Goal: Task Accomplishment & Management: Manage account settings

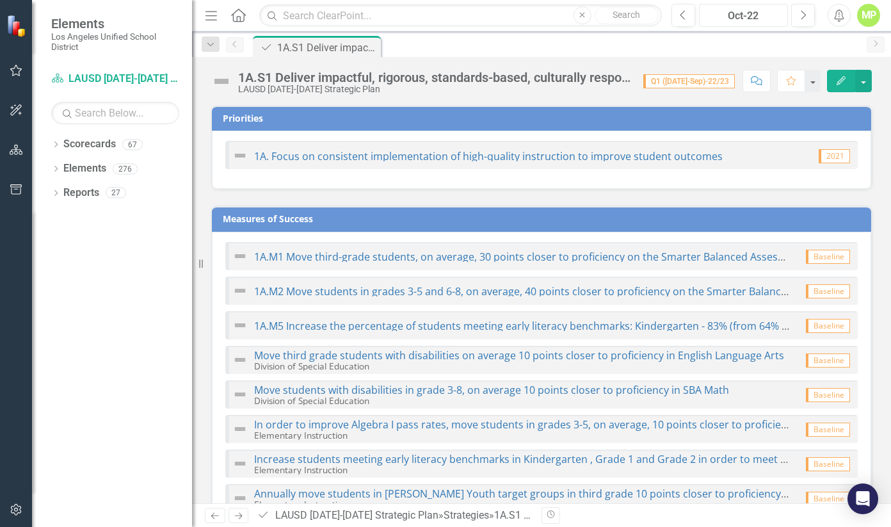
click at [754, 18] on div "Oct-22" at bounding box center [743, 15] width 80 height 15
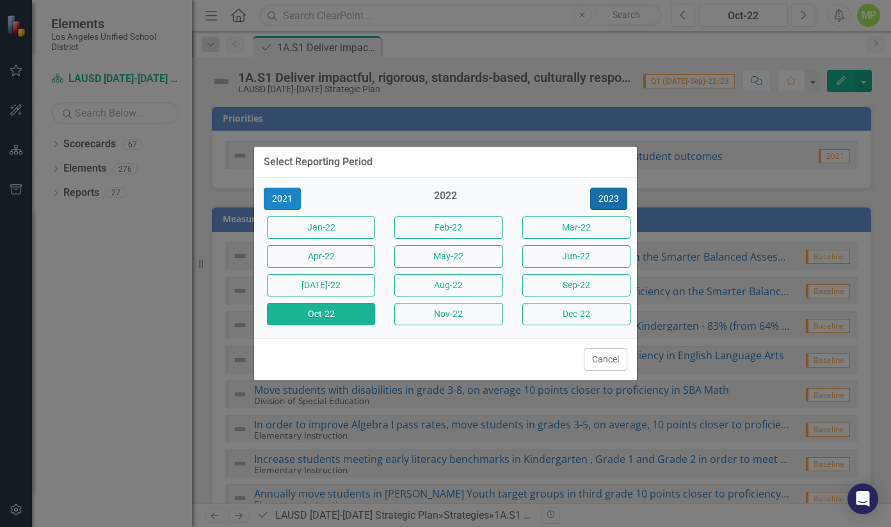
click at [608, 202] on button "2023" at bounding box center [608, 198] width 37 height 22
click at [608, 202] on button "2024" at bounding box center [608, 198] width 37 height 22
click at [608, 202] on button "2025" at bounding box center [608, 198] width 37 height 22
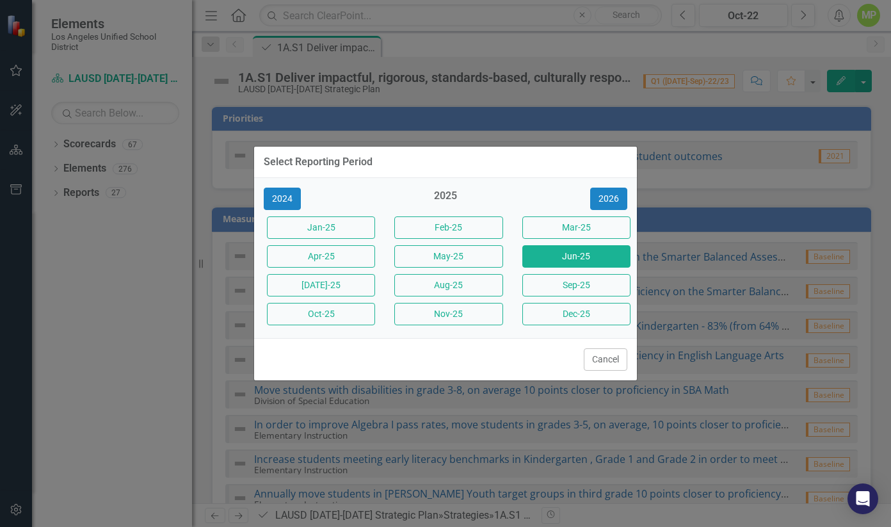
click at [573, 251] on button "Jun-25" at bounding box center [576, 256] width 108 height 22
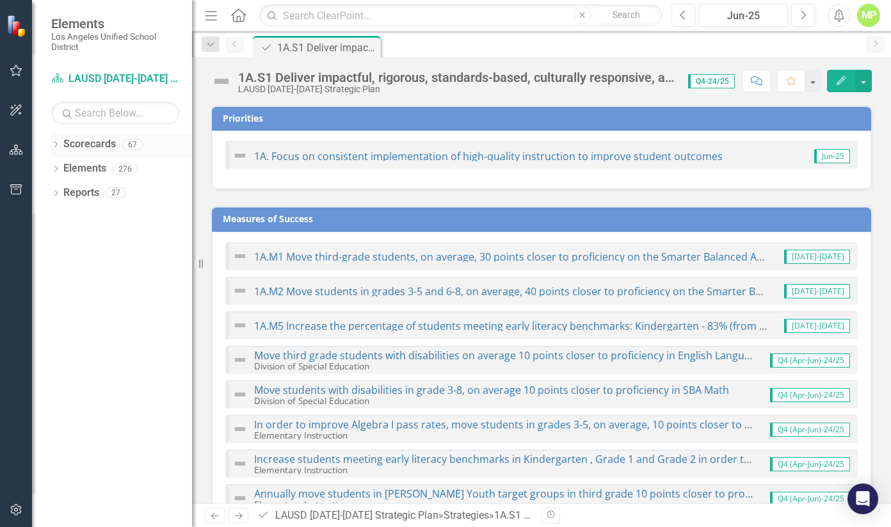
click at [61, 142] on div "Dropdown Scorecards 67" at bounding box center [121, 146] width 141 height 24
click at [56, 143] on icon at bounding box center [55, 144] width 3 height 6
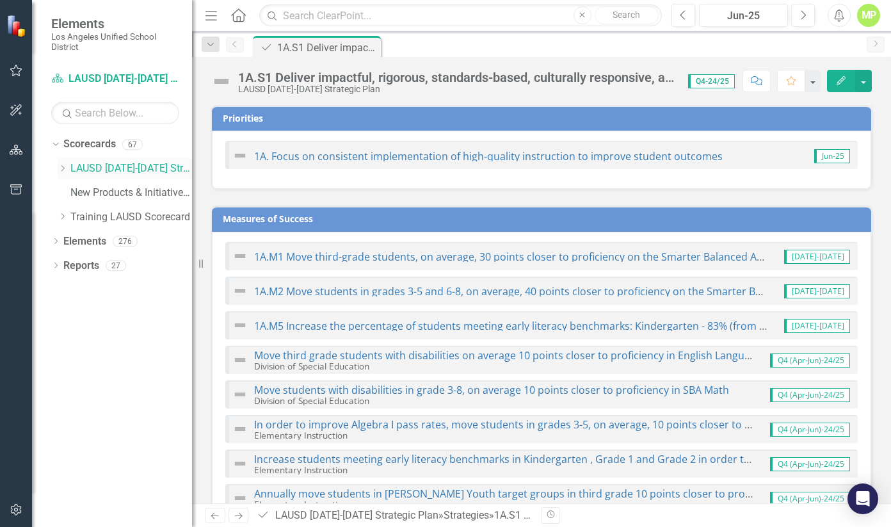
click at [65, 169] on icon "Dropdown" at bounding box center [63, 168] width 10 height 8
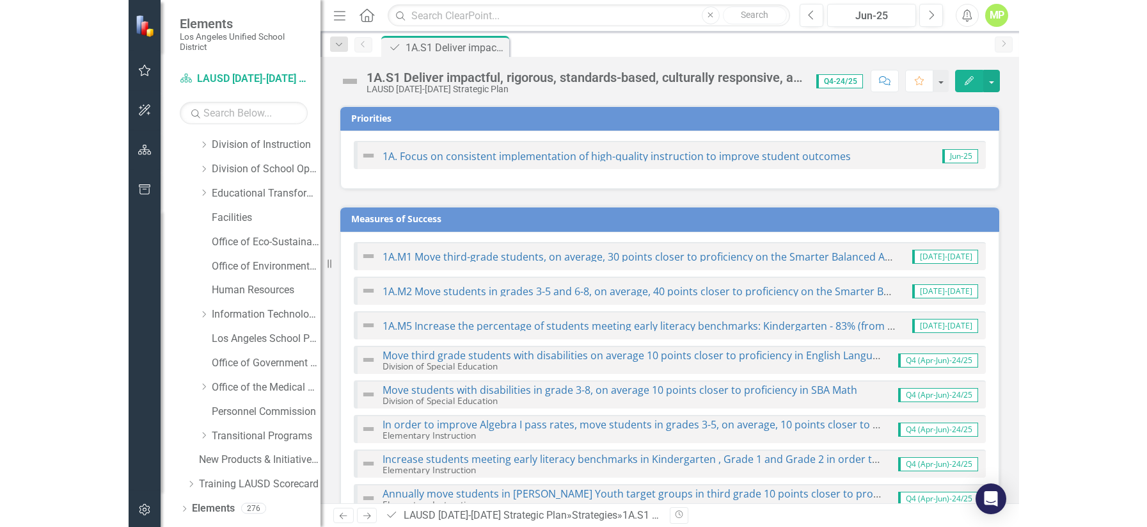
scroll to position [164, 0]
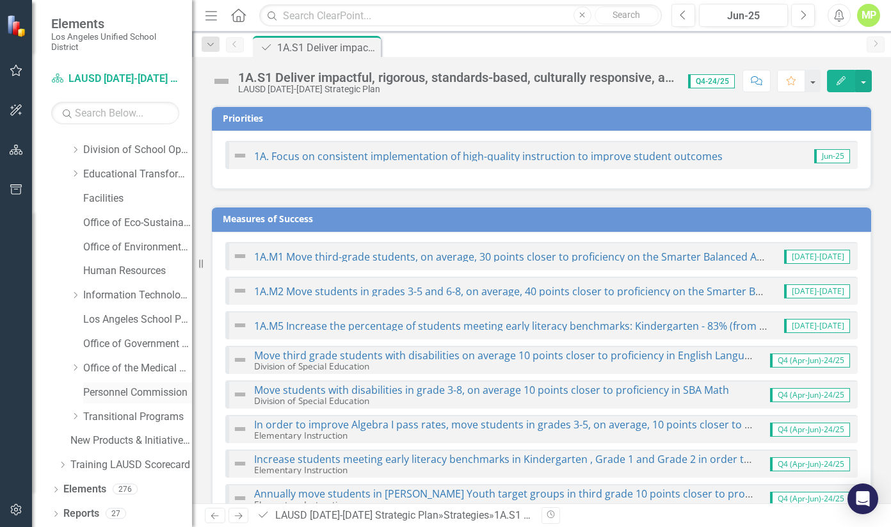
click at [110, 400] on div "Personnel Commission" at bounding box center [137, 392] width 109 height 21
click at [121, 392] on link "Personnel Commission" at bounding box center [137, 392] width 109 height 15
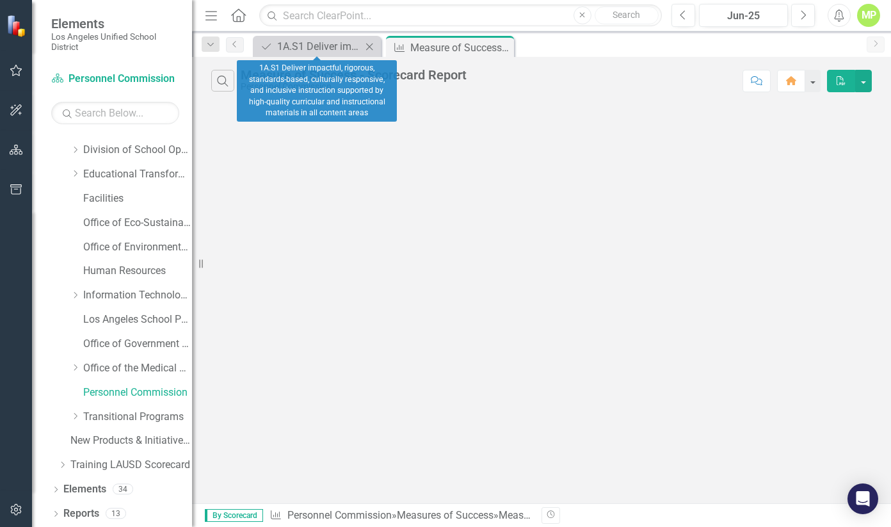
click at [365, 45] on icon "Close" at bounding box center [369, 47] width 13 height 10
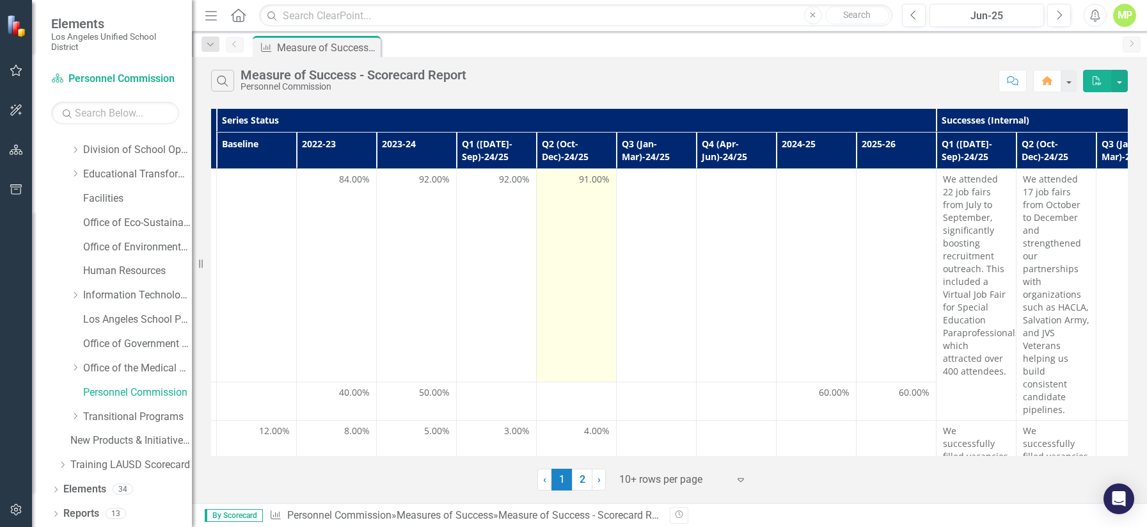
scroll to position [0, 237]
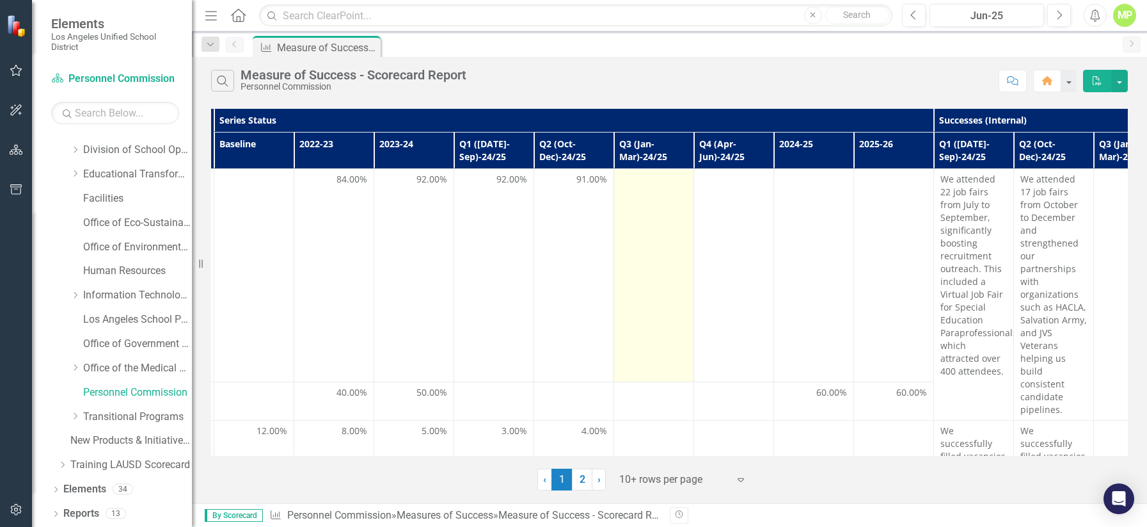
click at [649, 236] on td at bounding box center [654, 275] width 80 height 213
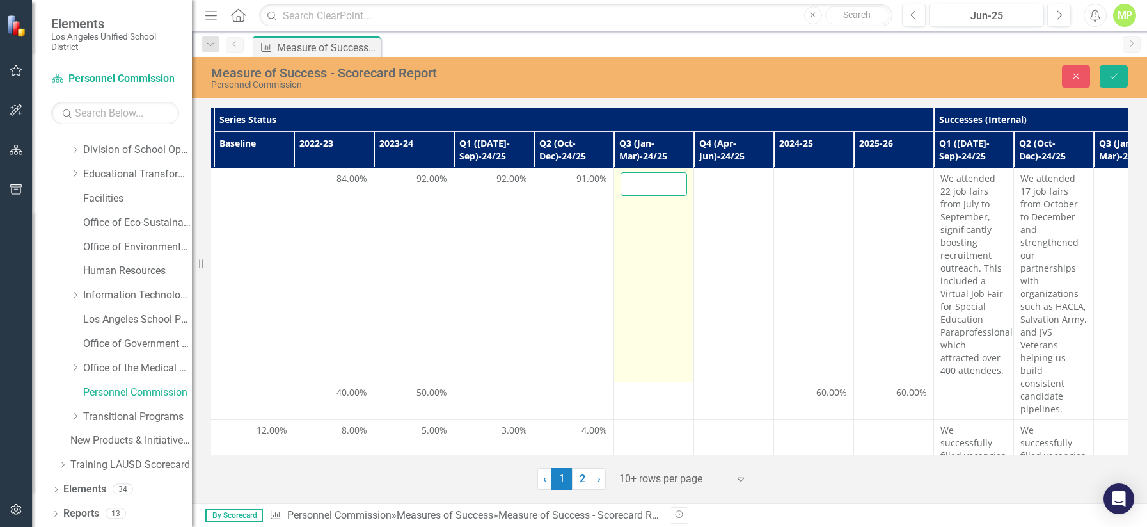
click at [648, 193] on input "number" at bounding box center [654, 184] width 67 height 24
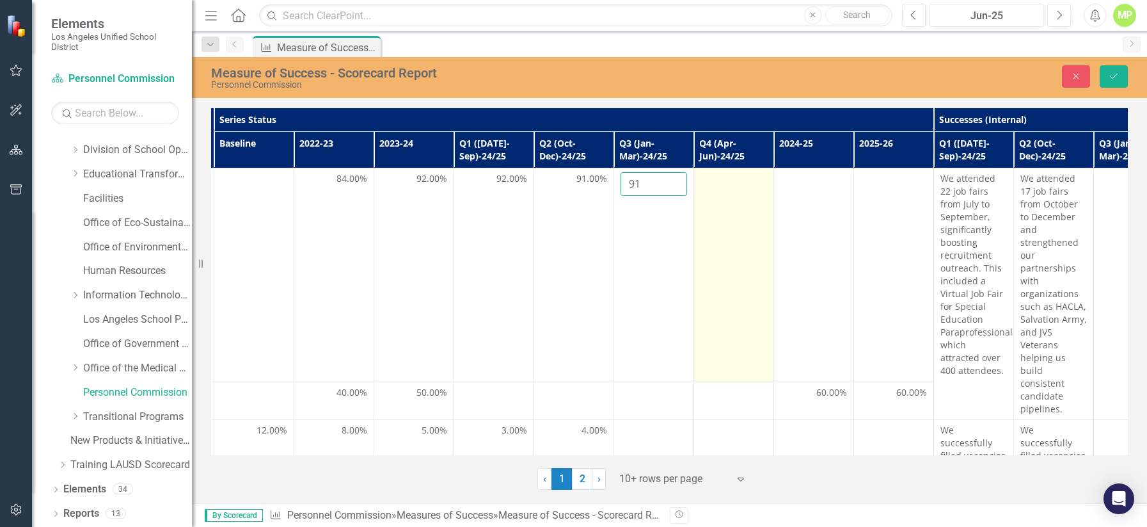
type input "91"
click at [736, 192] on td at bounding box center [734, 274] width 80 height 213
click at [723, 179] on div at bounding box center [734, 179] width 67 height 15
click at [728, 182] on input "number" at bounding box center [734, 184] width 67 height 24
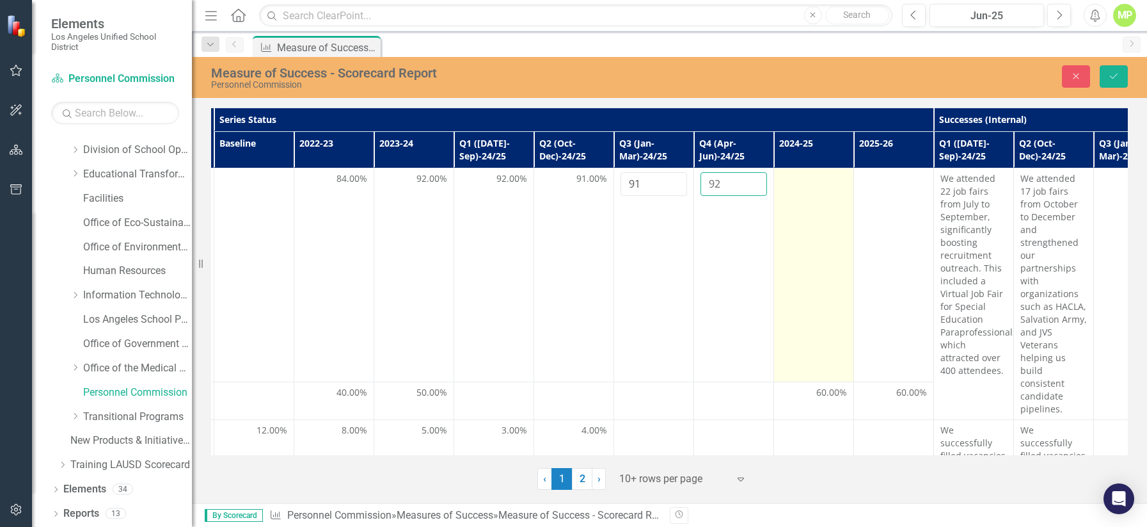
type input "92"
click at [802, 192] on td at bounding box center [814, 274] width 80 height 213
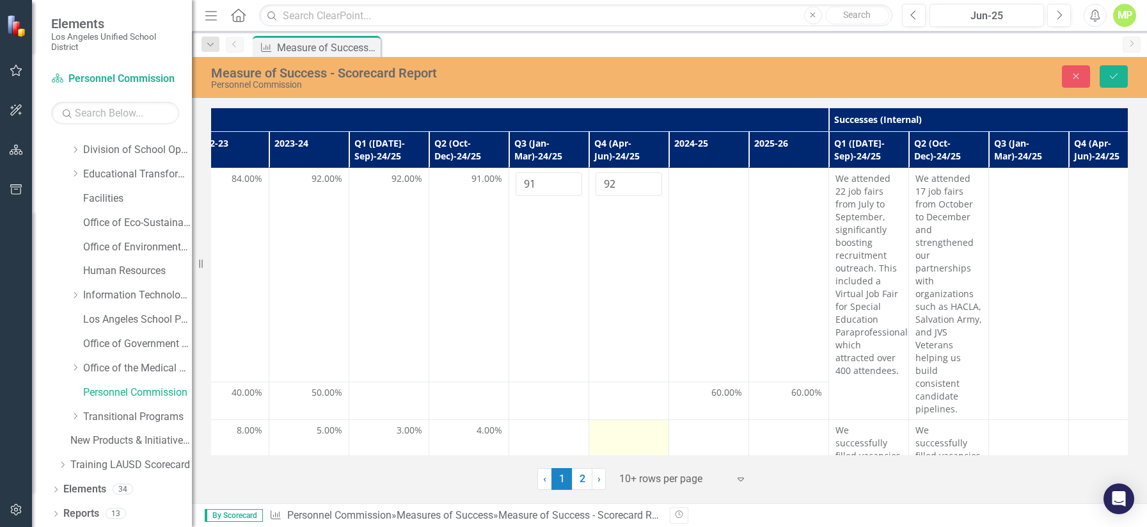
scroll to position [0, 342]
click at [890, 74] on button "Save" at bounding box center [1114, 76] width 28 height 22
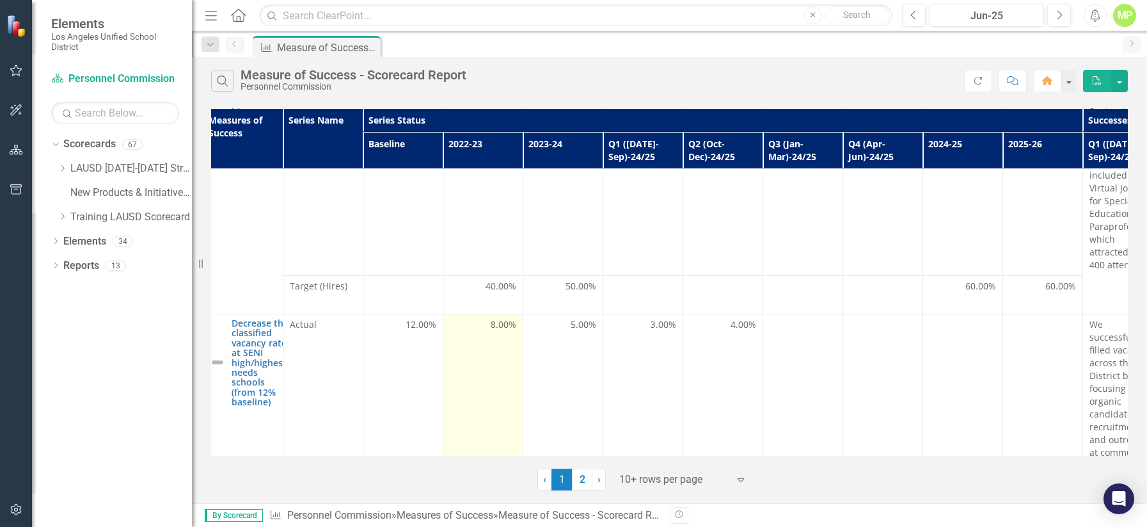
scroll to position [116, 88]
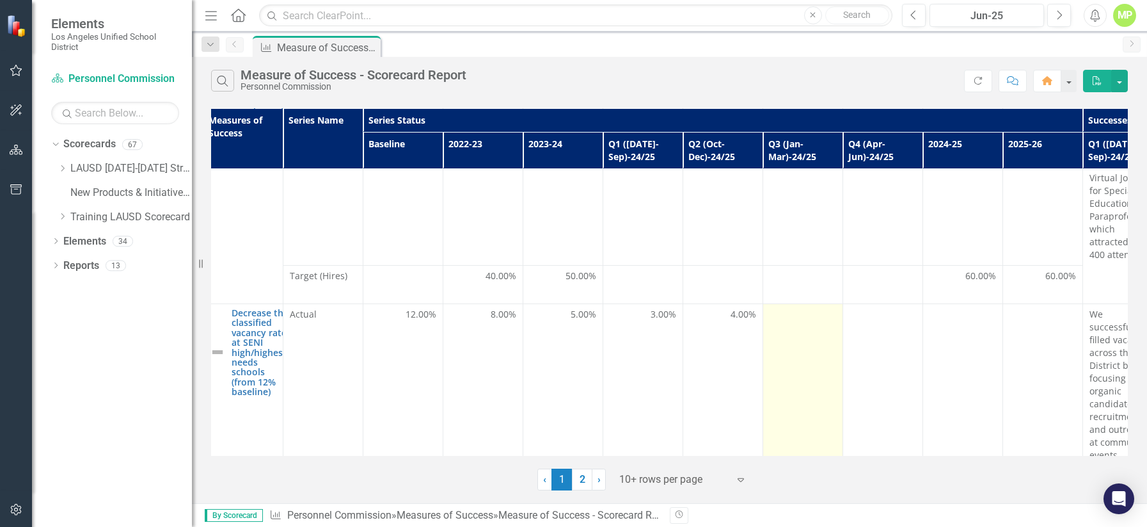
click at [787, 320] on td at bounding box center [803, 393] width 80 height 179
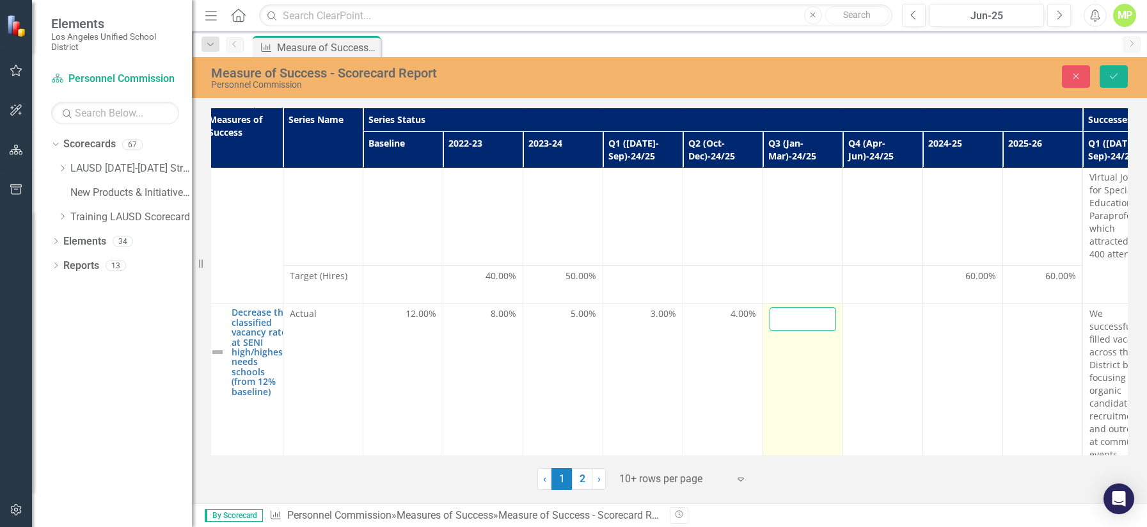
click at [788, 307] on input "number" at bounding box center [803, 319] width 67 height 24
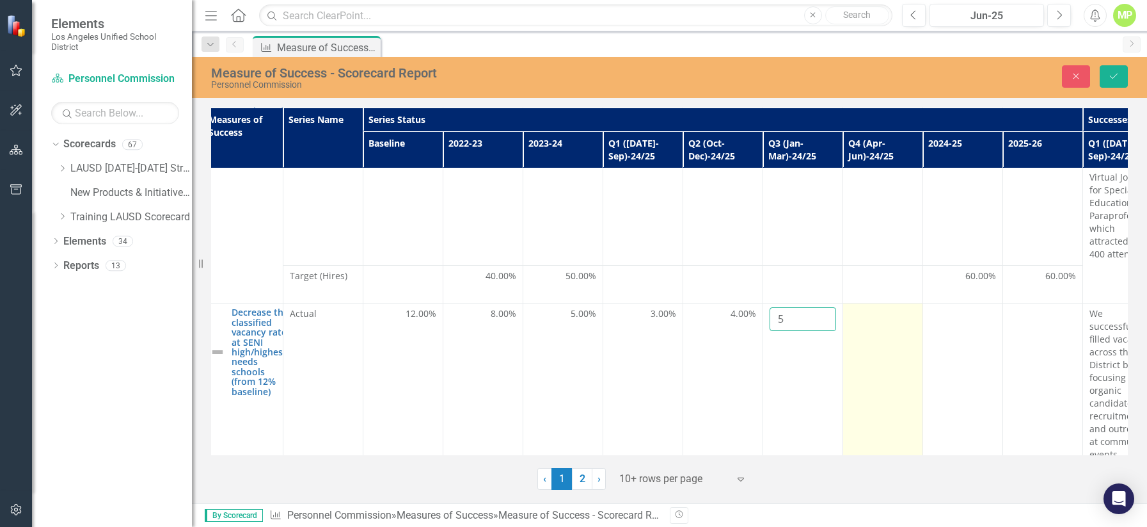
type input "5"
click at [862, 307] on div at bounding box center [883, 314] width 67 height 15
click at [888, 307] on div at bounding box center [883, 314] width 67 height 15
click at [877, 307] on input "number" at bounding box center [883, 319] width 67 height 24
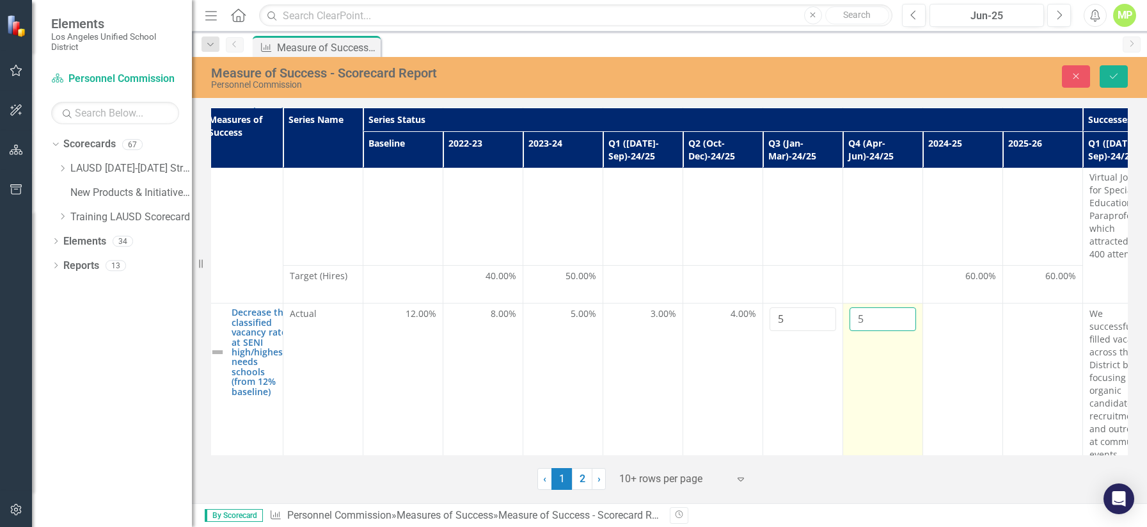
type input "5"
click button "Save" at bounding box center [1114, 76] width 28 height 22
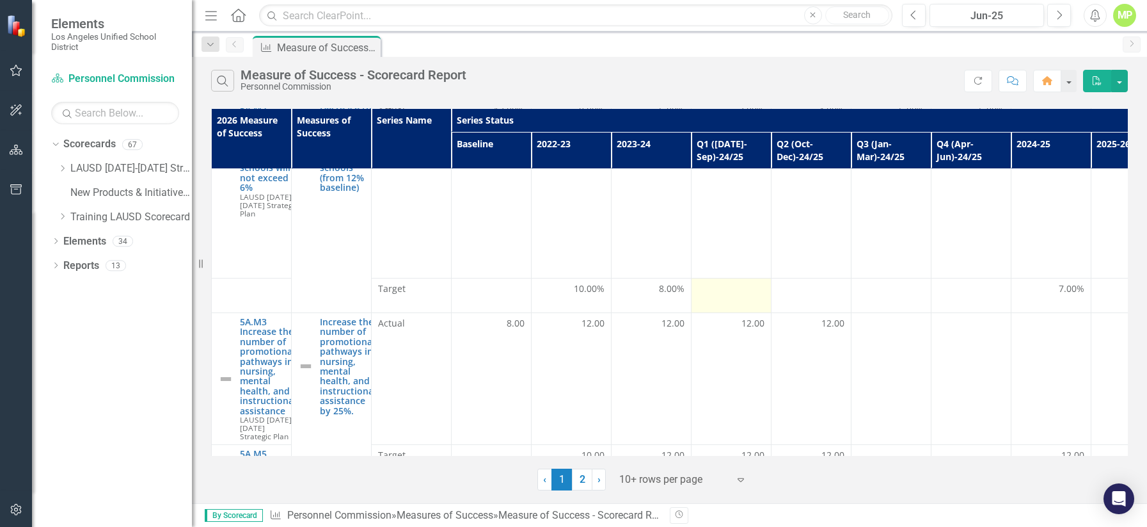
scroll to position [323, 0]
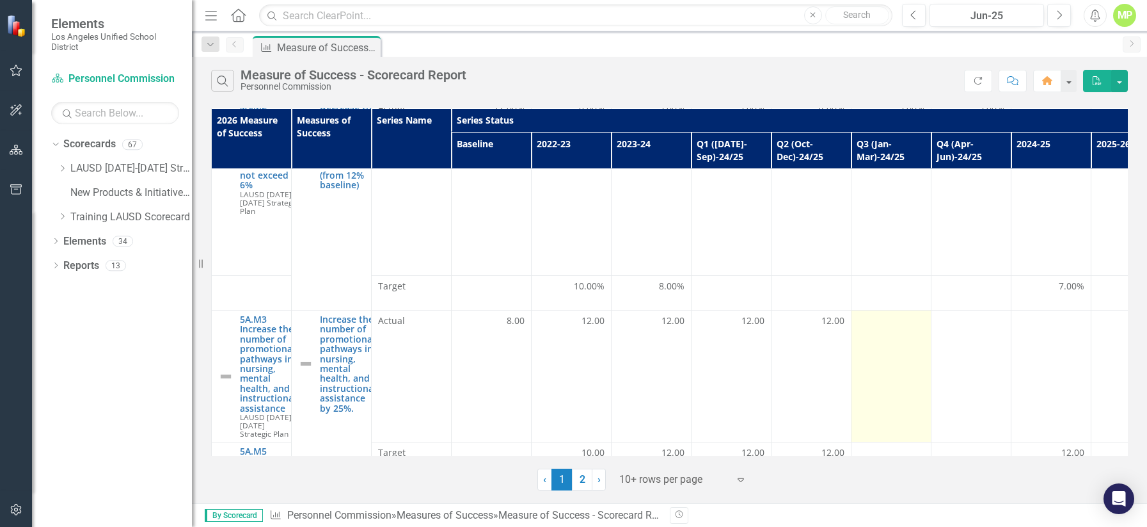
click at [890, 320] on td at bounding box center [892, 376] width 80 height 132
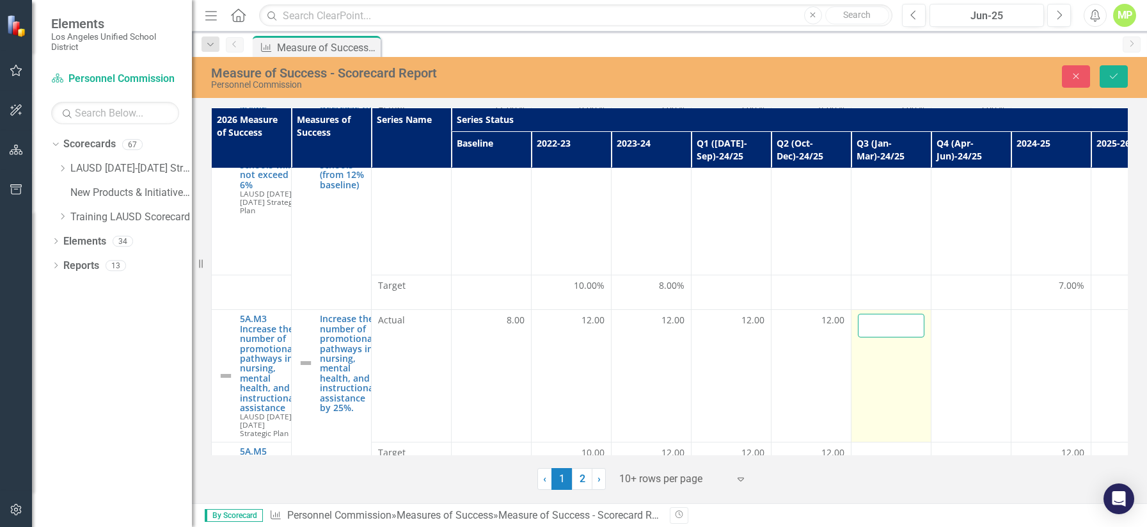
click at [885, 314] on input "number" at bounding box center [891, 326] width 67 height 24
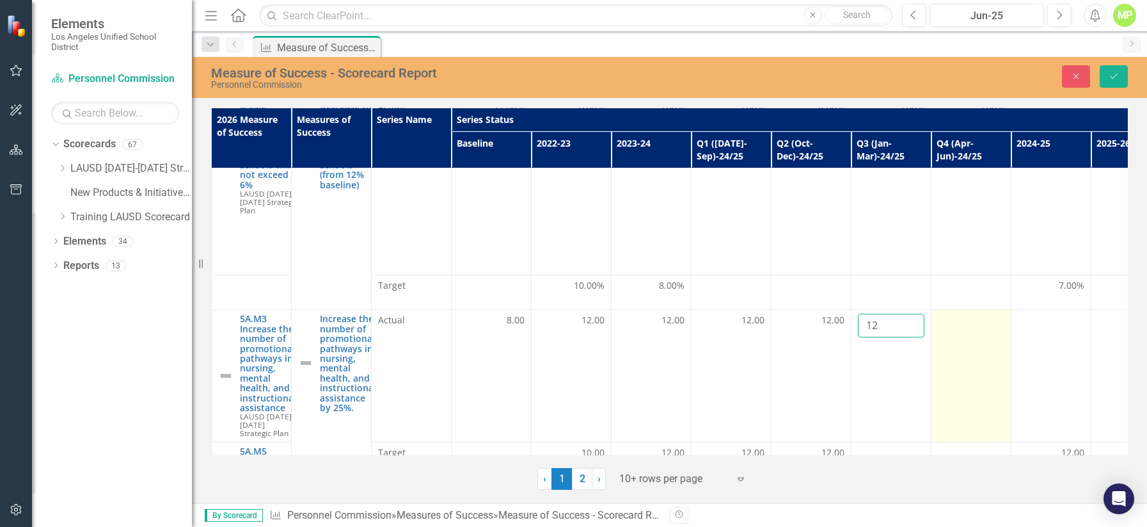
type input "12"
click at [890, 314] on div at bounding box center [971, 321] width 67 height 15
click at [890, 314] on input "number" at bounding box center [971, 326] width 67 height 24
type input "12"
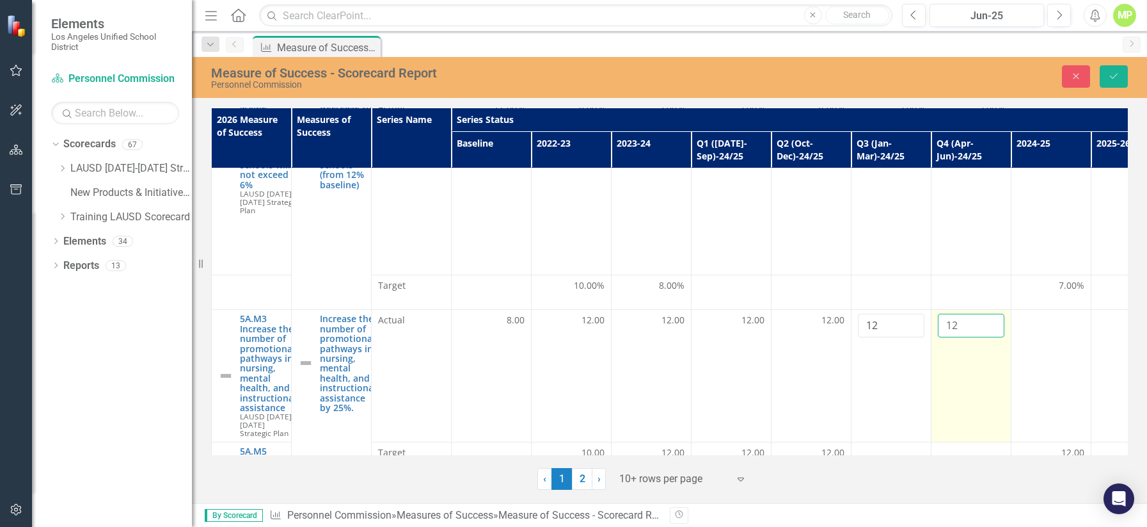
click button "Save" at bounding box center [1114, 76] width 28 height 22
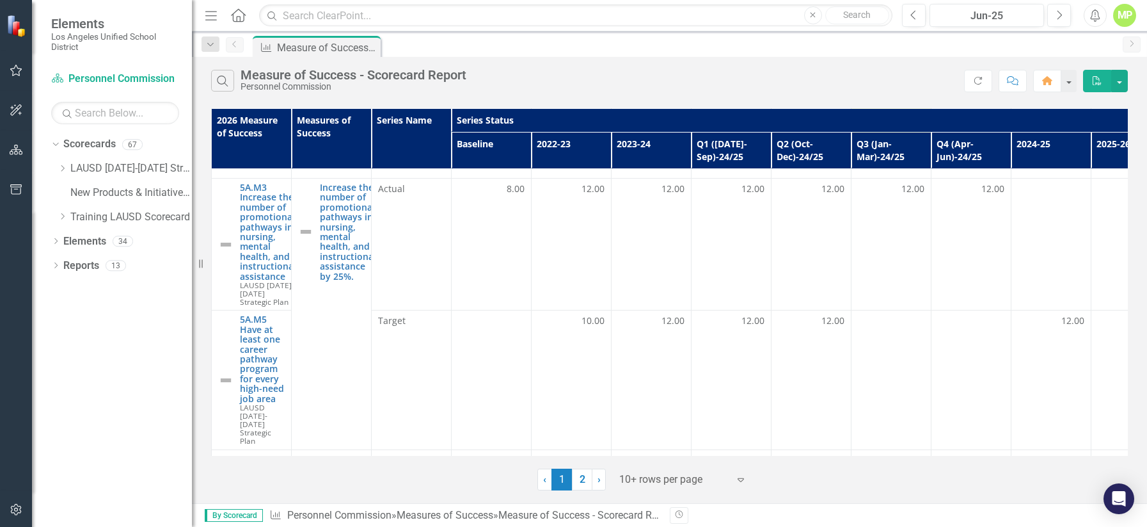
scroll to position [456, 0]
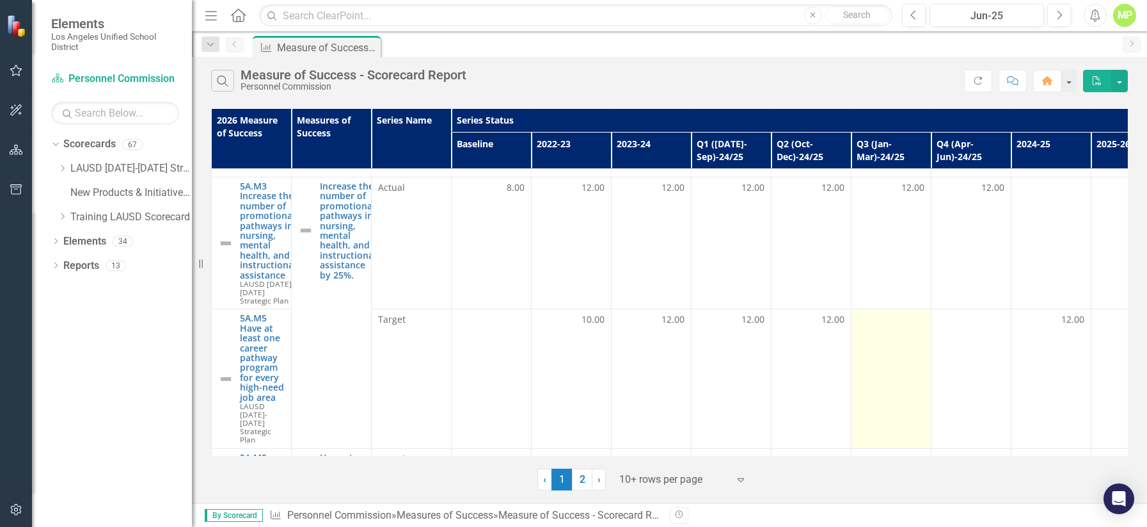
click at [890, 337] on td at bounding box center [892, 378] width 80 height 139
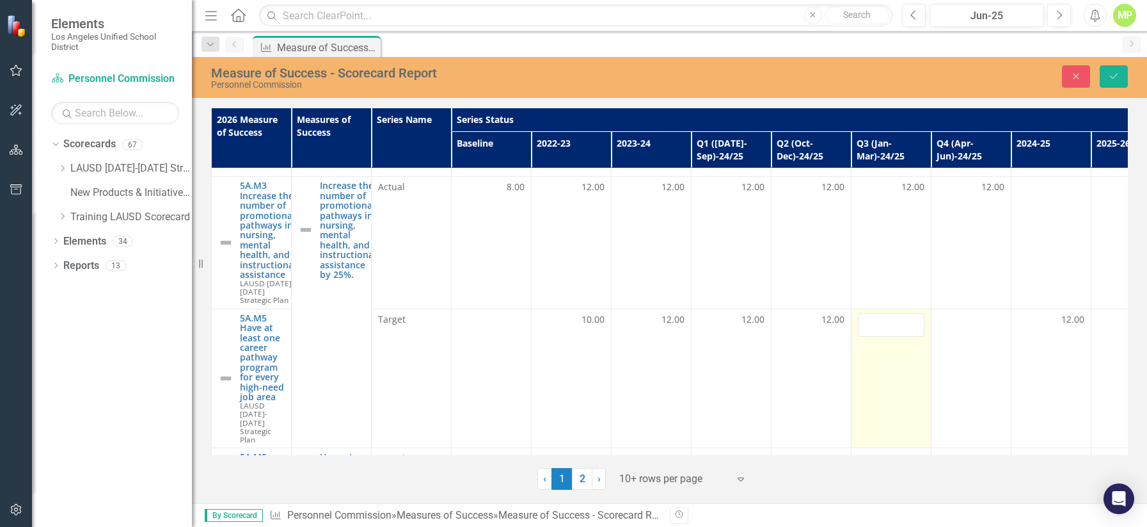
click at [881, 367] on td at bounding box center [892, 377] width 80 height 139
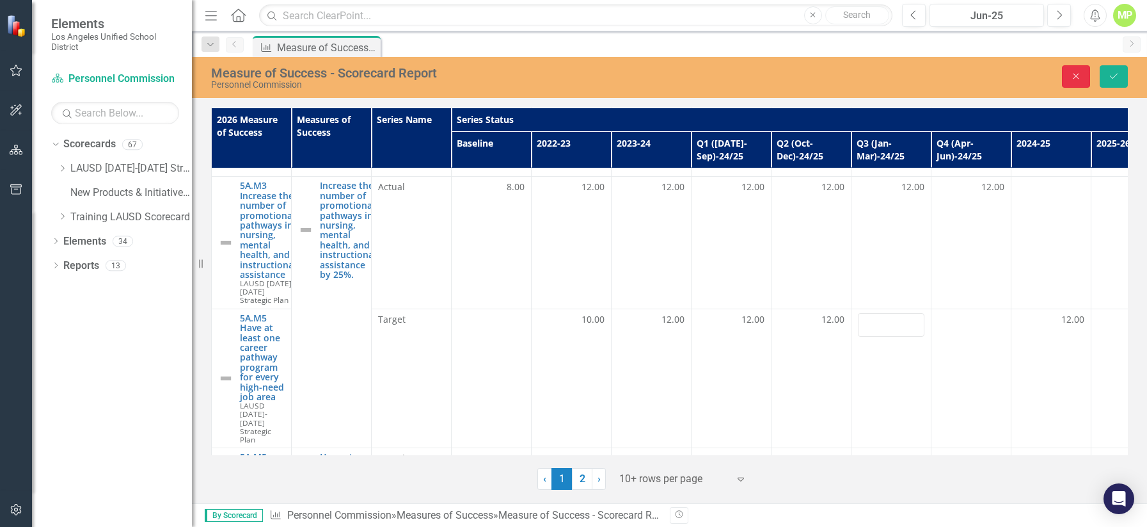
click at [890, 72] on icon "Close" at bounding box center [1077, 76] width 12 height 9
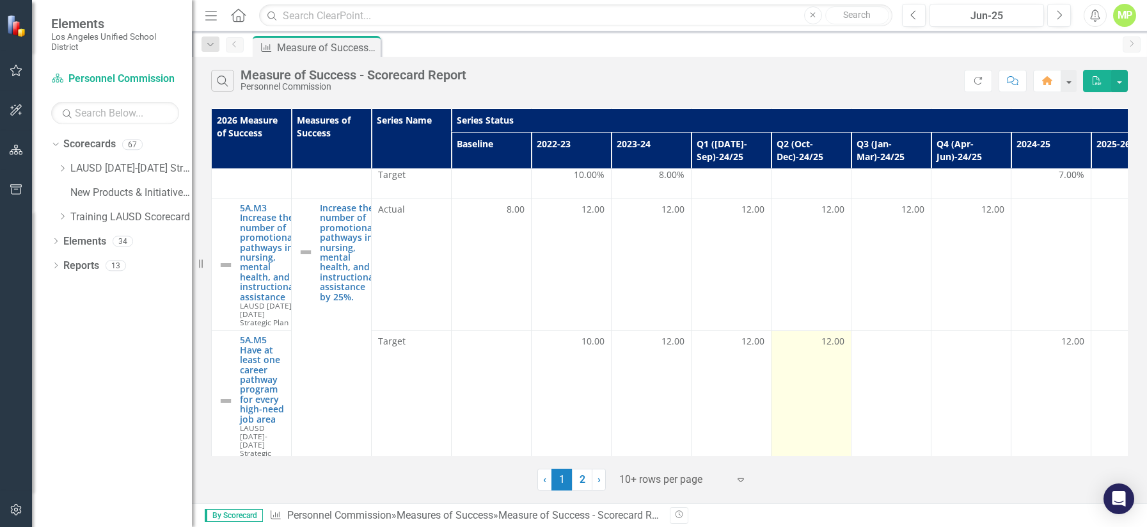
scroll to position [451, 0]
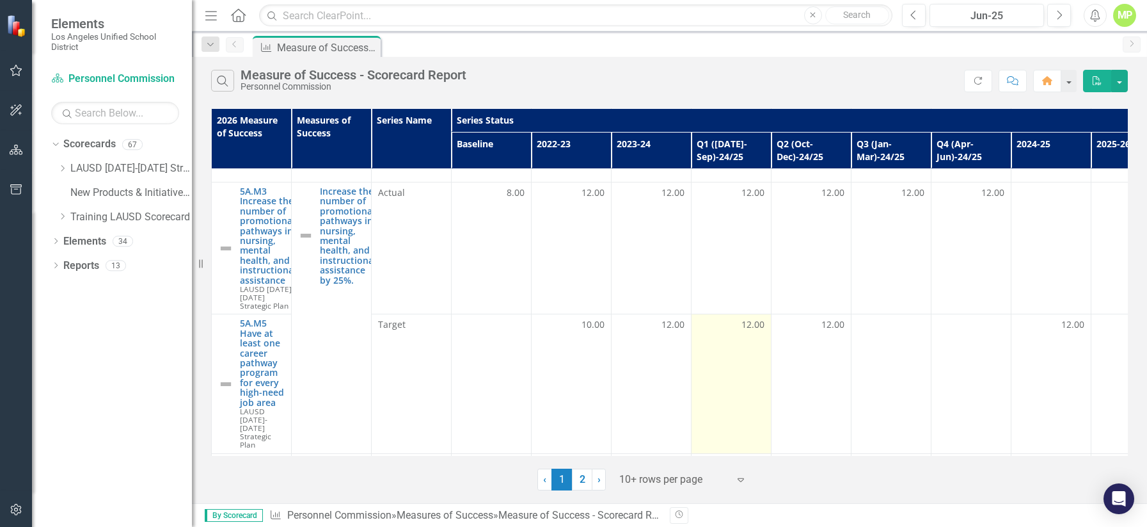
click at [742, 314] on td "12.00" at bounding box center [732, 383] width 80 height 139
click at [740, 318] on div "12.00" at bounding box center [731, 324] width 67 height 13
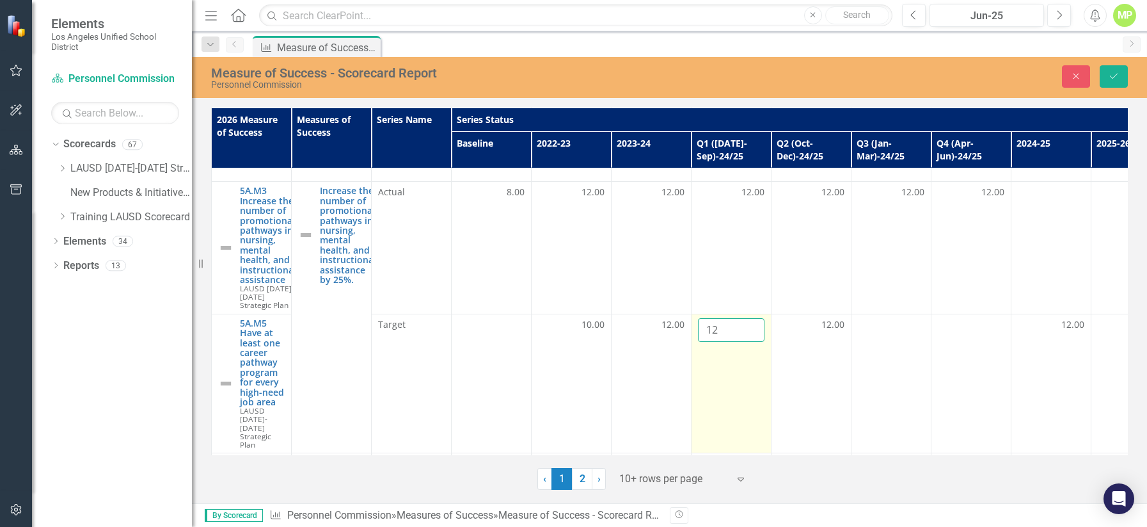
click at [735, 318] on input "12" at bounding box center [731, 330] width 67 height 24
type input "1"
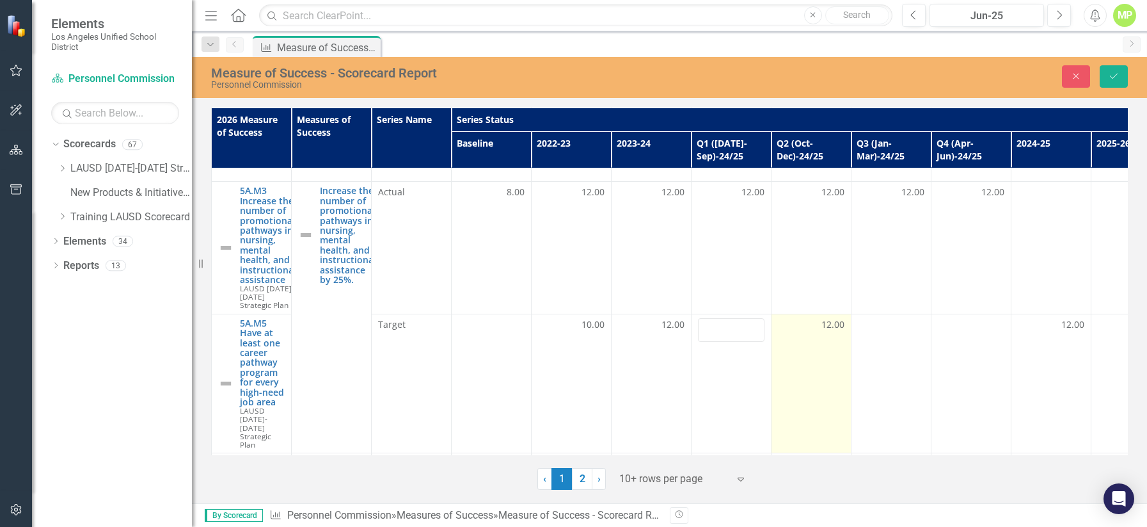
click at [806, 318] on div "12.00" at bounding box center [811, 324] width 67 height 13
click at [816, 318] on input "12" at bounding box center [811, 330] width 67 height 24
type input "1"
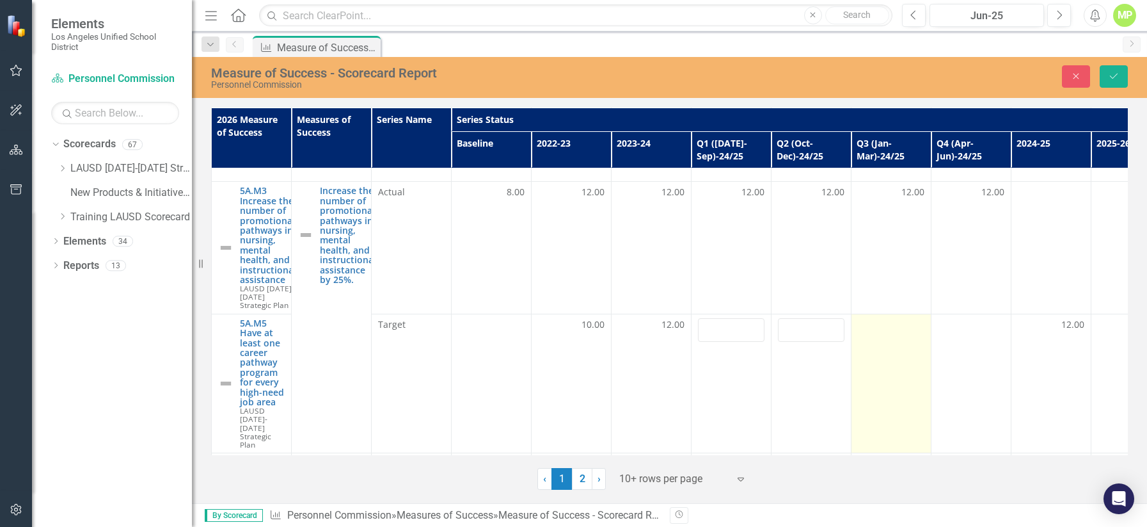
click at [890, 314] on td at bounding box center [892, 383] width 80 height 139
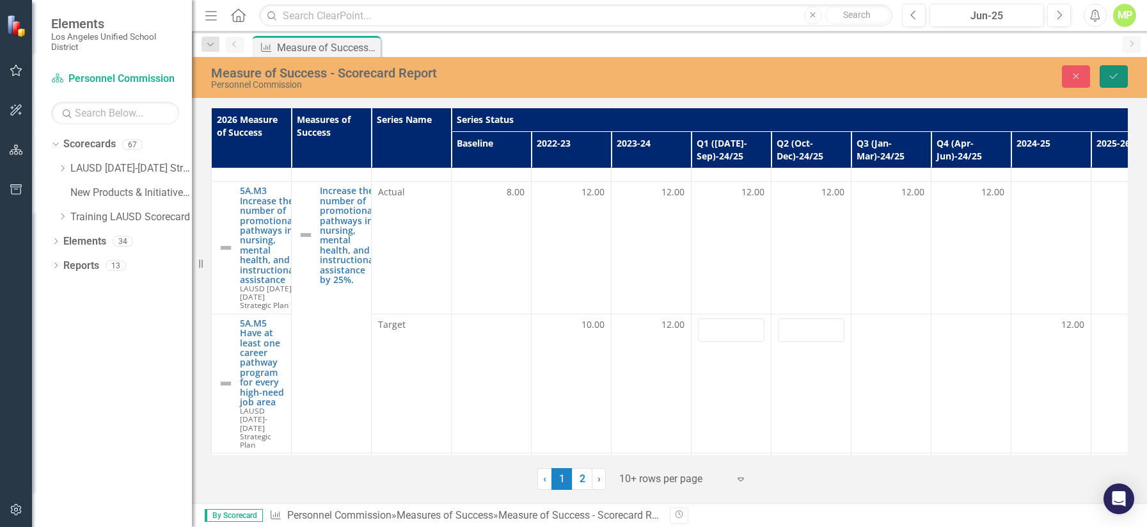
click at [890, 78] on icon "Save" at bounding box center [1114, 76] width 12 height 9
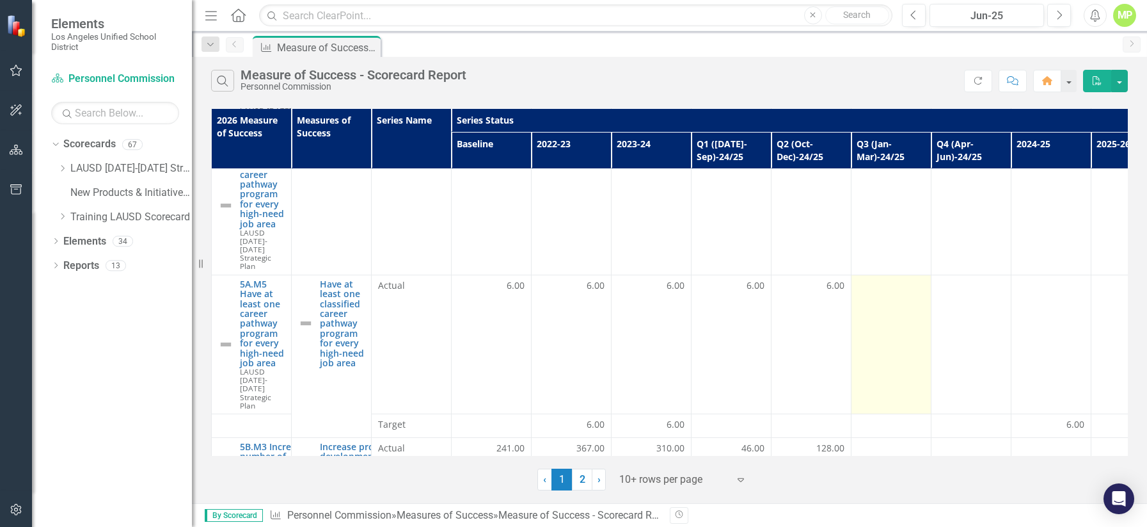
scroll to position [632, 0]
click at [890, 280] on td at bounding box center [892, 341] width 80 height 139
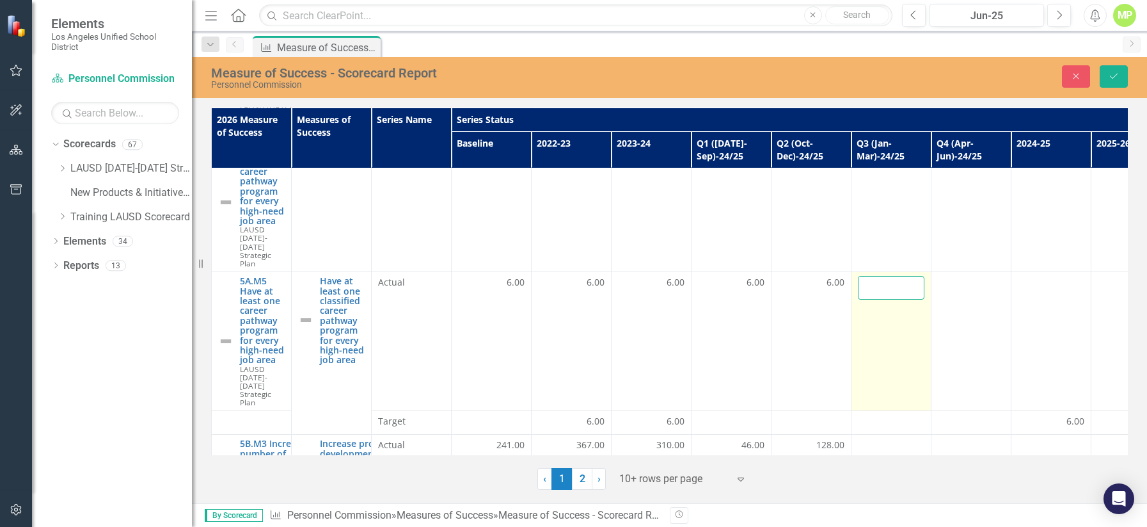
click at [890, 276] on input "number" at bounding box center [891, 288] width 67 height 24
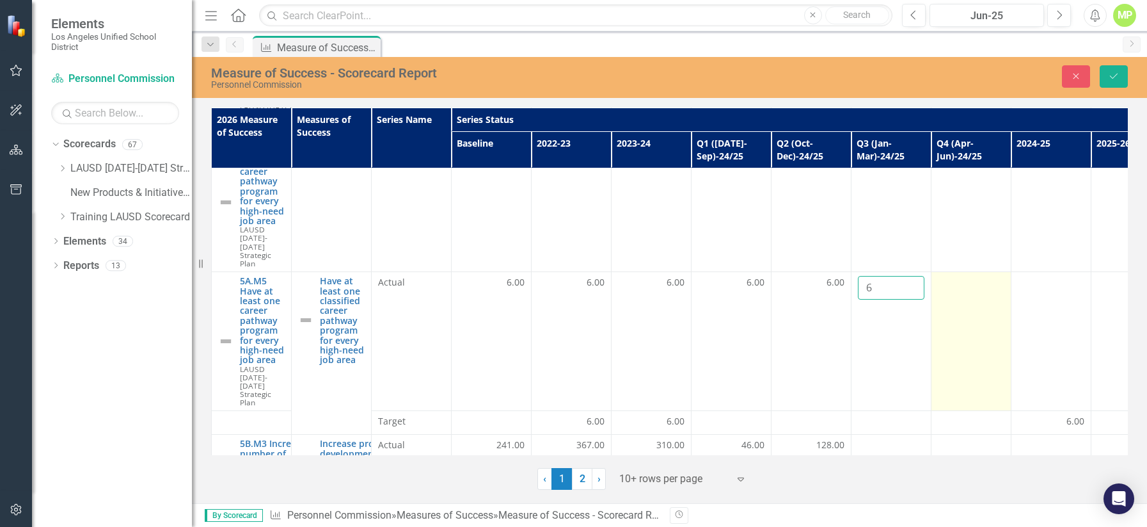
type input "6"
click at [890, 272] on td at bounding box center [972, 341] width 80 height 139
click at [890, 276] on input "number" at bounding box center [971, 288] width 67 height 24
type input "6"
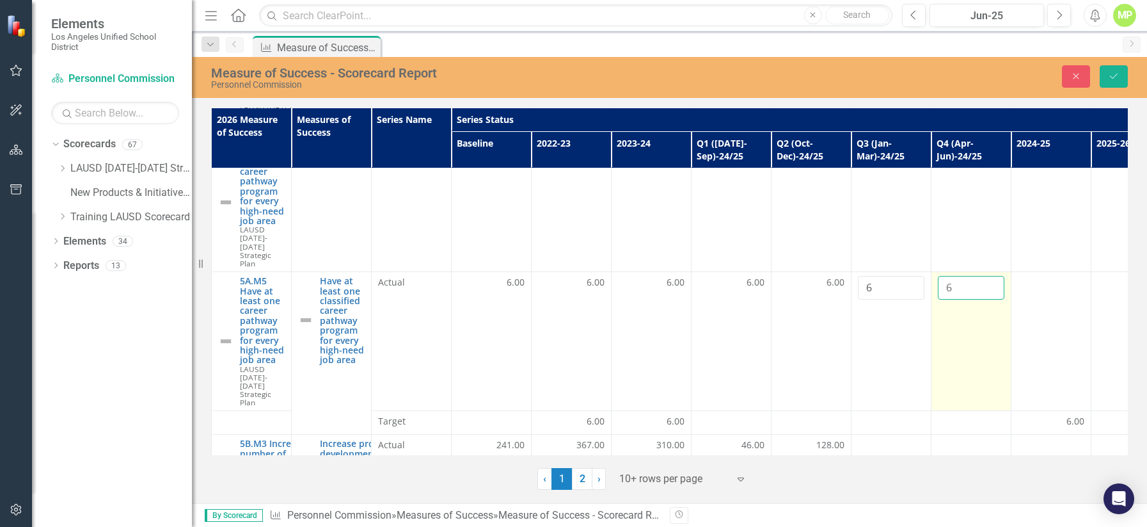
click button "Save" at bounding box center [1114, 76] width 28 height 22
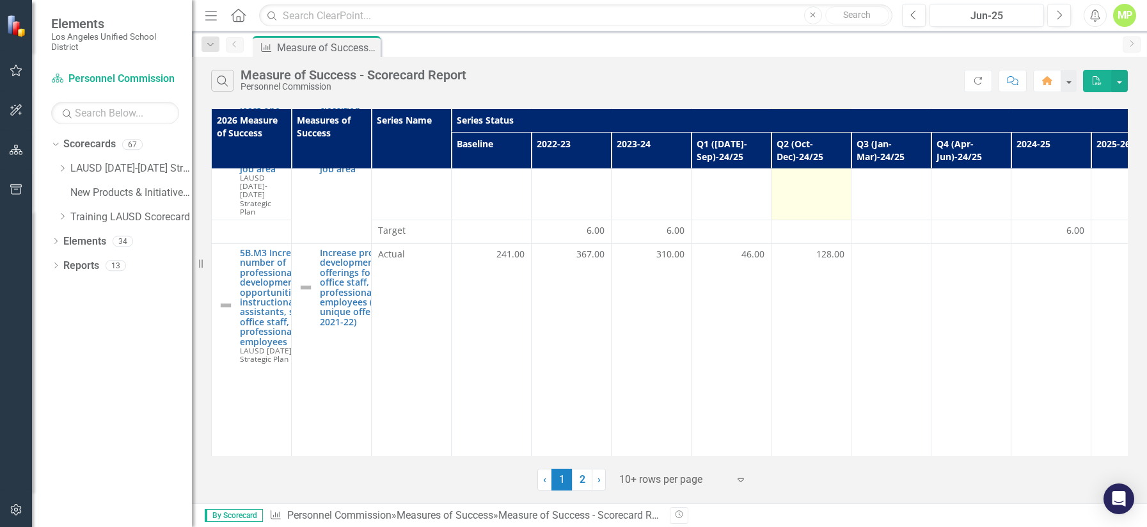
scroll to position [827, 0]
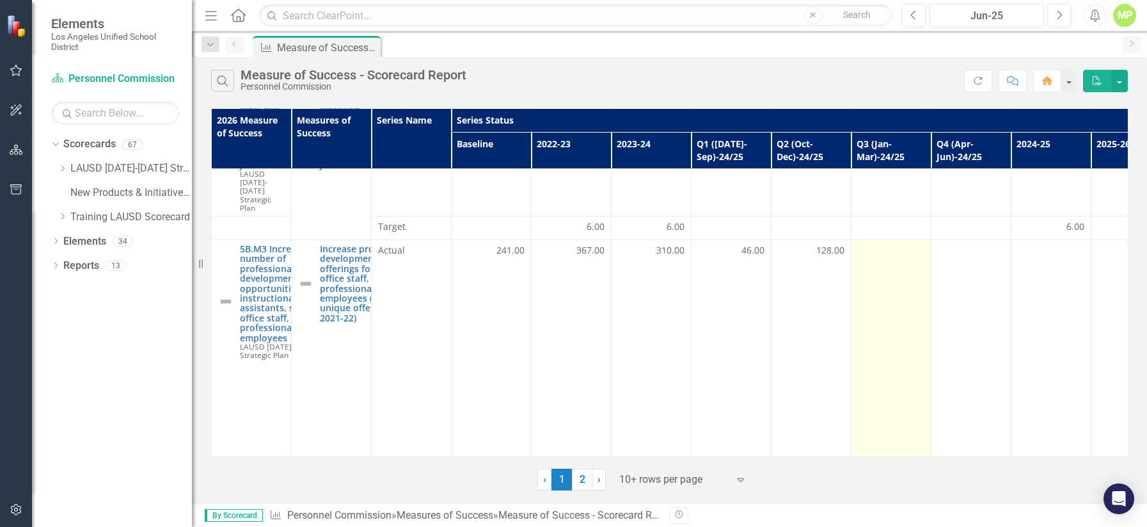
click at [890, 240] on td at bounding box center [892, 367] width 80 height 254
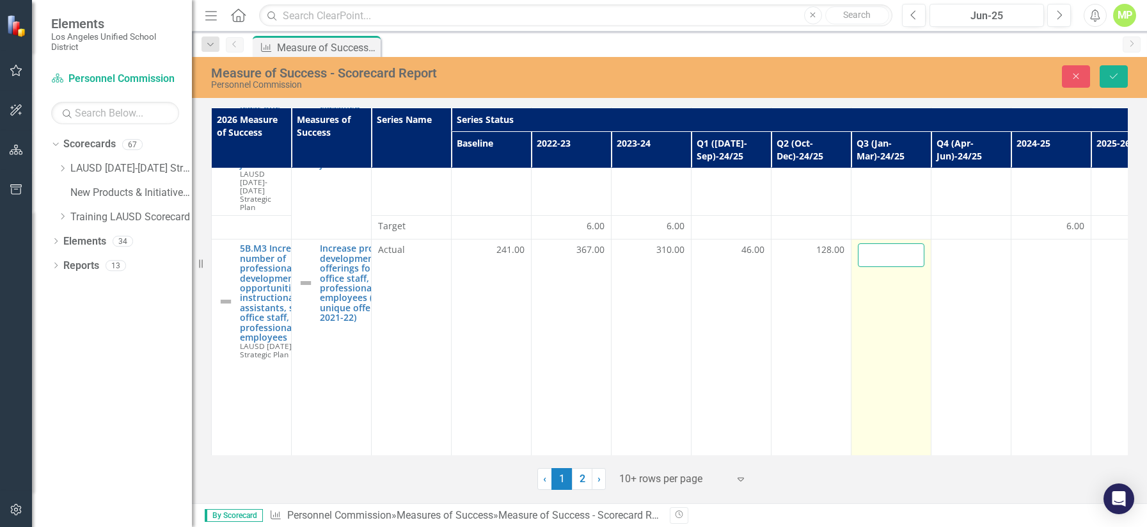
click at [888, 243] on input "number" at bounding box center [891, 255] width 67 height 24
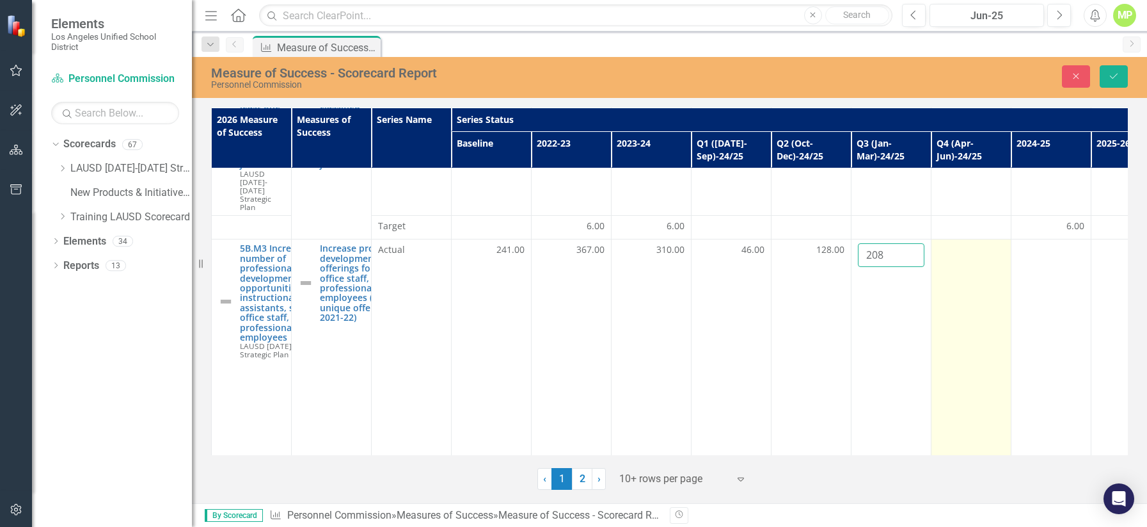
type input "208"
click at [890, 243] on div at bounding box center [971, 250] width 67 height 15
click at [890, 243] on input "number" at bounding box center [971, 255] width 67 height 24
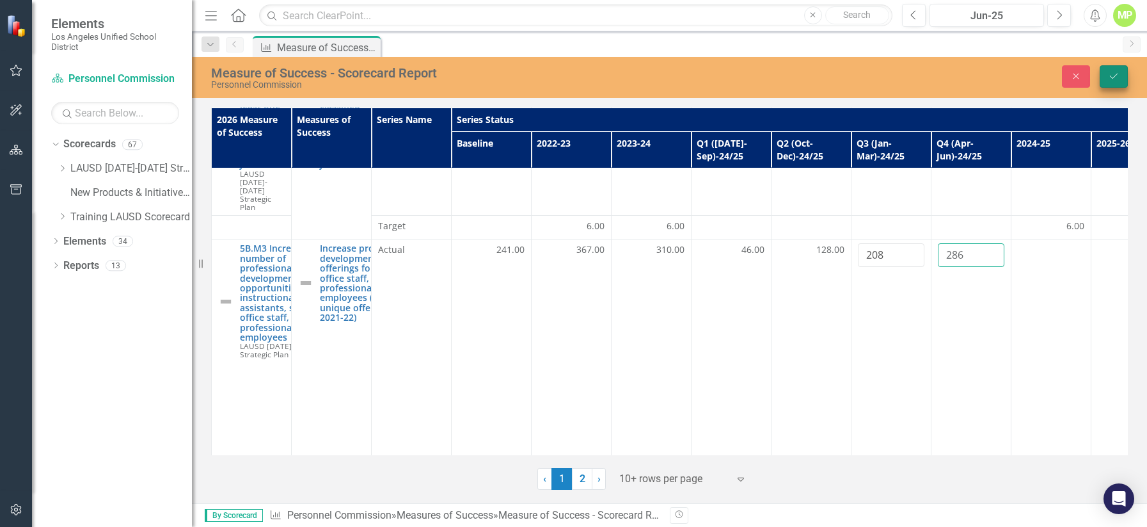
type input "286"
click at [890, 84] on button "Save" at bounding box center [1114, 76] width 28 height 22
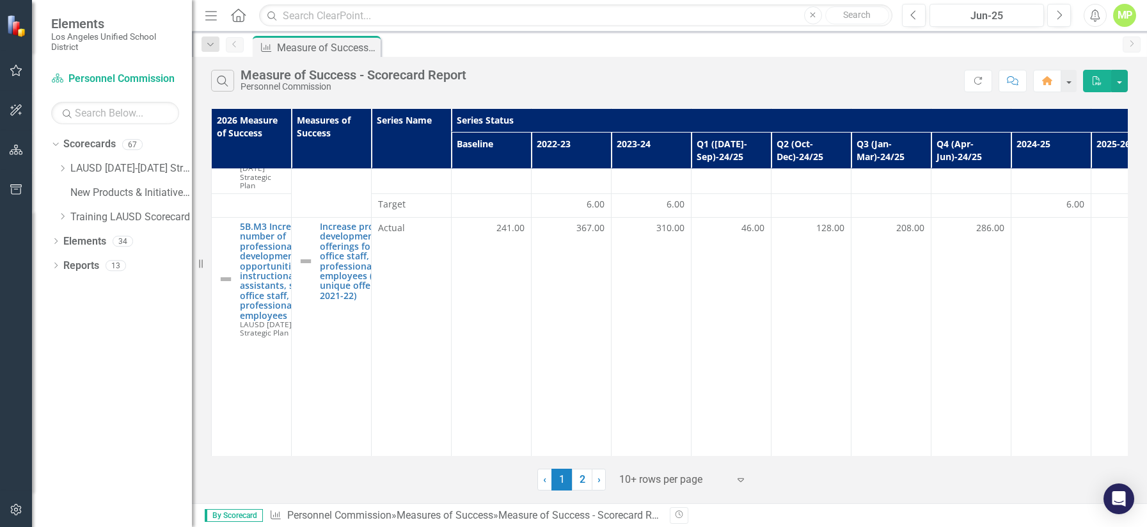
scroll to position [856, 0]
click at [587, 482] on link "2" at bounding box center [582, 479] width 20 height 22
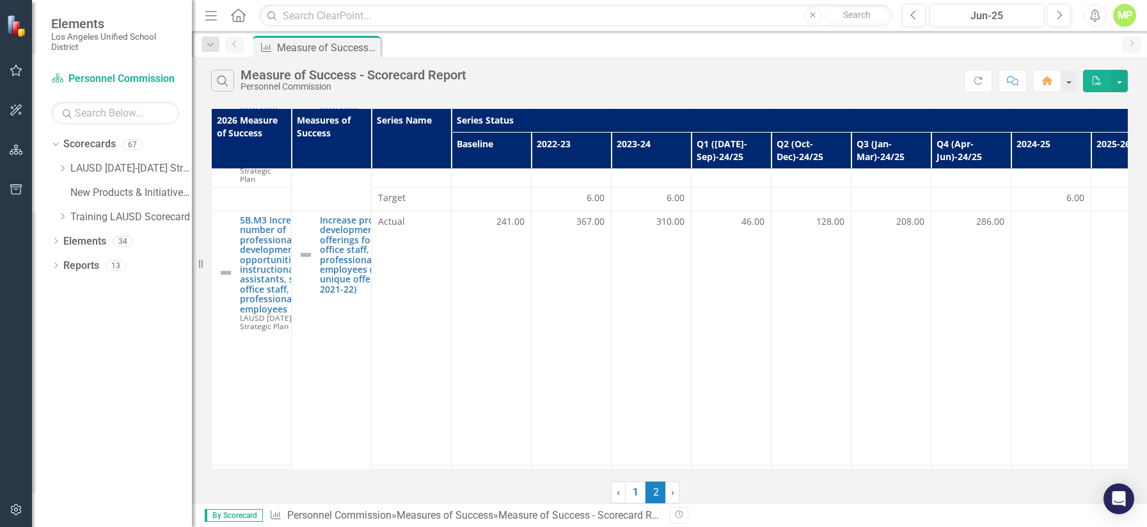
scroll to position [0, 0]
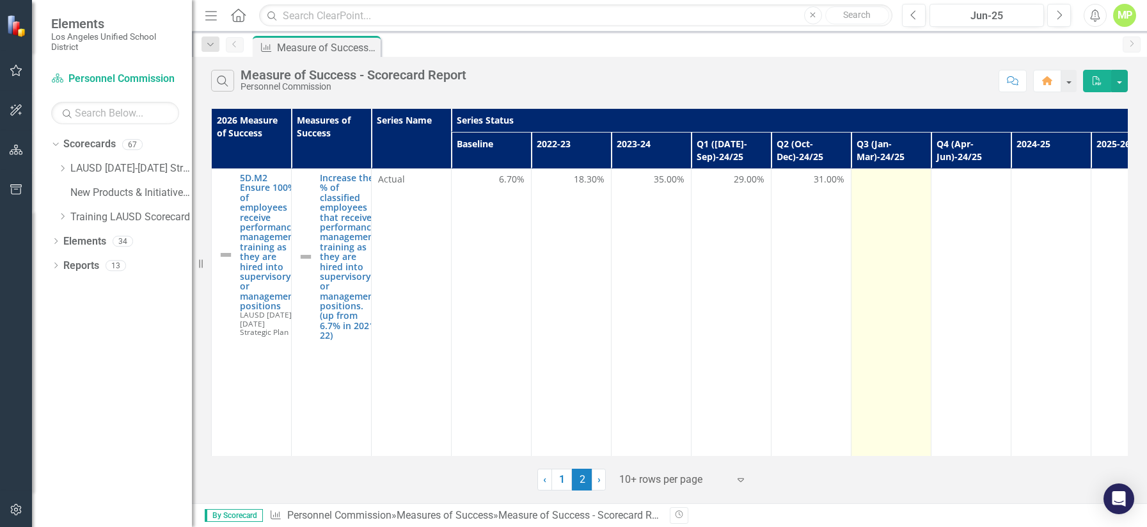
click at [890, 226] on td at bounding box center [892, 335] width 80 height 333
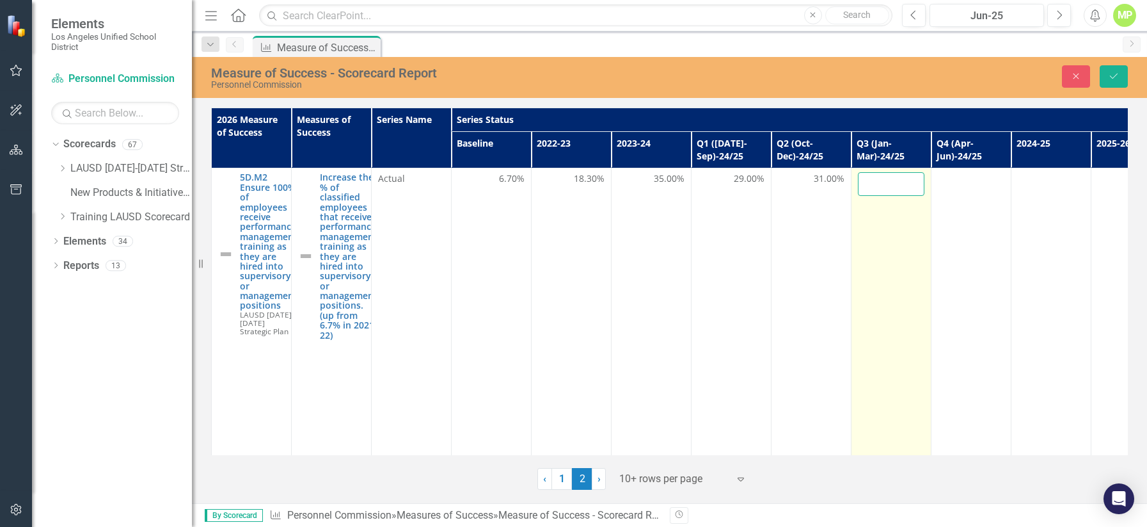
click at [890, 182] on input "number" at bounding box center [891, 184] width 67 height 24
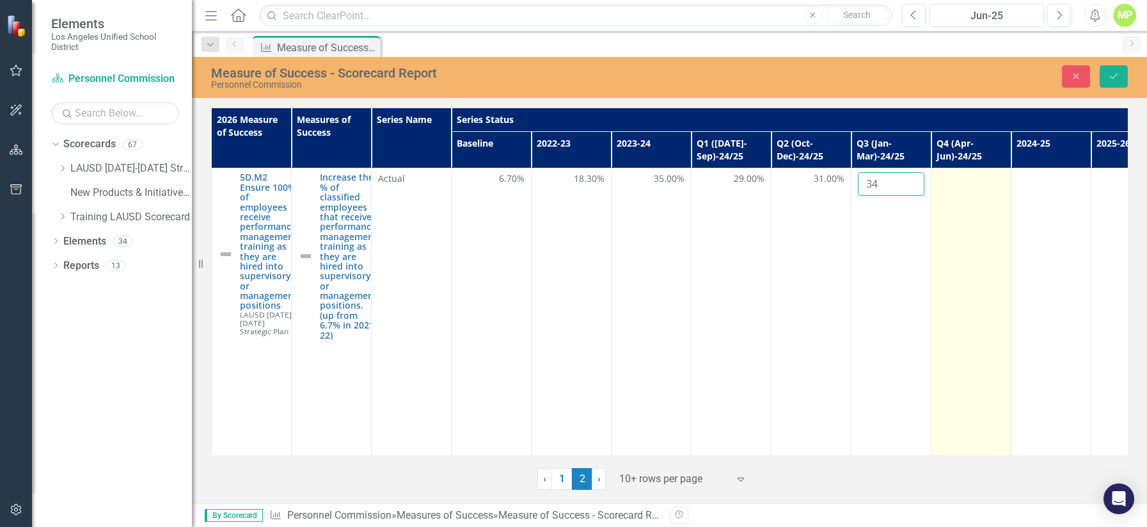
type input "34"
click at [890, 192] on td at bounding box center [972, 334] width 80 height 333
click at [890, 185] on input "number" at bounding box center [971, 184] width 67 height 24
type input "35"
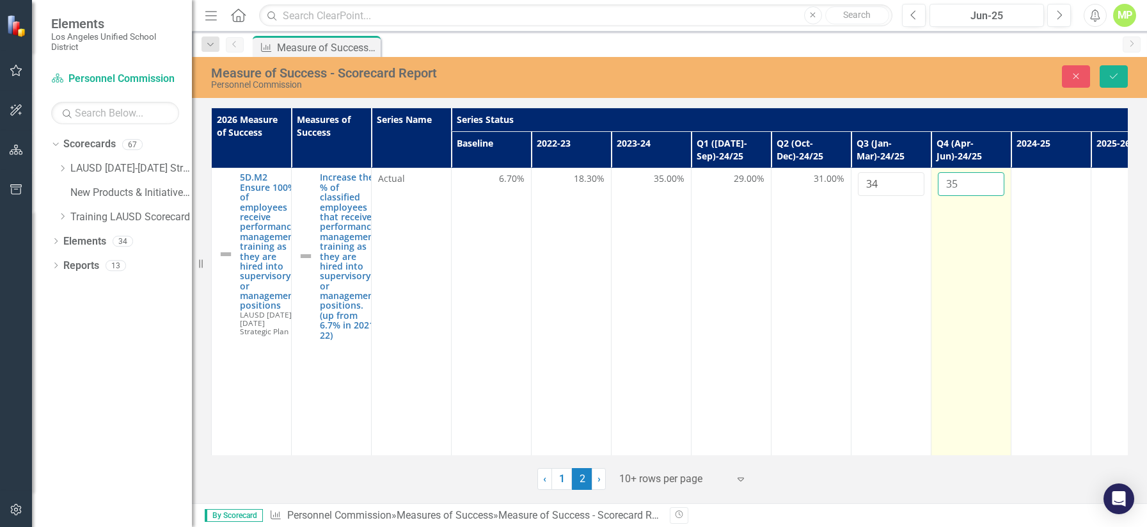
click button "Save" at bounding box center [1114, 76] width 28 height 22
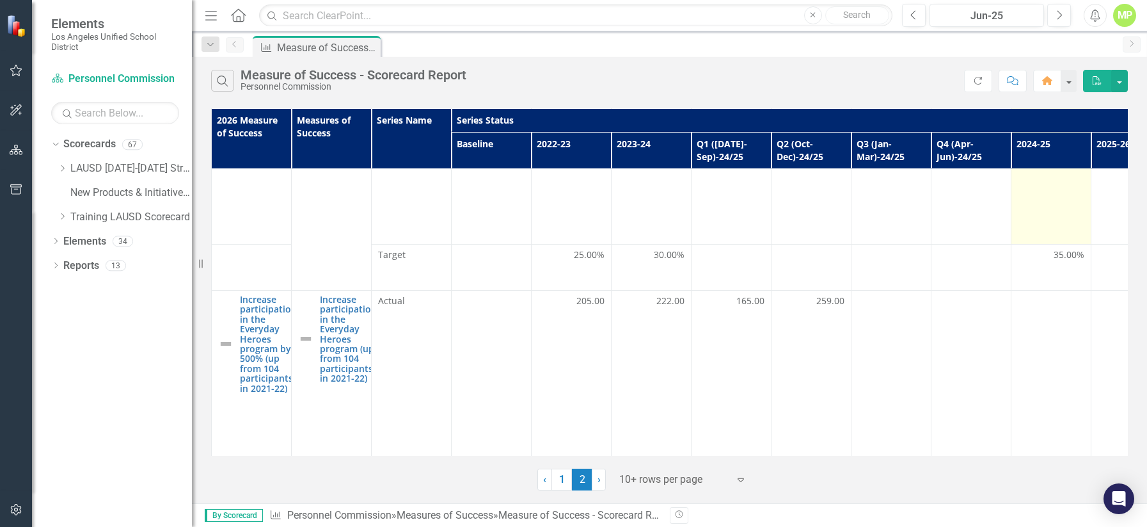
scroll to position [260, 0]
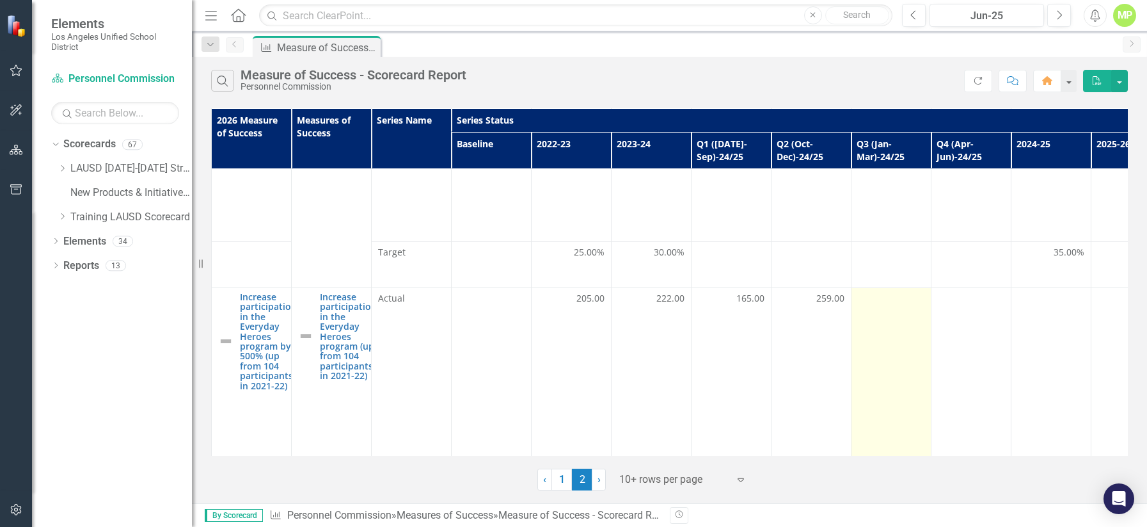
click at [890, 326] on td at bounding box center [892, 448] width 80 height 321
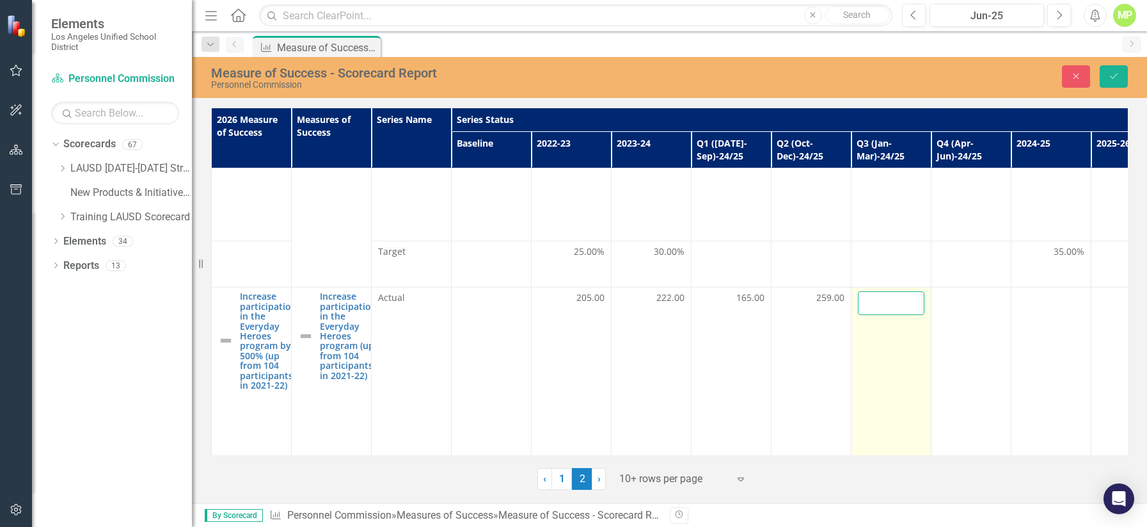
click at [890, 291] on input "number" at bounding box center [891, 303] width 67 height 24
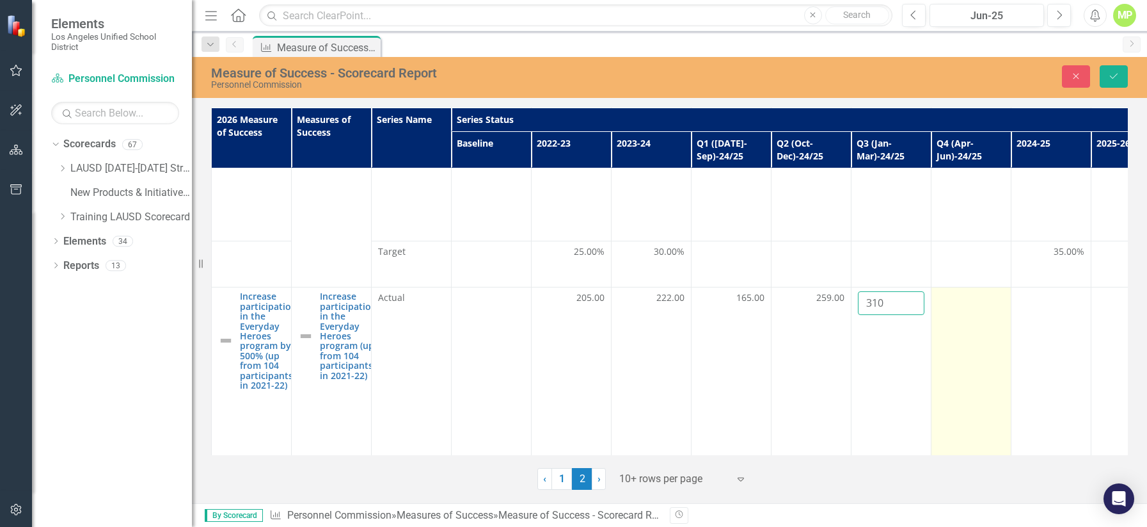
type input "310"
click at [890, 295] on td at bounding box center [972, 447] width 80 height 321
click at [890, 291] on div at bounding box center [971, 298] width 67 height 15
click at [890, 291] on input "number" at bounding box center [971, 303] width 67 height 24
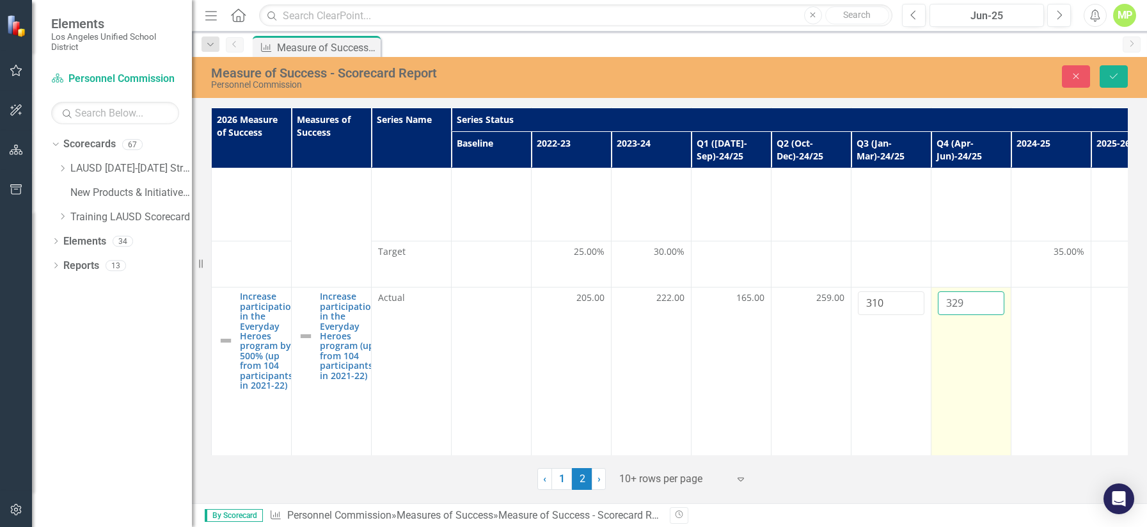
type input "329"
click button "Save" at bounding box center [1114, 76] width 28 height 22
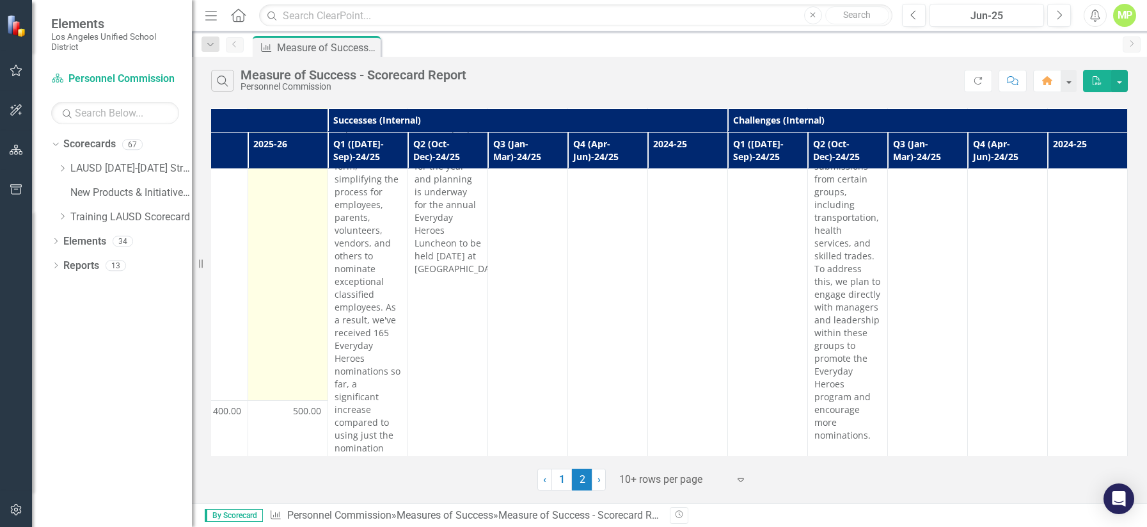
scroll to position [0, 853]
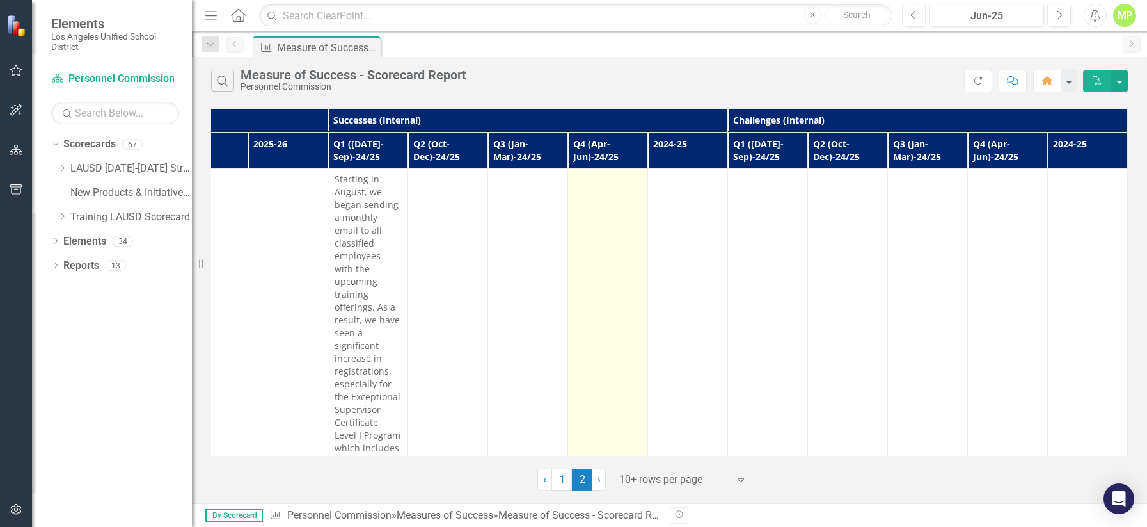
click at [600, 196] on td at bounding box center [608, 358] width 80 height 379
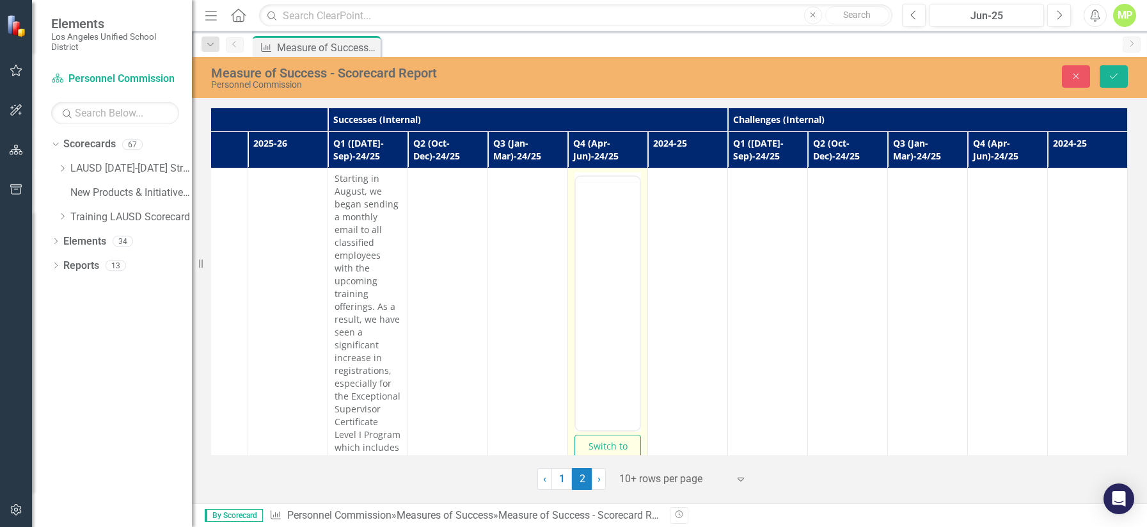
scroll to position [0, 0]
click at [603, 235] on body "Rich Text Area. Press ALT-0 for help." at bounding box center [608, 303] width 64 height 192
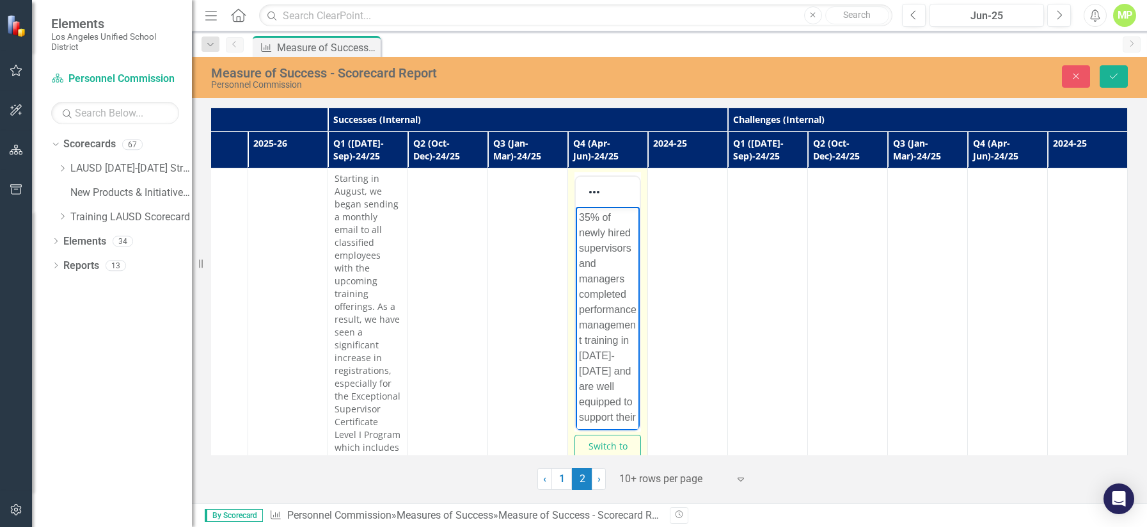
scroll to position [54, 0]
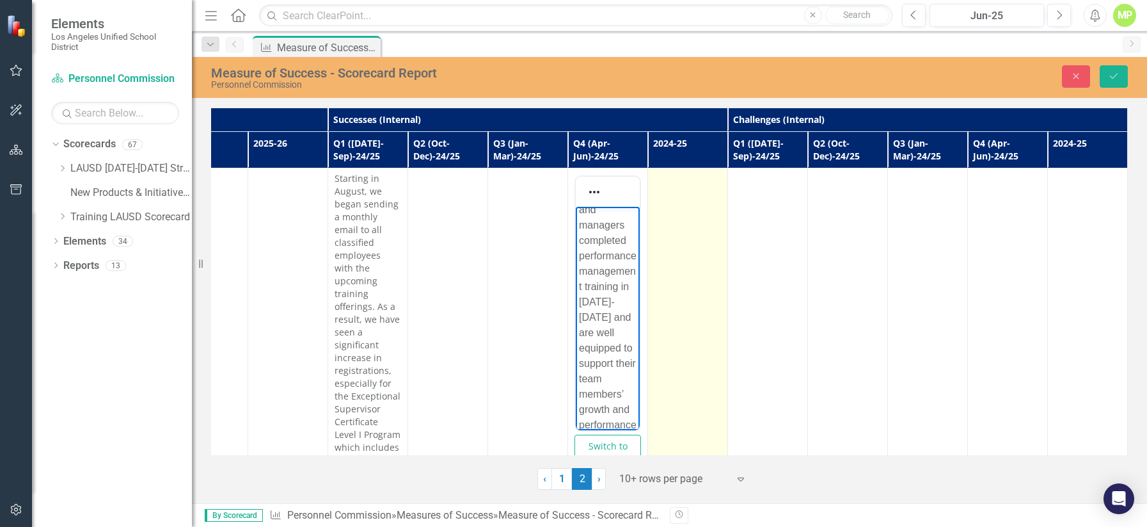
click at [687, 227] on td at bounding box center [688, 357] width 80 height 379
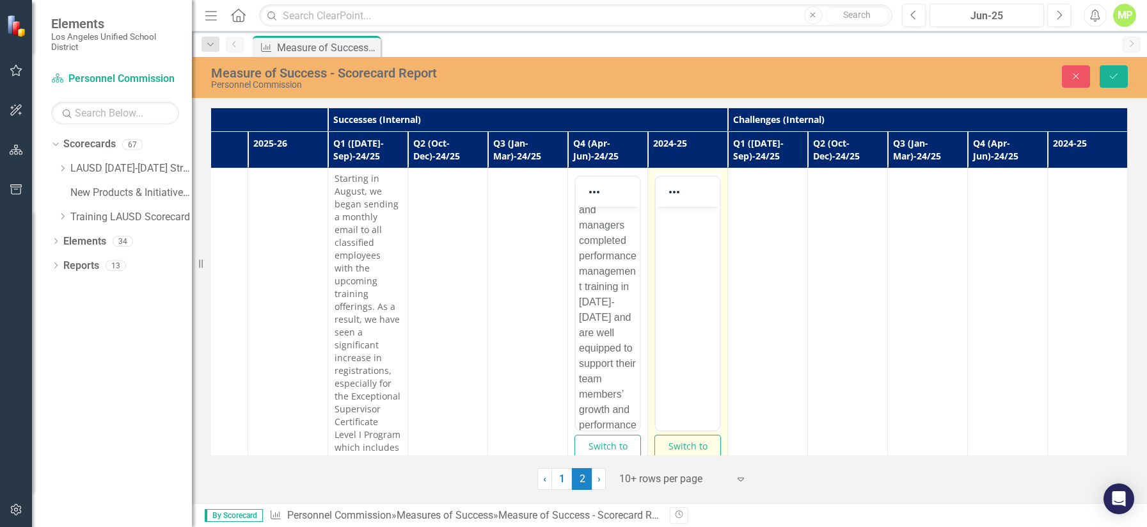
scroll to position [0, 0]
click at [700, 229] on body "Rich Text Area. Press ALT-0 for help." at bounding box center [688, 303] width 64 height 192
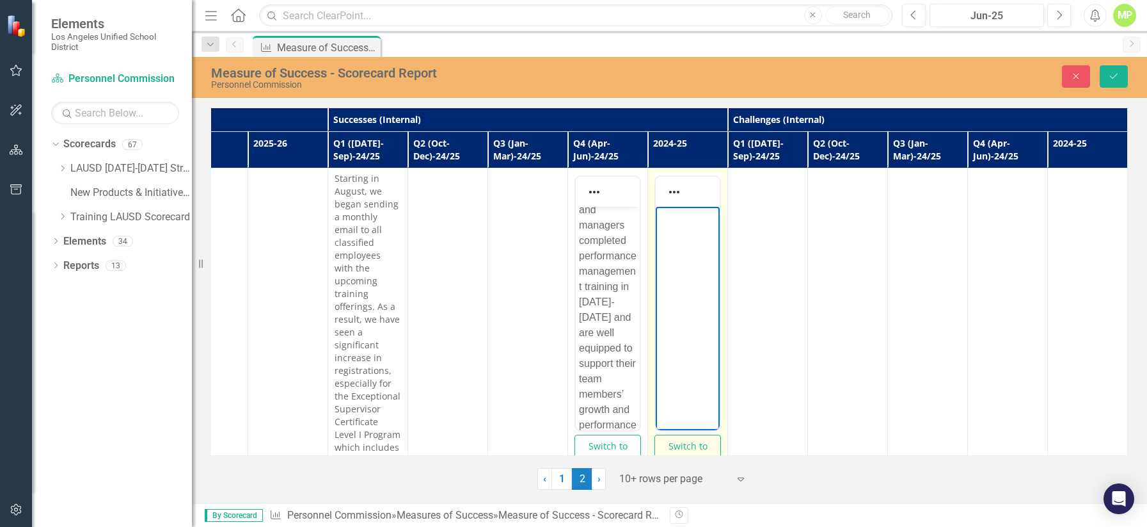
scroll to position [54, 0]
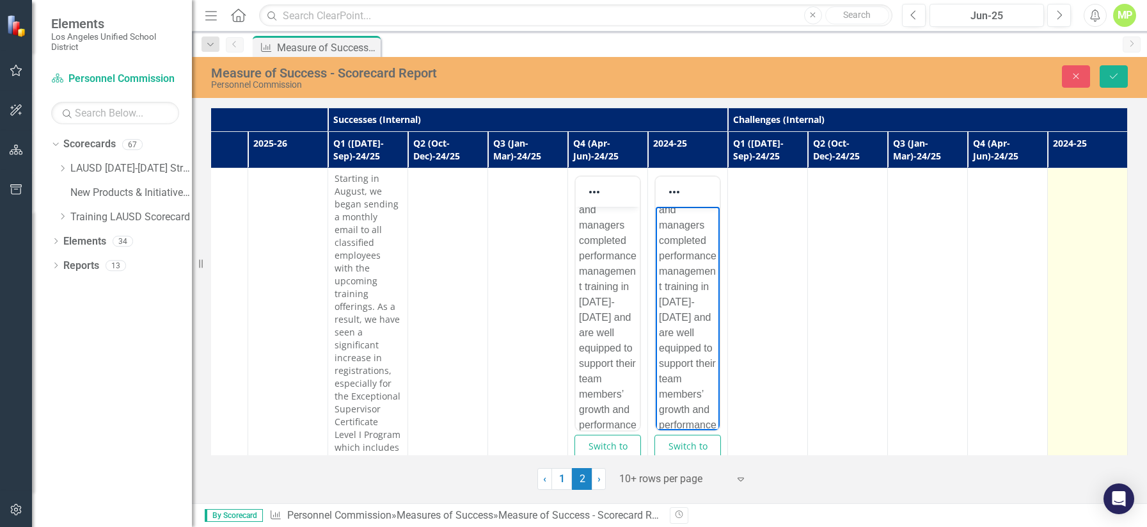
click at [890, 234] on td at bounding box center [1088, 357] width 80 height 379
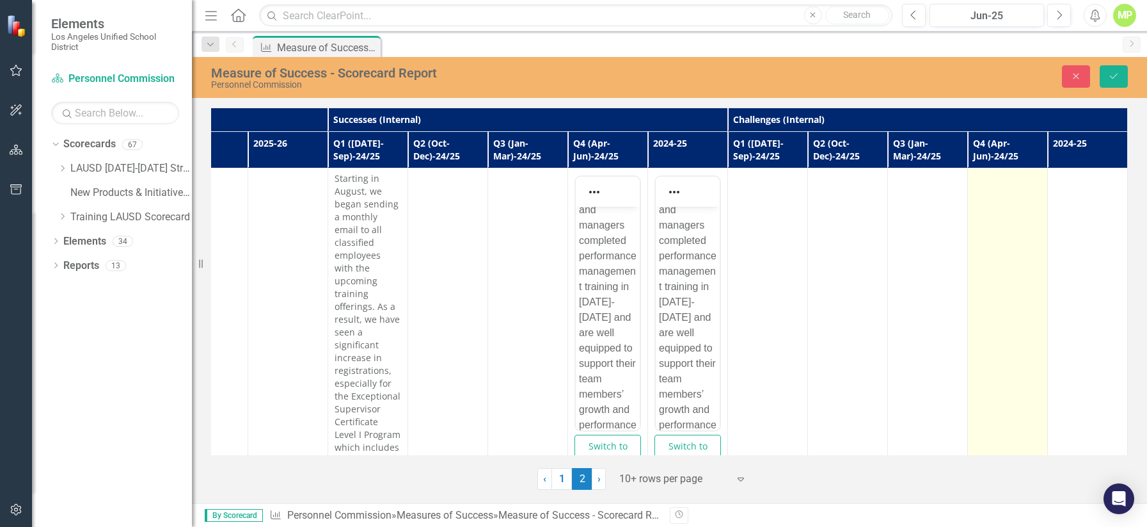
click at [890, 227] on td at bounding box center [1008, 357] width 80 height 379
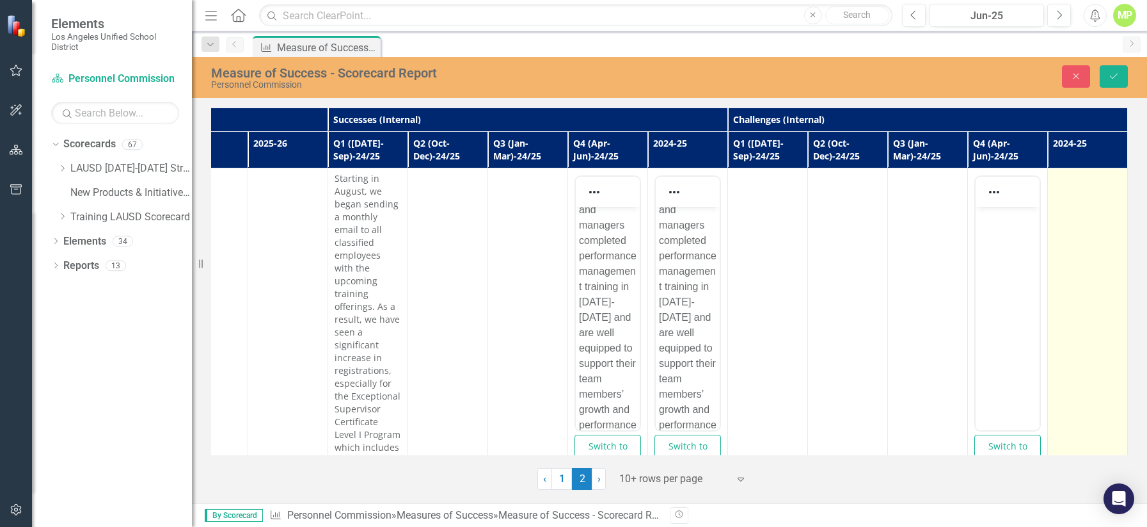
scroll to position [0, 0]
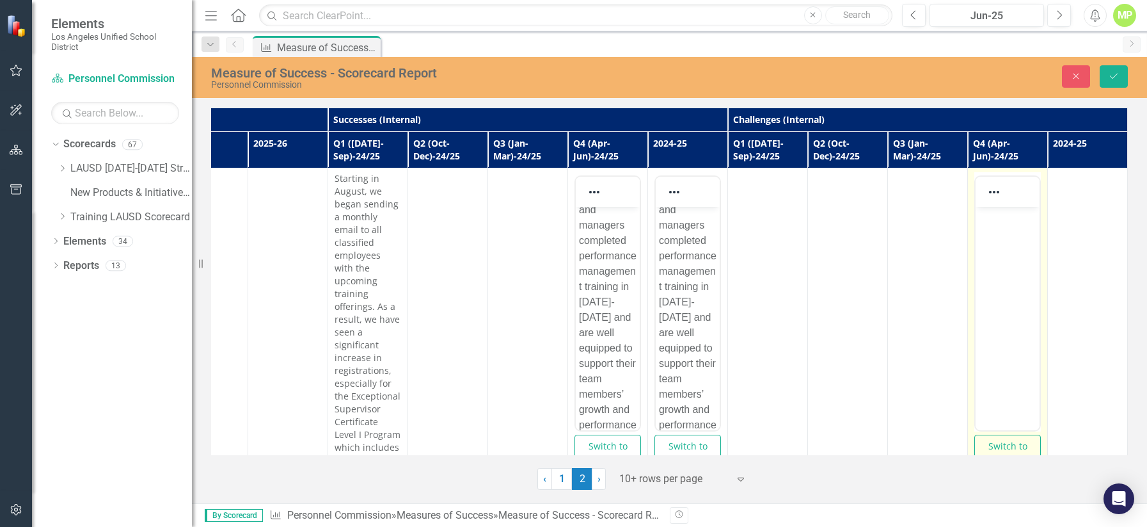
click at [890, 243] on body "Rich Text Area. Press ALT-0 for help." at bounding box center [1008, 303] width 64 height 192
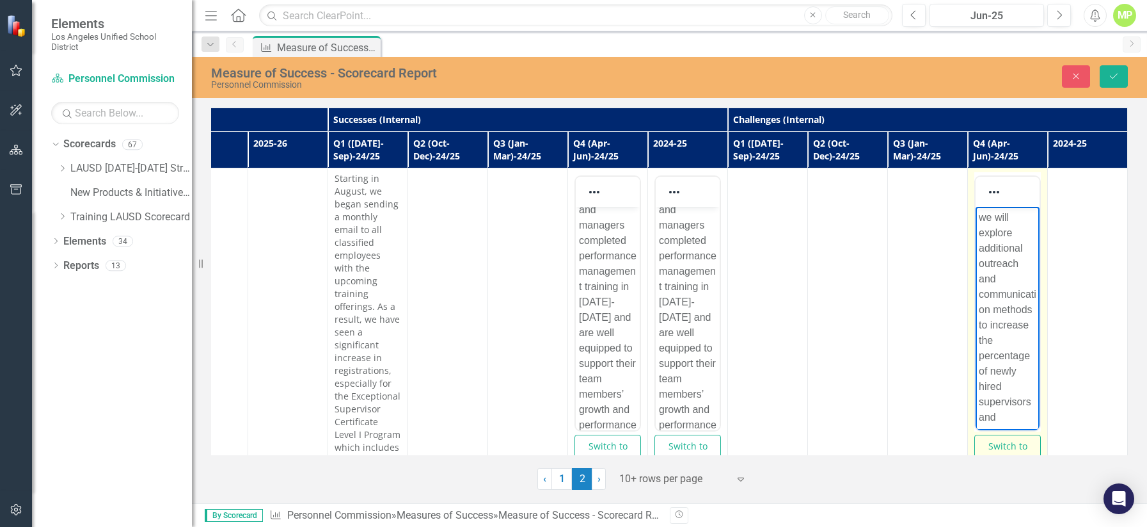
click at [890, 217] on p "we will explore additional outreach and communication methods to increase the p…" at bounding box center [1008, 363] width 58 height 307
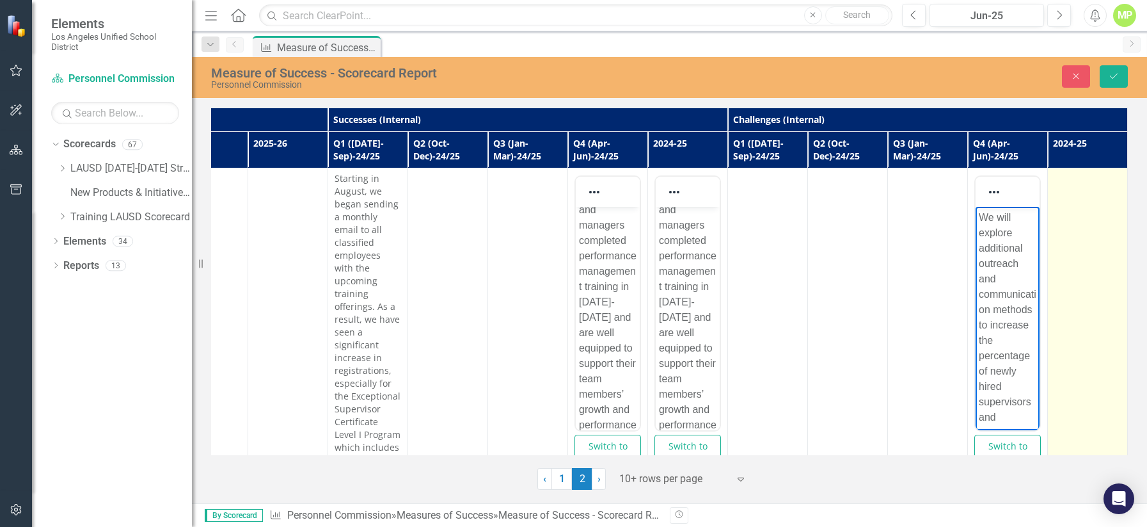
click at [890, 247] on td at bounding box center [1088, 357] width 80 height 379
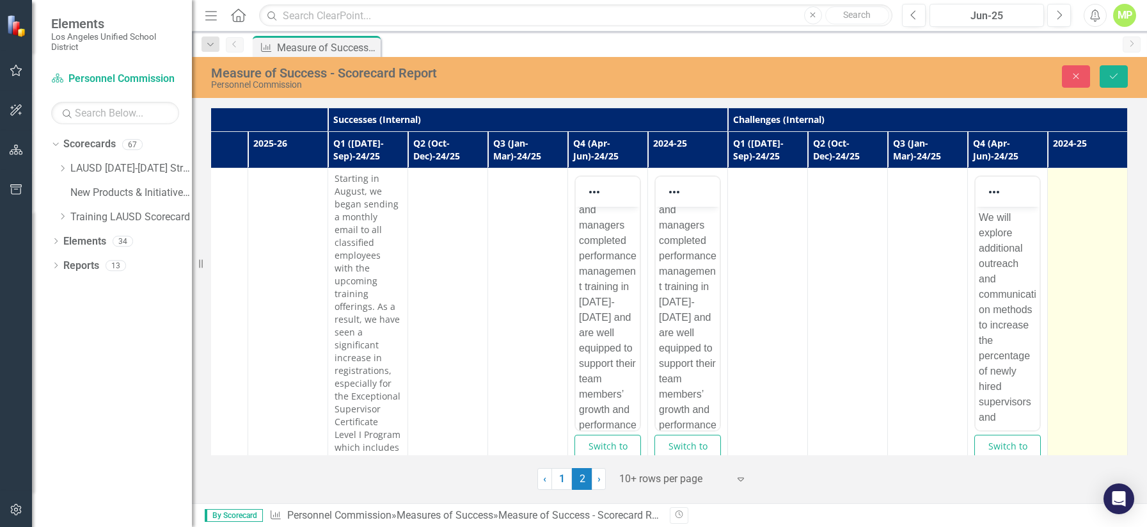
click at [890, 247] on td at bounding box center [1088, 357] width 80 height 379
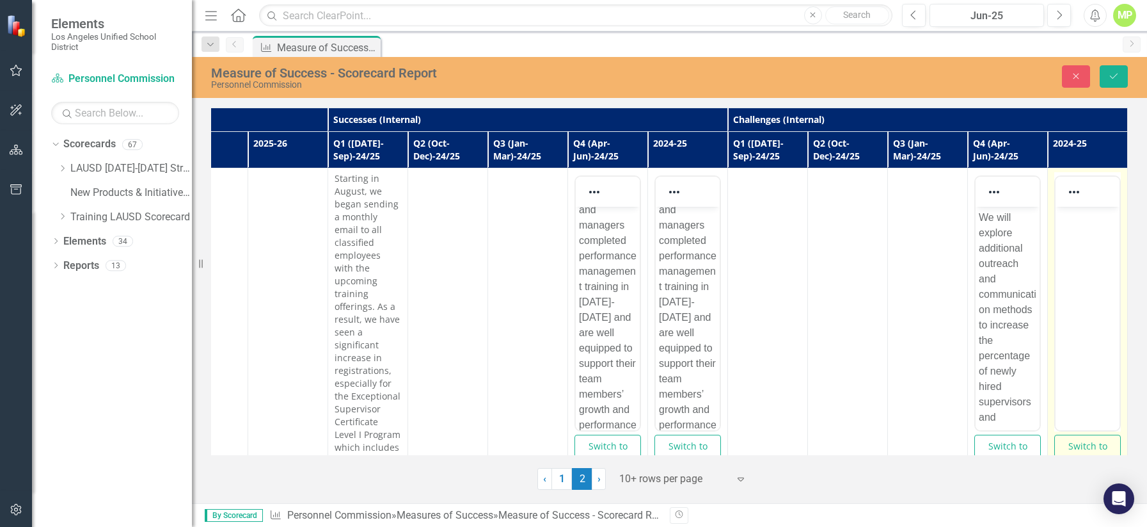
click at [890, 240] on body "Rich Text Area. Press ALT-0 for help." at bounding box center [1088, 303] width 64 height 192
paste body "Rich Text Area. Press ALT-0 for help."
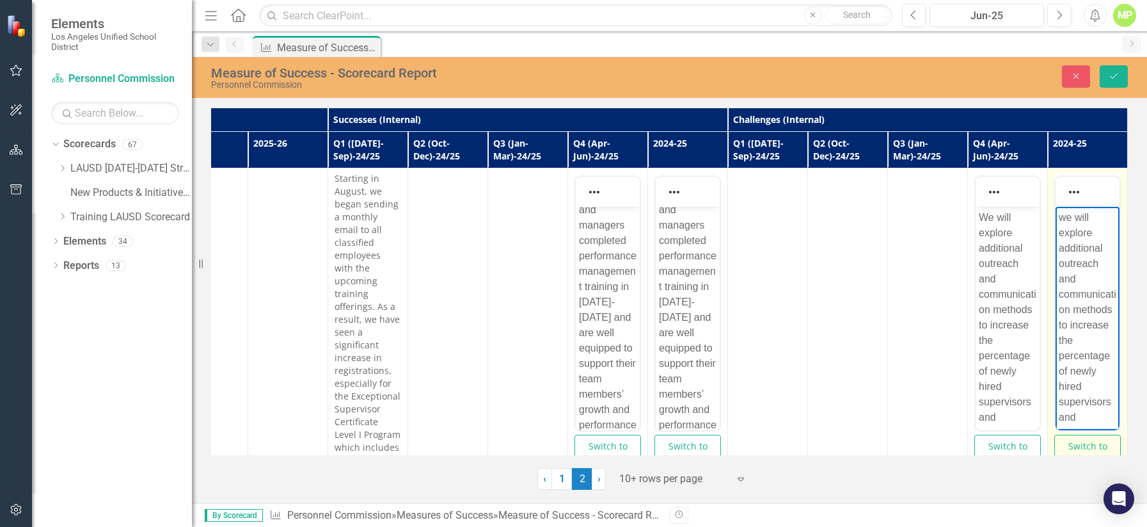
click at [890, 218] on p "we will explore additional outreach and communication methods to increase the p…" at bounding box center [1088, 363] width 58 height 307
click at [890, 81] on button "Save" at bounding box center [1114, 76] width 28 height 22
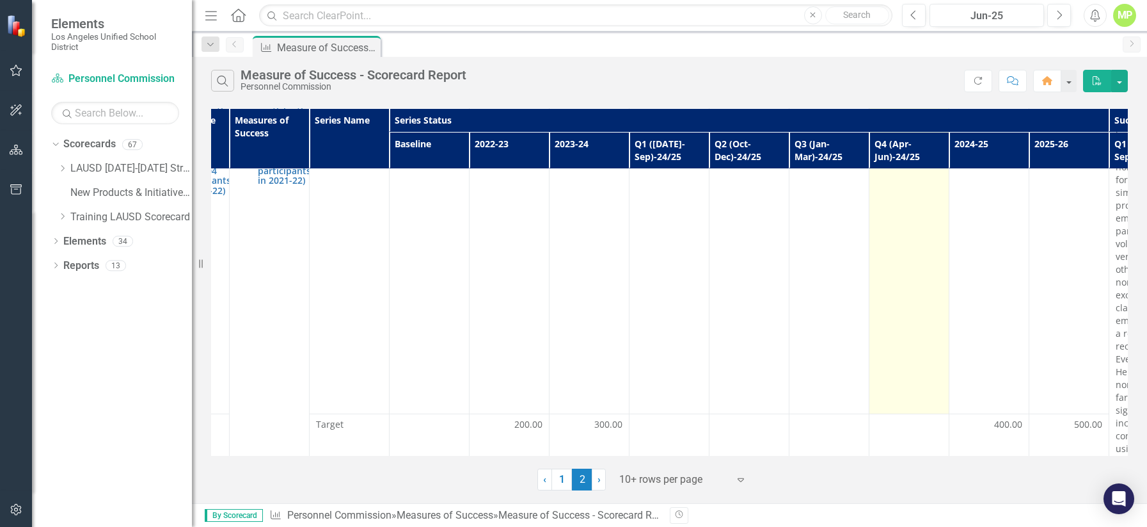
scroll to position [456, 66]
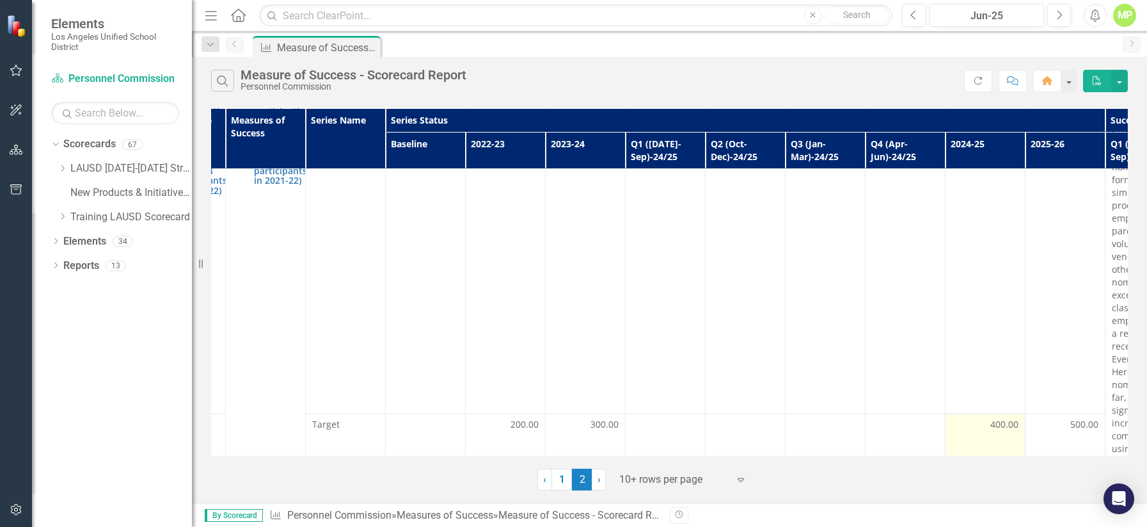
click at [890, 418] on div "400.00" at bounding box center [985, 424] width 67 height 13
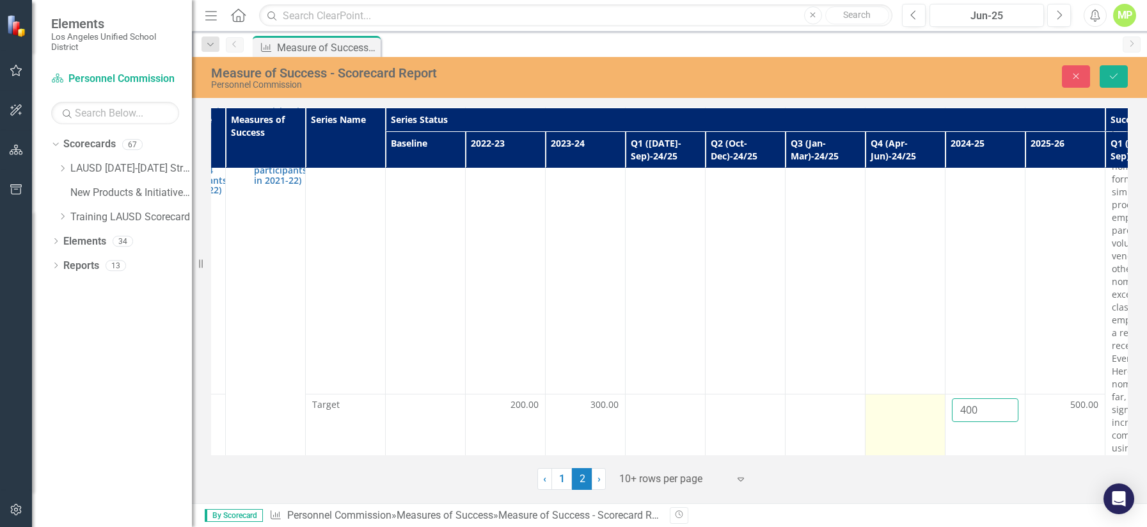
drag, startPoint x: 986, startPoint y: 386, endPoint x: 928, endPoint y: 378, distance: 58.2
click at [890, 394] on tr "Target 200.00 300.00 400 500.00" at bounding box center [1026, 439] width 1760 height 90
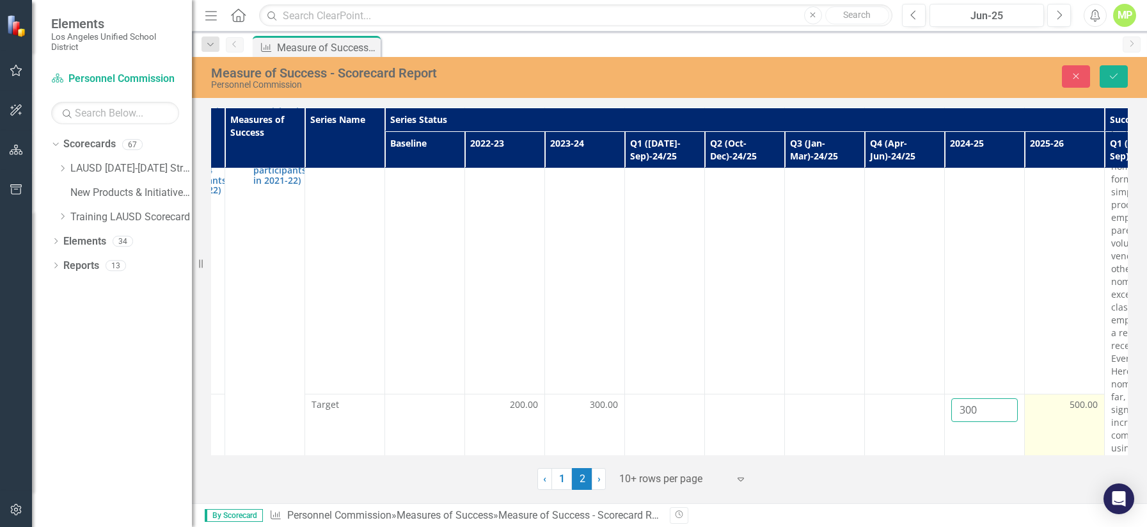
type input "300"
click at [890, 398] on span "500.00" at bounding box center [1084, 404] width 28 height 13
drag, startPoint x: 1065, startPoint y: 386, endPoint x: 1014, endPoint y: 386, distance: 51.2
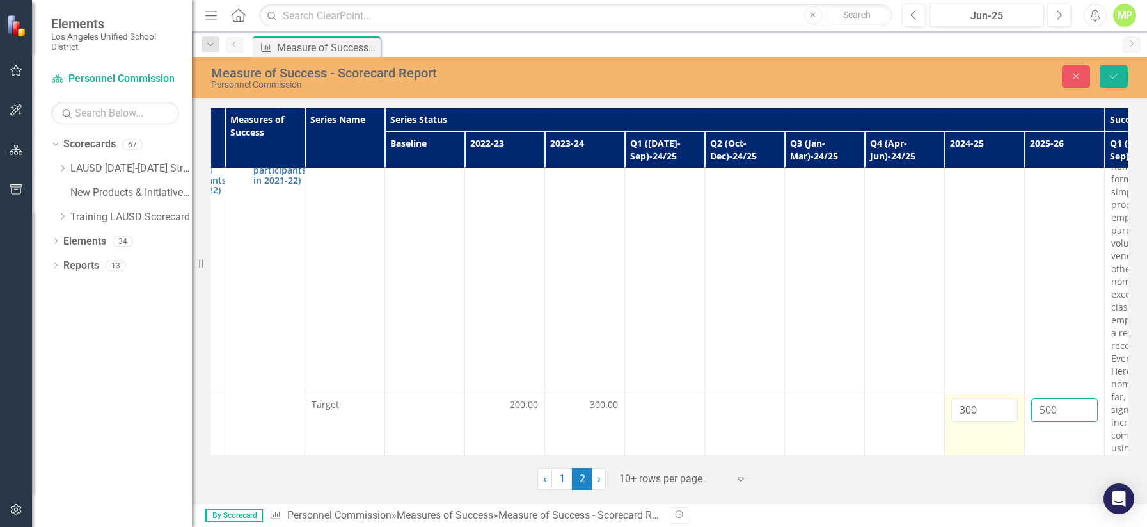
click at [890, 394] on td "500" at bounding box center [1065, 439] width 80 height 90
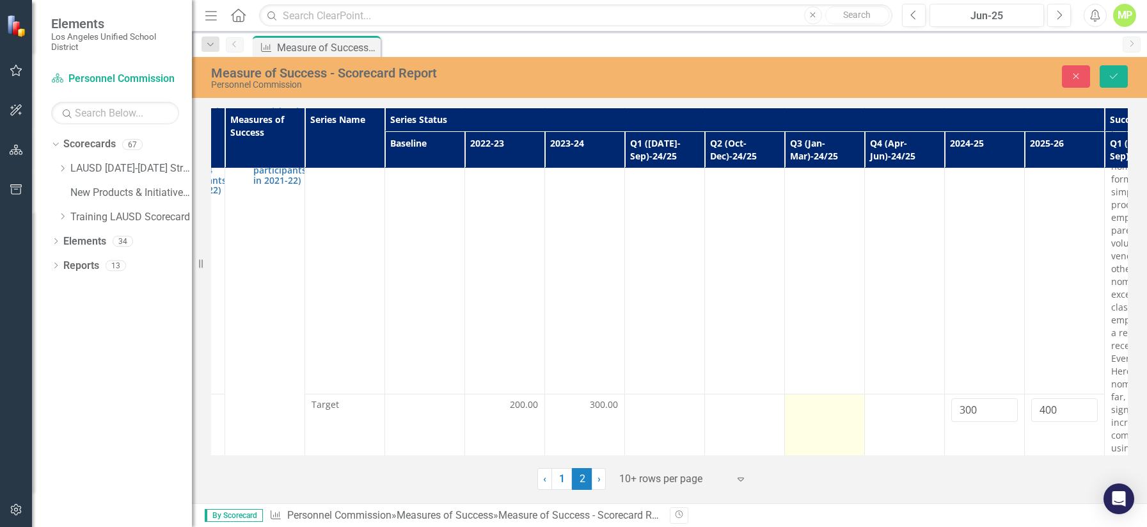
click at [816, 398] on div at bounding box center [825, 405] width 67 height 15
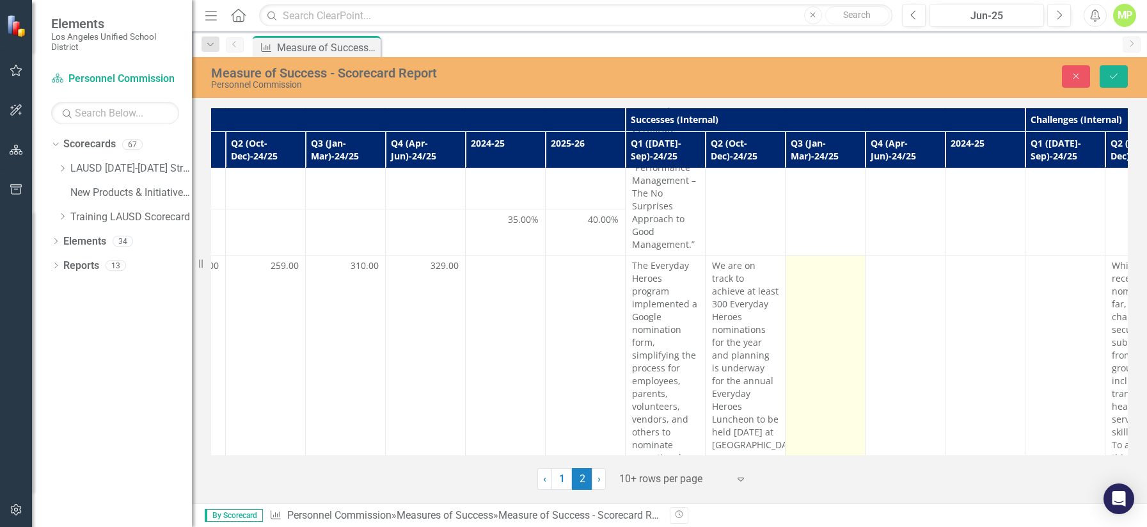
scroll to position [291, 546]
click at [818, 266] on td at bounding box center [826, 453] width 80 height 392
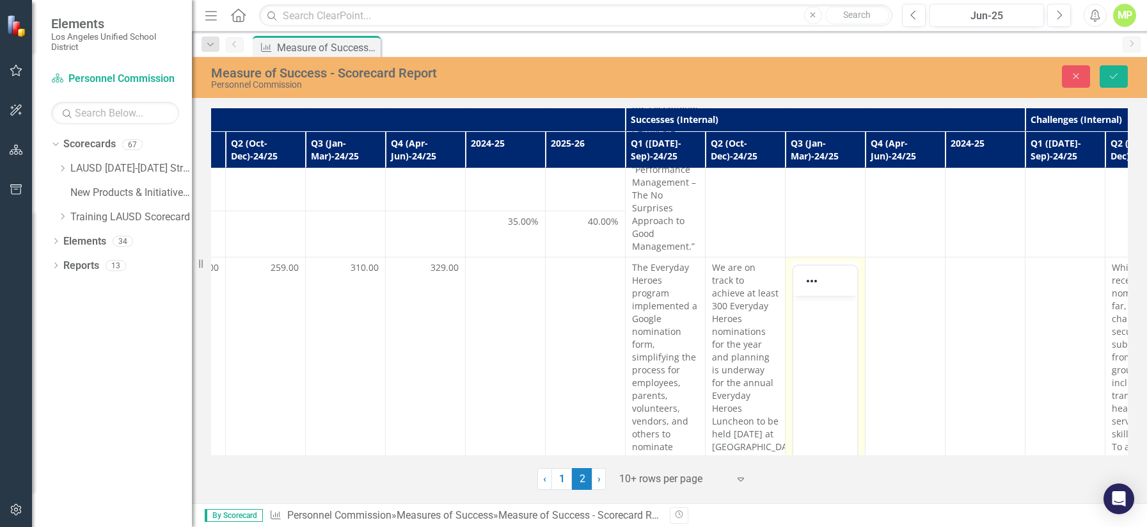
scroll to position [0, 0]
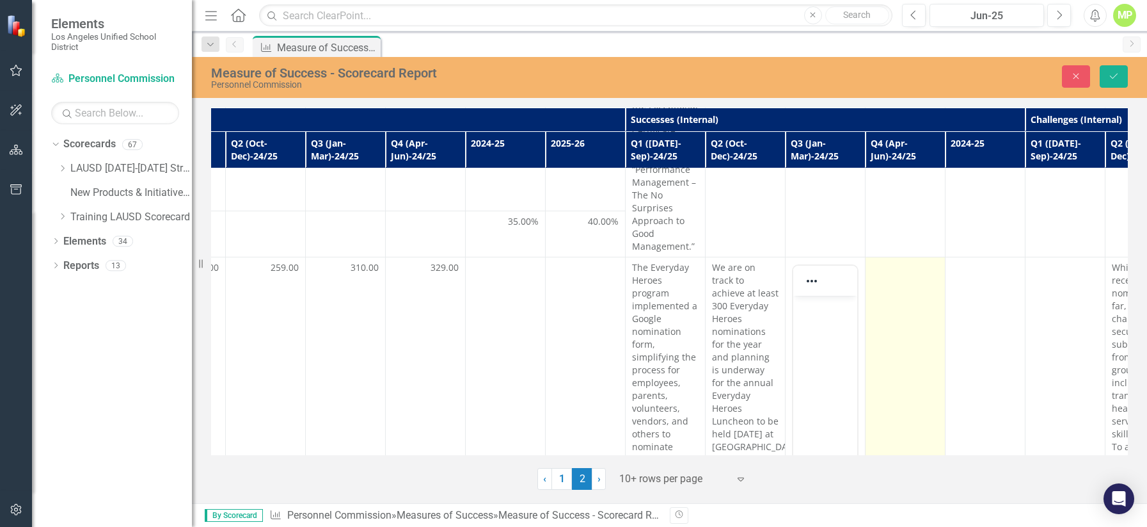
click at [890, 261] on div at bounding box center [905, 268] width 67 height 15
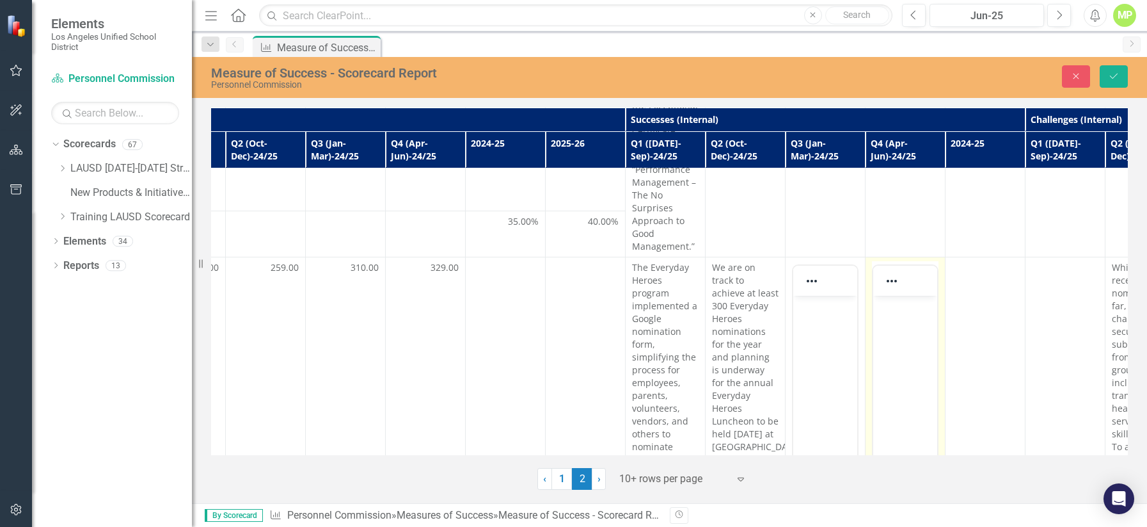
click at [884, 315] on body "Rich Text Area. Press ALT-0 for help." at bounding box center [905, 392] width 64 height 192
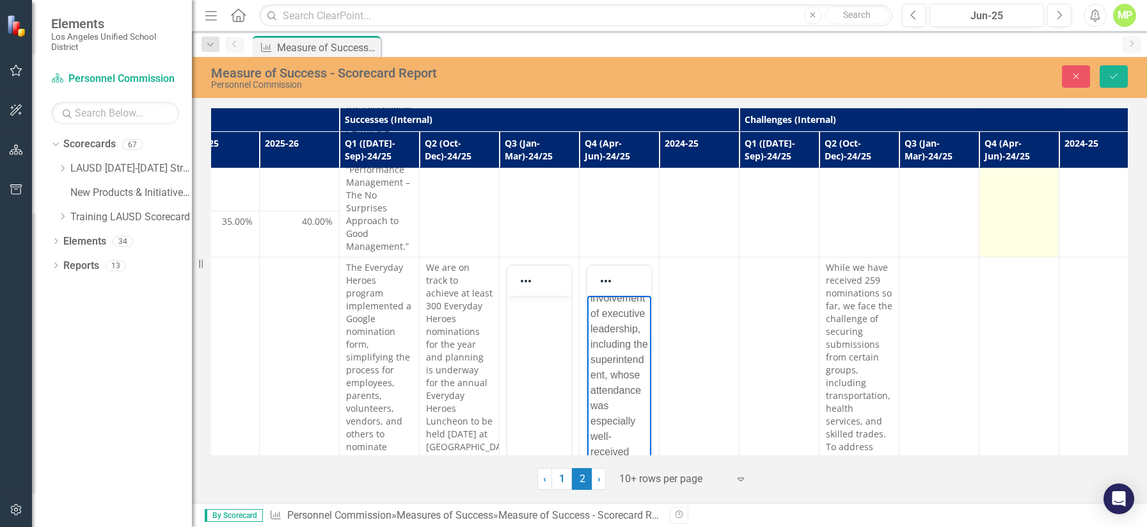
scroll to position [291, 853]
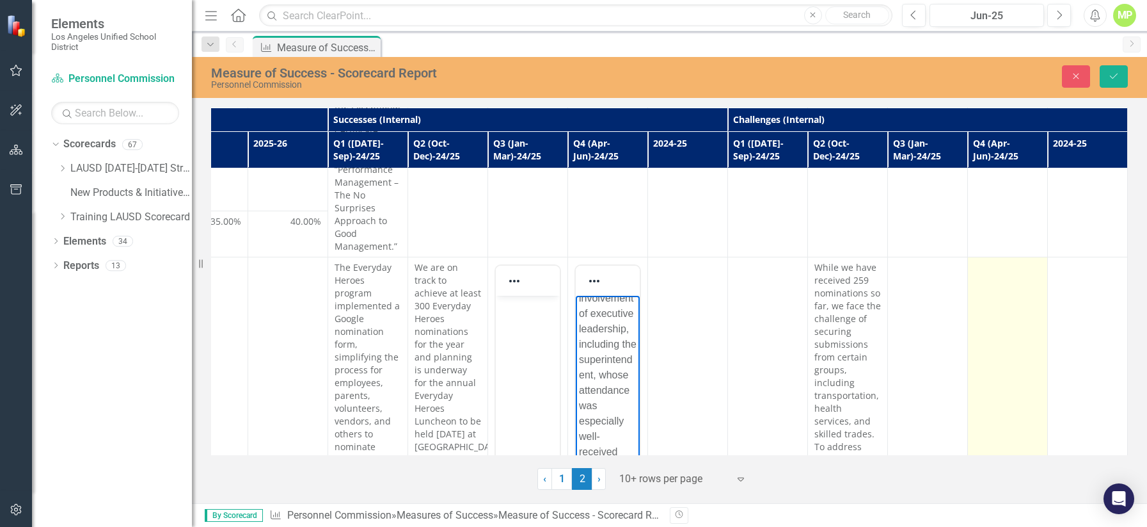
click at [890, 276] on td at bounding box center [1008, 453] width 80 height 392
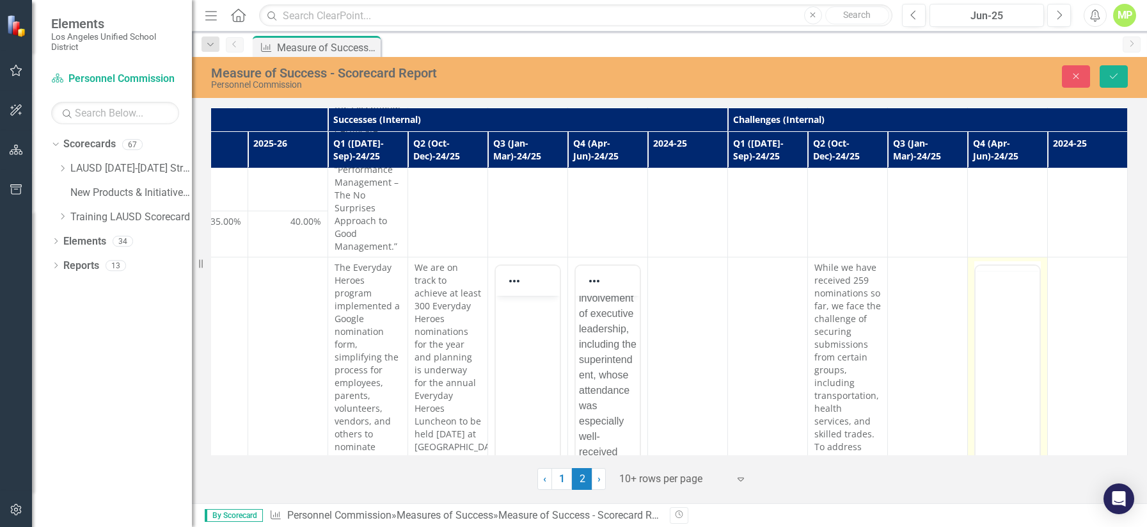
scroll to position [0, 0]
click at [890, 330] on body "Rich Text Area. Press ALT-0 for help." at bounding box center [1008, 392] width 64 height 192
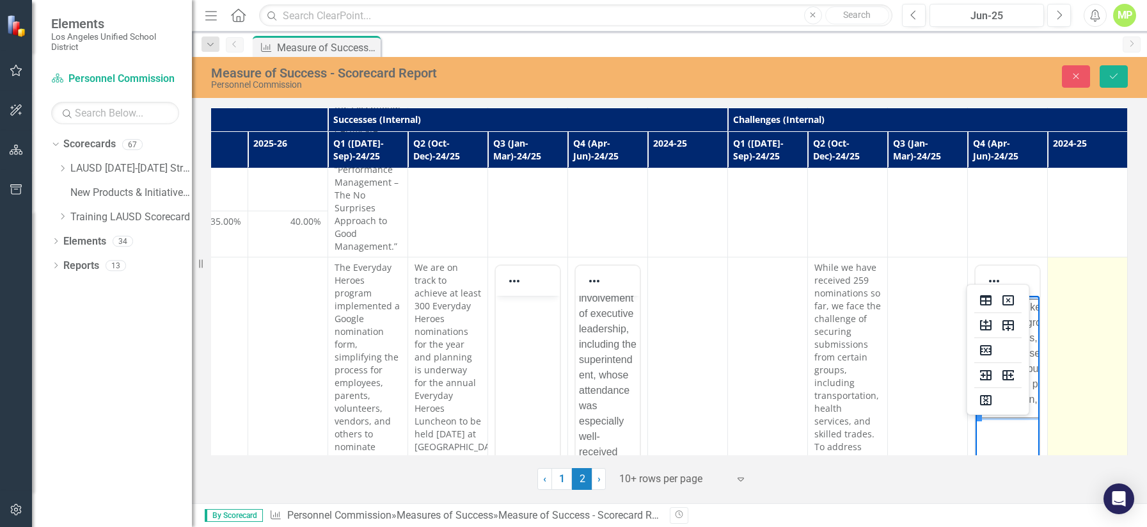
click at [890, 299] on td at bounding box center [1088, 453] width 80 height 392
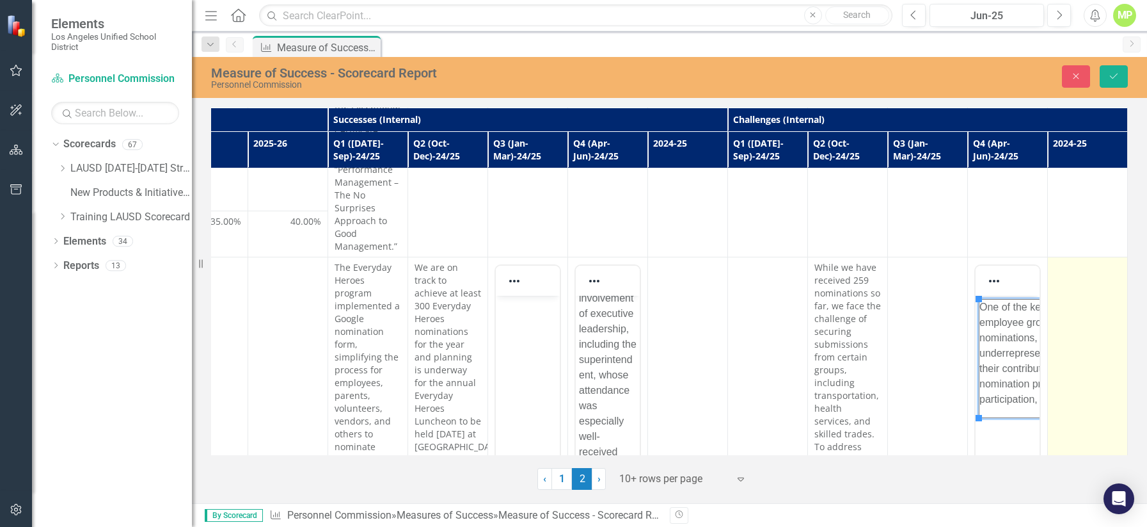
click at [890, 299] on td at bounding box center [1088, 453] width 80 height 392
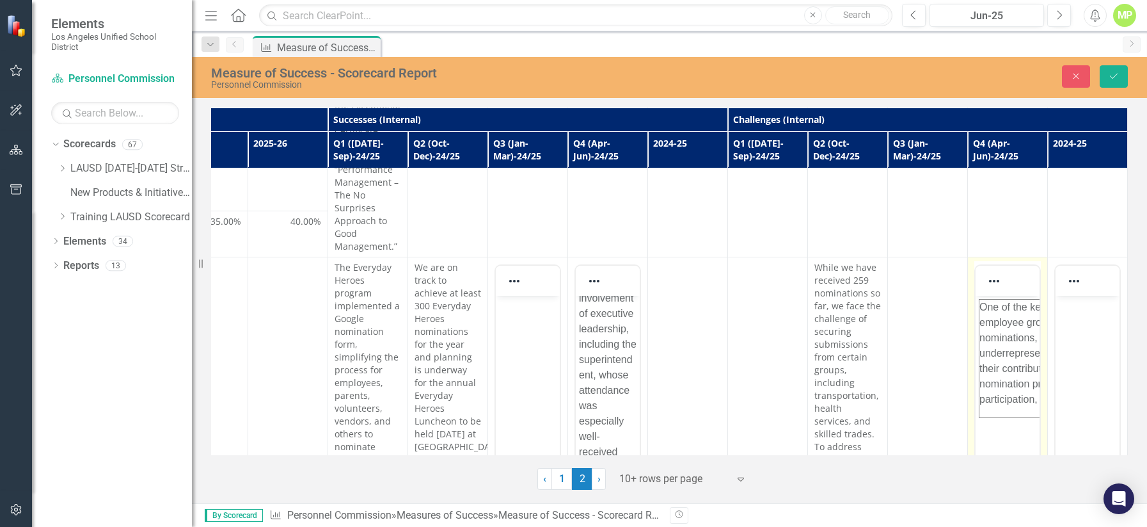
type input "500"
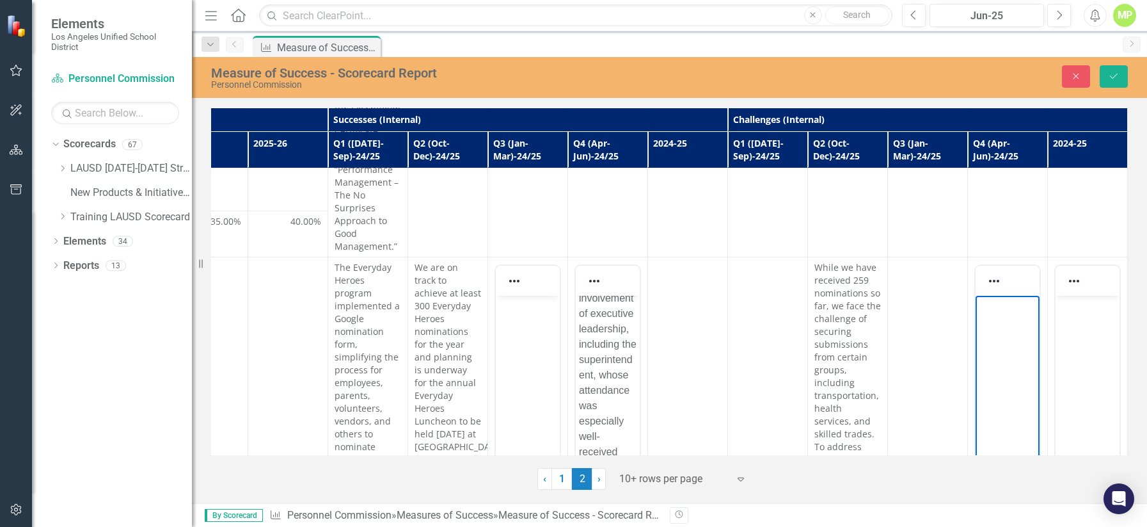
click at [890, 314] on body "Rich Text Area. Press ALT-0 for help." at bounding box center [1008, 392] width 64 height 192
click at [890, 299] on icon "Delete table" at bounding box center [1008, 299] width 15 height 15
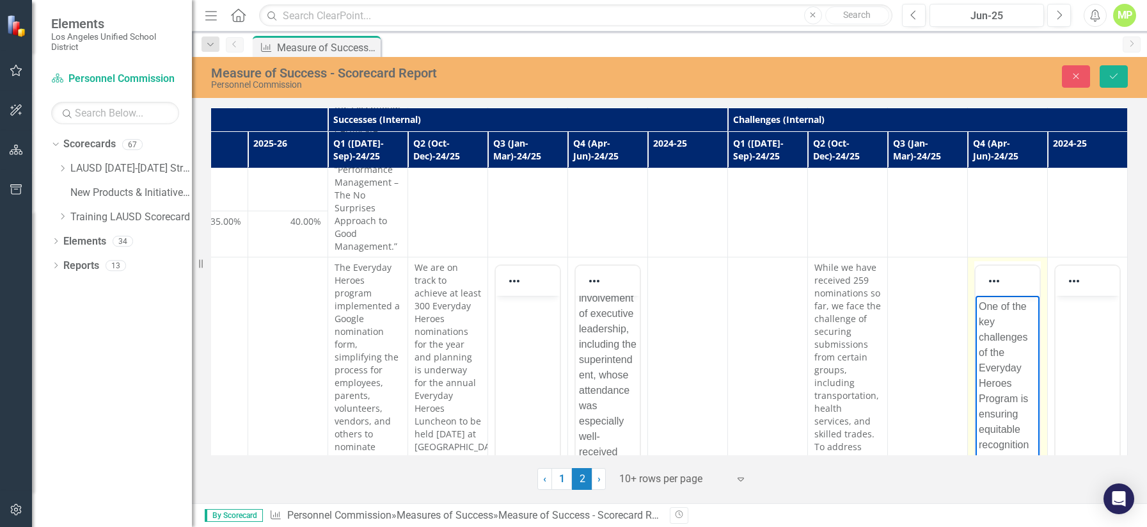
scroll to position [1006, 0]
click at [890, 321] on body "Rich Text Area. Press ALT-0 for help." at bounding box center [1088, 392] width 64 height 192
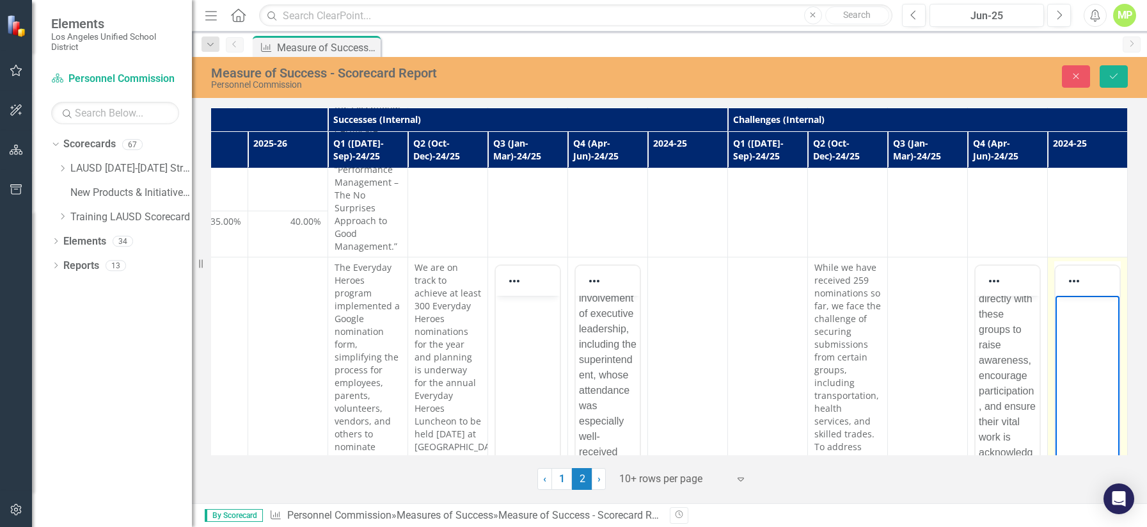
click at [890, 321] on body "Rich Text Area. Press ALT-0 for help." at bounding box center [1088, 392] width 64 height 192
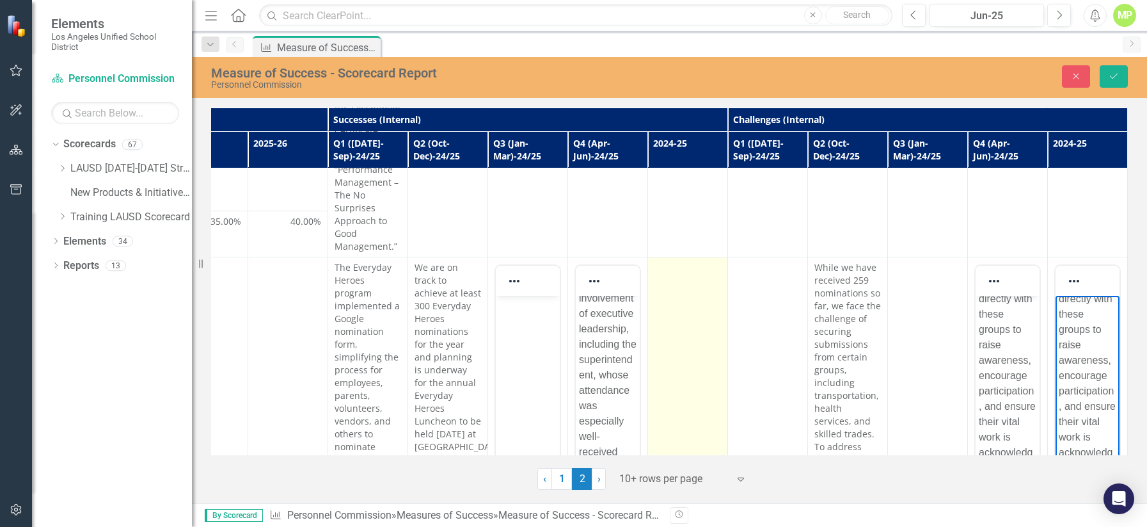
click at [667, 287] on td at bounding box center [688, 453] width 80 height 392
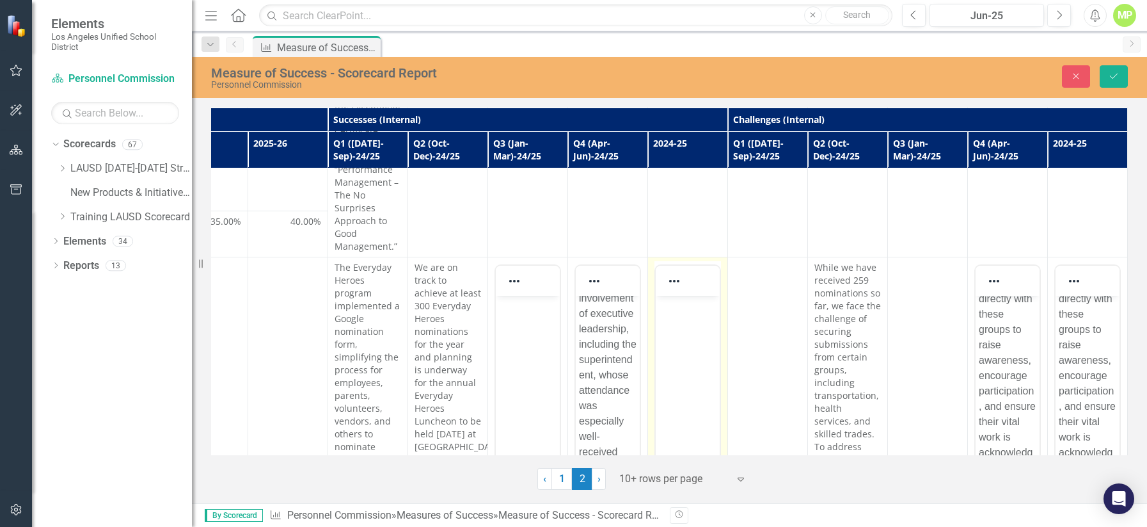
scroll to position [0, 0]
click at [683, 318] on body "Rich Text Area. Press ALT-0 for help." at bounding box center [688, 392] width 64 height 192
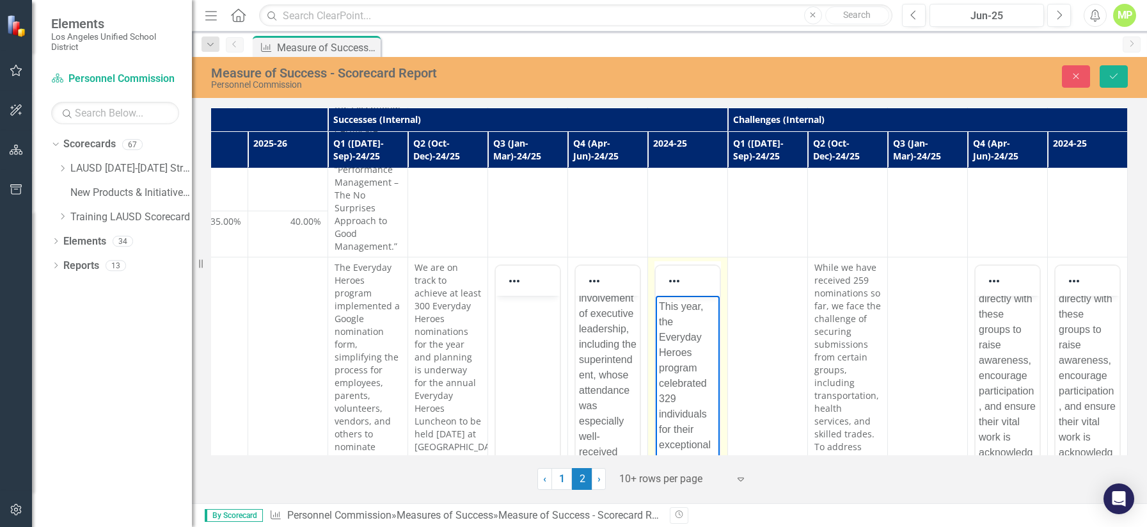
scroll to position [975, 0]
click at [890, 73] on icon "Save" at bounding box center [1114, 76] width 12 height 9
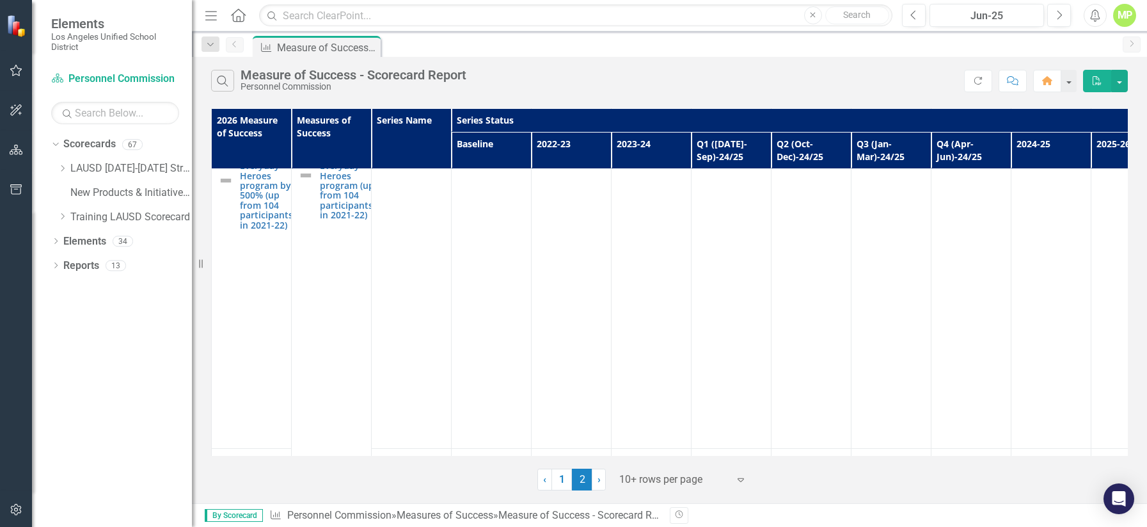
scroll to position [469, 0]
click at [564, 479] on link "1" at bounding box center [562, 479] width 20 height 22
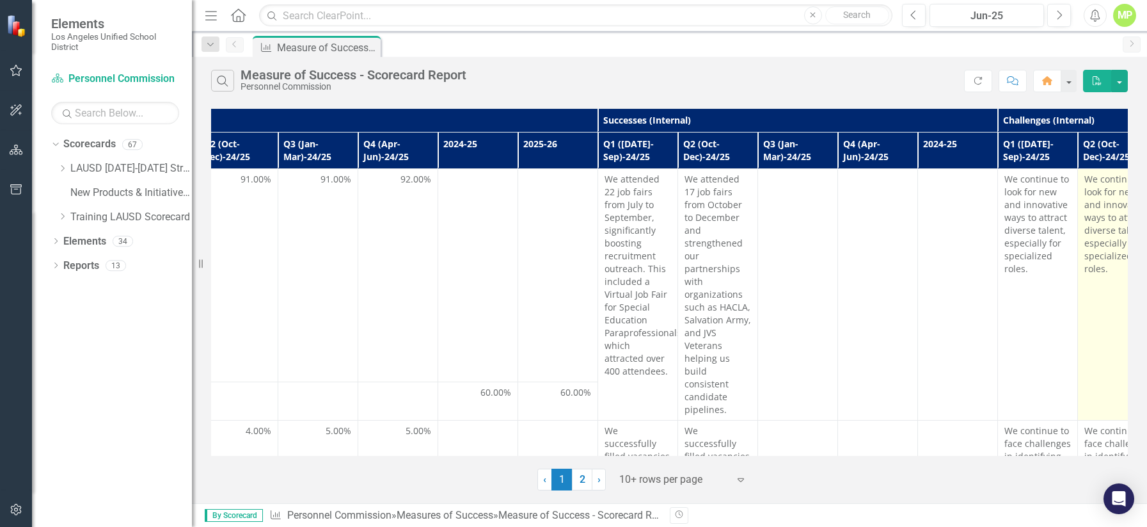
scroll to position [0, 583]
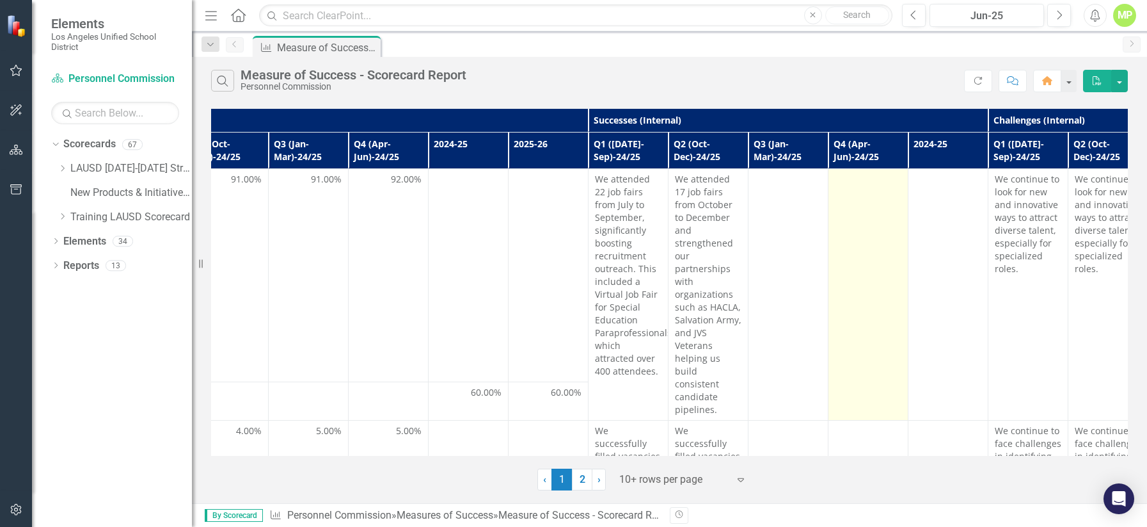
click at [859, 227] on td at bounding box center [869, 294] width 80 height 251
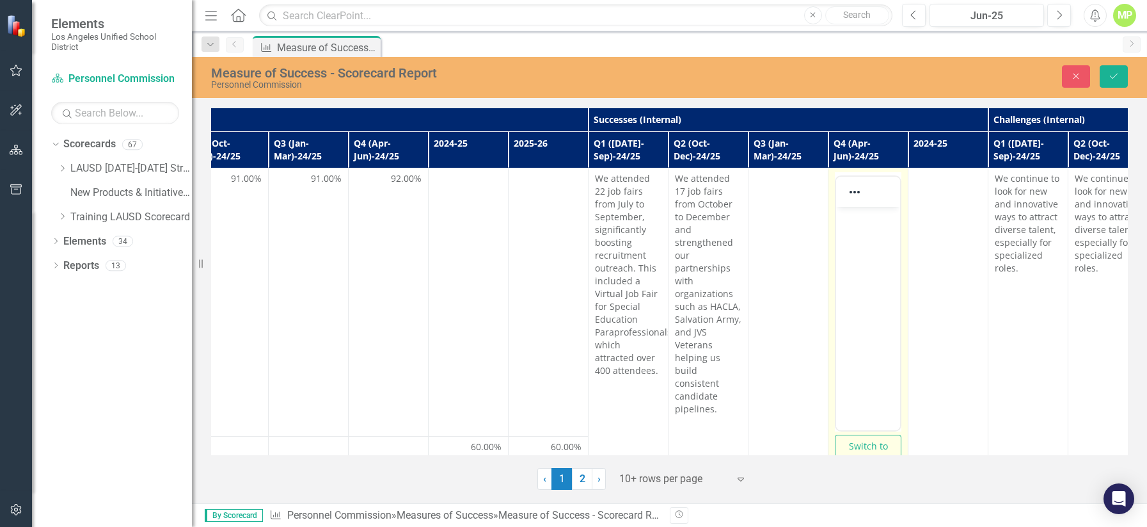
scroll to position [0, 0]
click at [857, 223] on p "Rich Text Area. Press ALT-0 for help." at bounding box center [869, 217] width 58 height 15
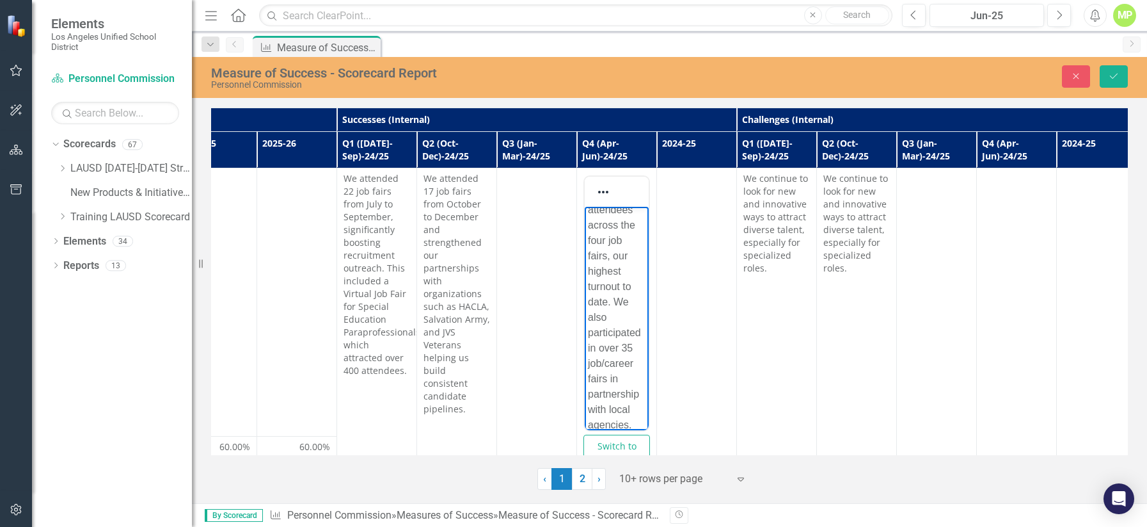
scroll to position [0, 853]
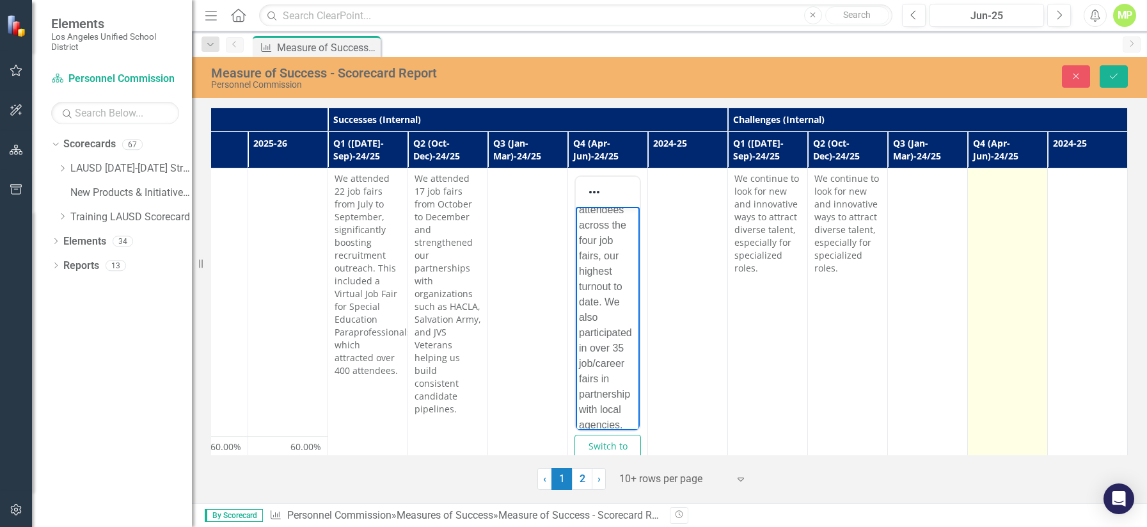
click at [890, 241] on td at bounding box center [1008, 326] width 80 height 316
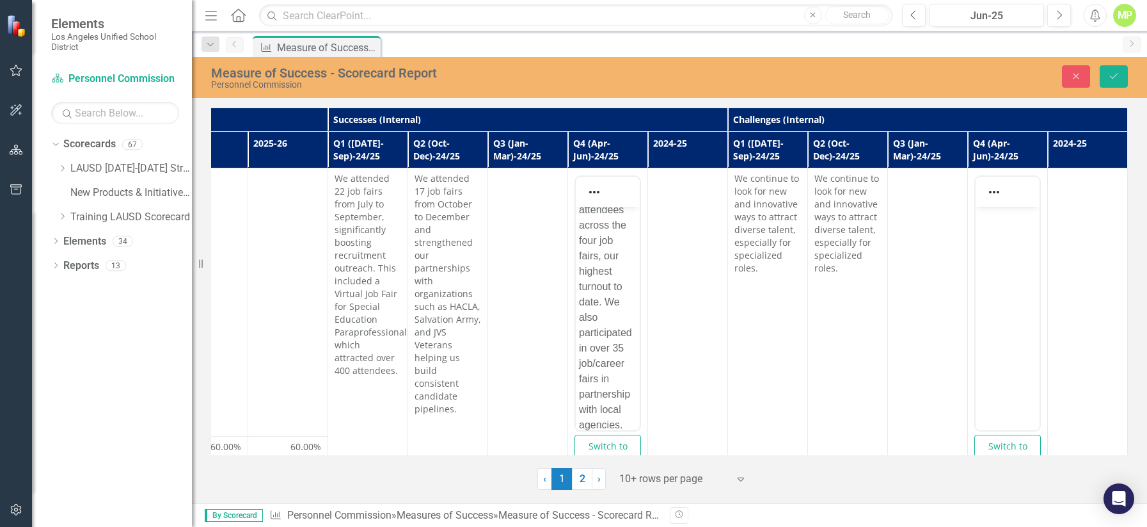
scroll to position [0, 0]
click at [890, 221] on p "Rich Text Area. Press ALT-0 for help." at bounding box center [1008, 217] width 58 height 15
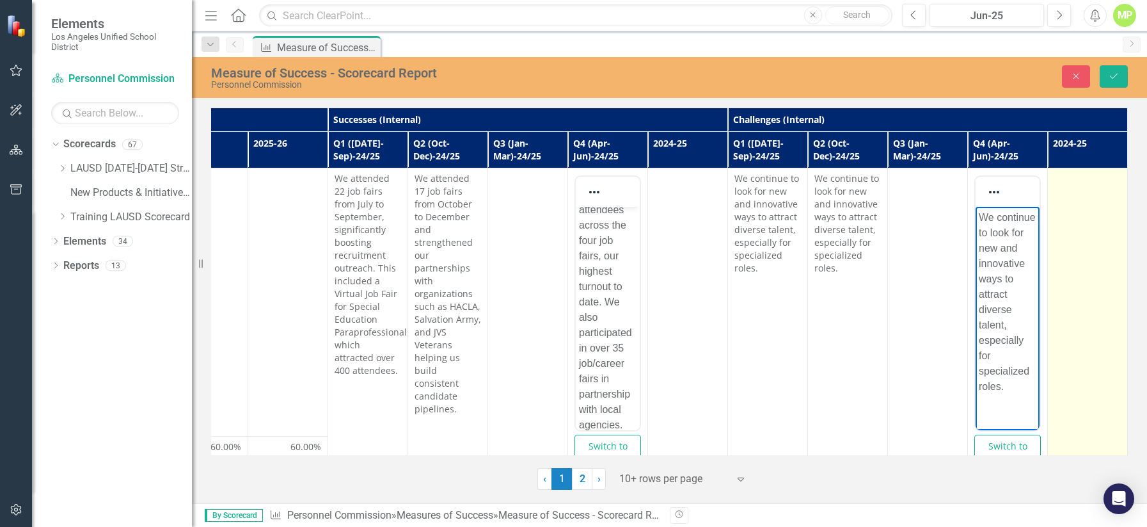
click at [890, 218] on td at bounding box center [1088, 326] width 80 height 316
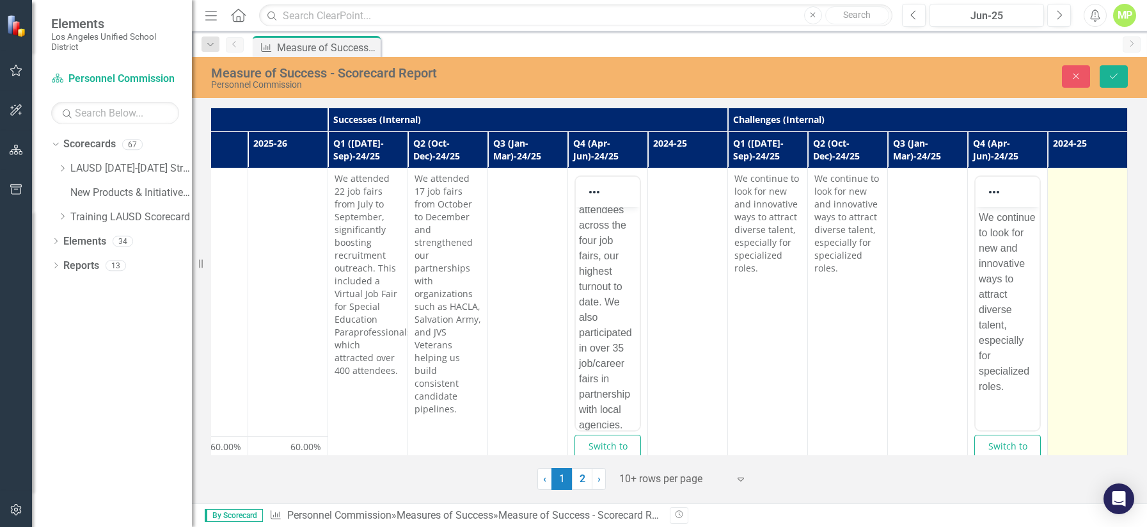
click at [890, 218] on td at bounding box center [1088, 326] width 80 height 316
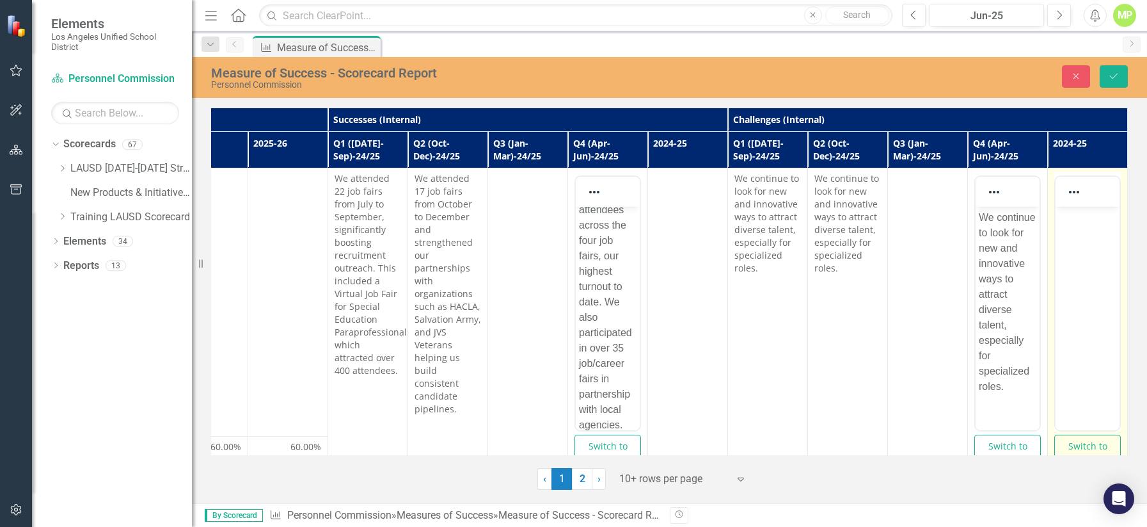
click at [890, 235] on body "Rich Text Area. Press ALT-0 for help." at bounding box center [1088, 303] width 64 height 192
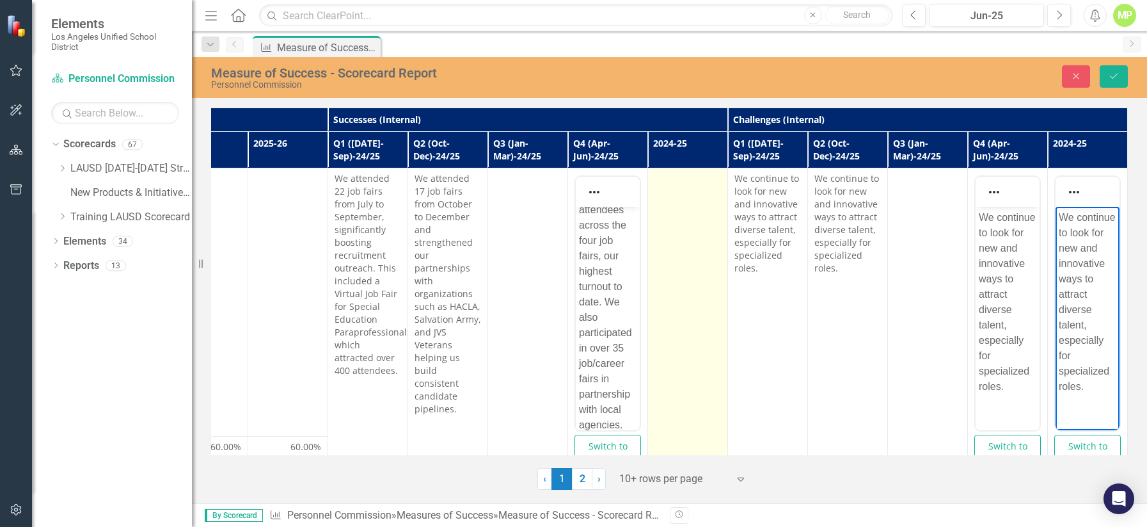
click at [688, 227] on td at bounding box center [688, 326] width 80 height 316
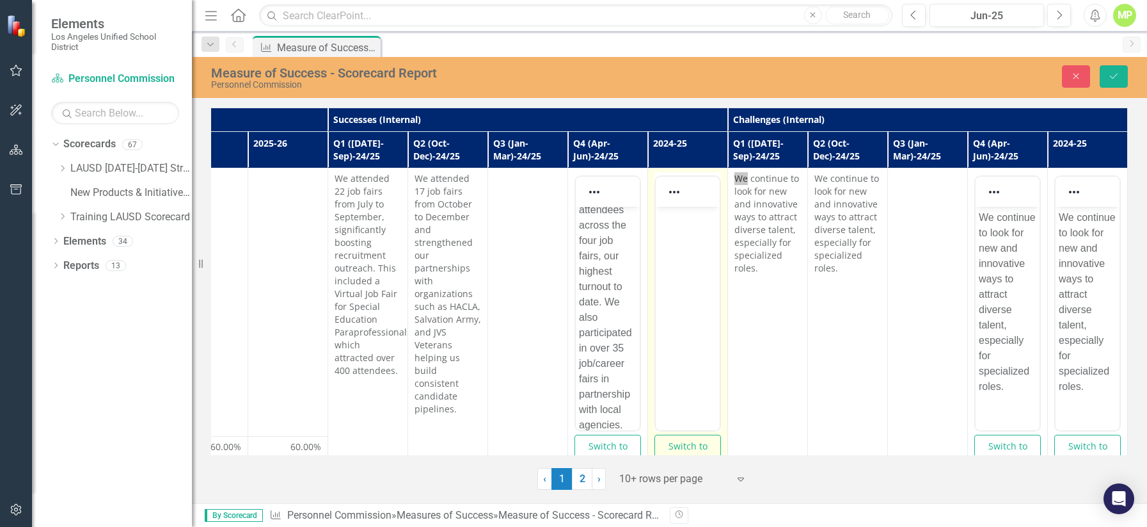
click at [676, 234] on body "Rich Text Area. Press ALT-0 for help." at bounding box center [688, 303] width 64 height 192
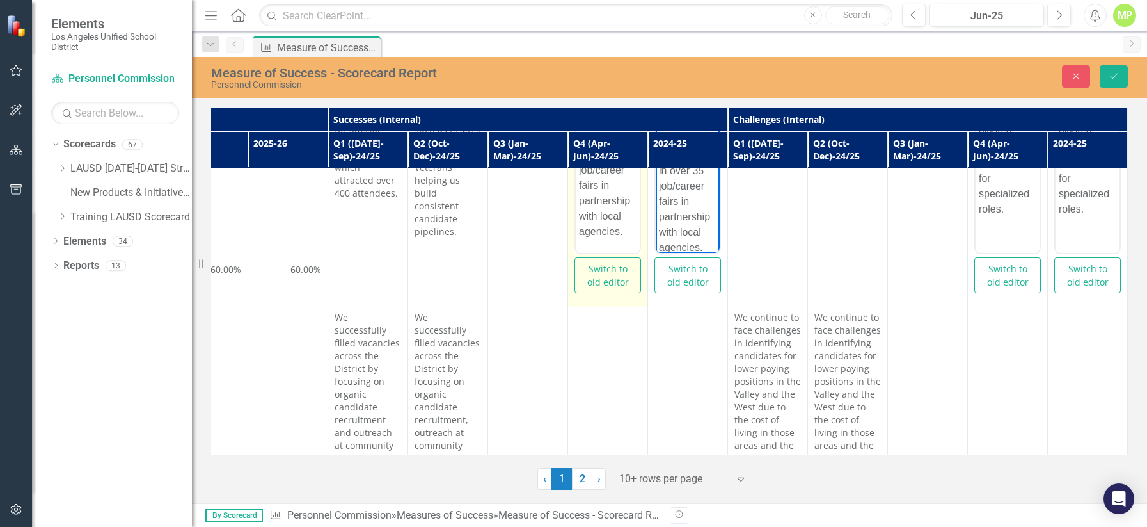
scroll to position [205, 853]
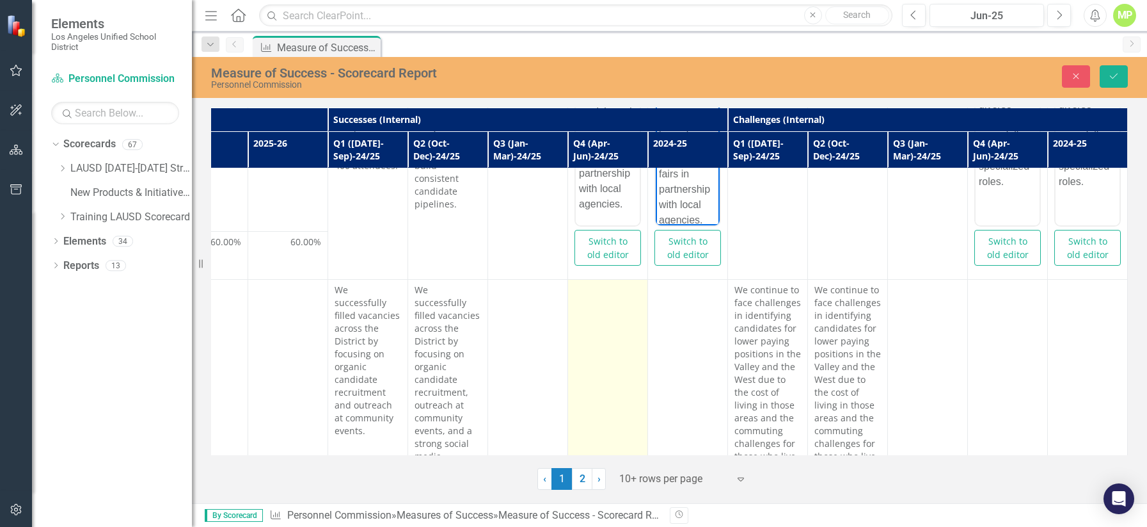
click at [586, 335] on td at bounding box center [608, 386] width 80 height 213
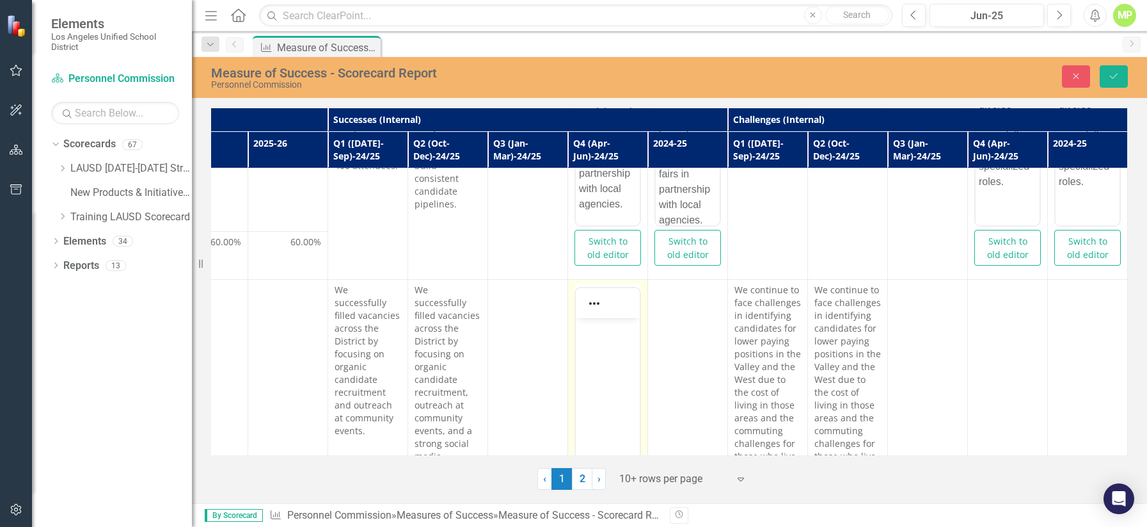
scroll to position [0, 0]
click at [609, 330] on p "Rich Text Area. Press ALT-0 for help." at bounding box center [608, 328] width 58 height 15
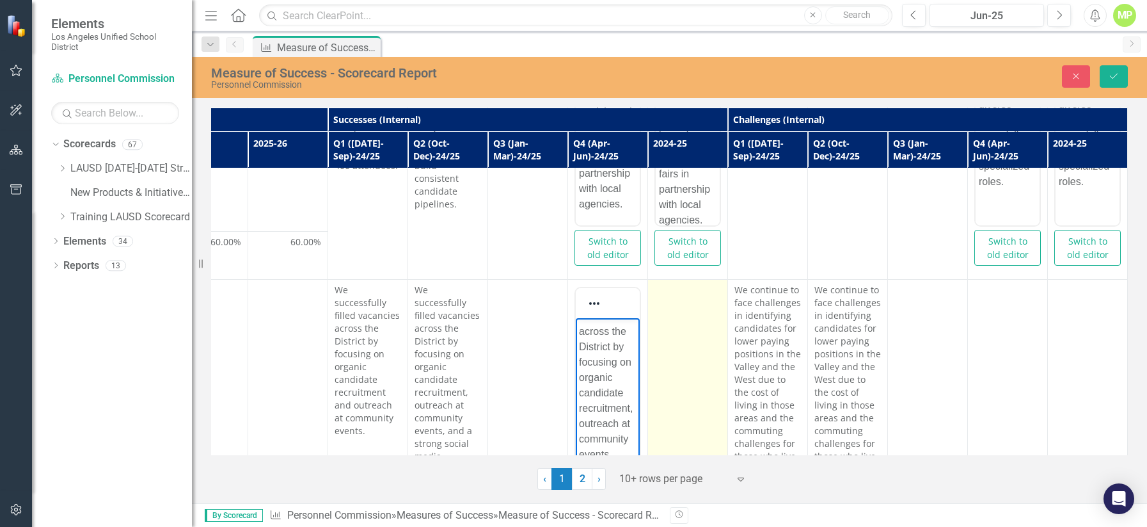
scroll to position [301, 853]
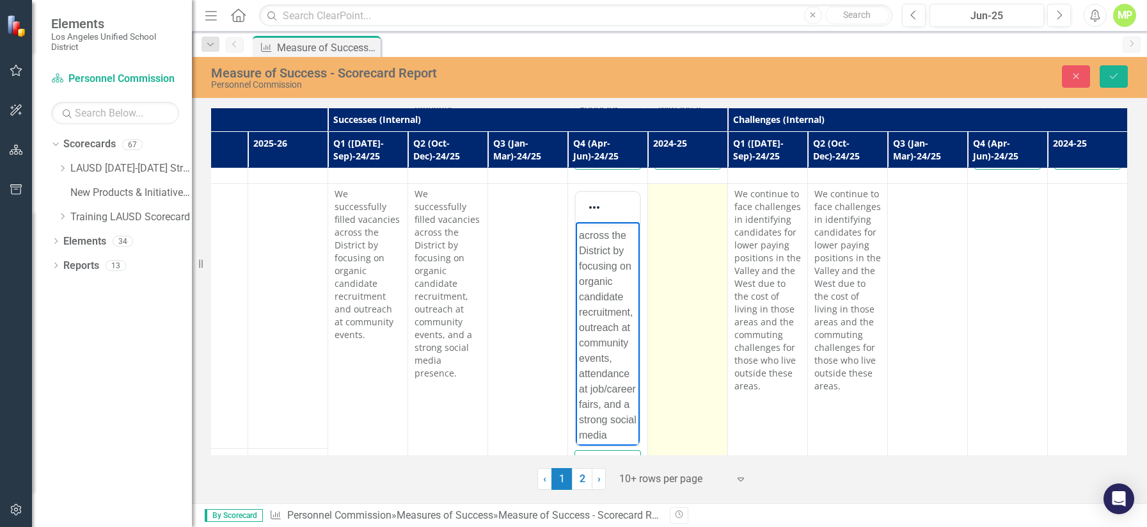
click at [677, 330] on td at bounding box center [688, 342] width 80 height 316
click at [673, 285] on td at bounding box center [688, 342] width 80 height 316
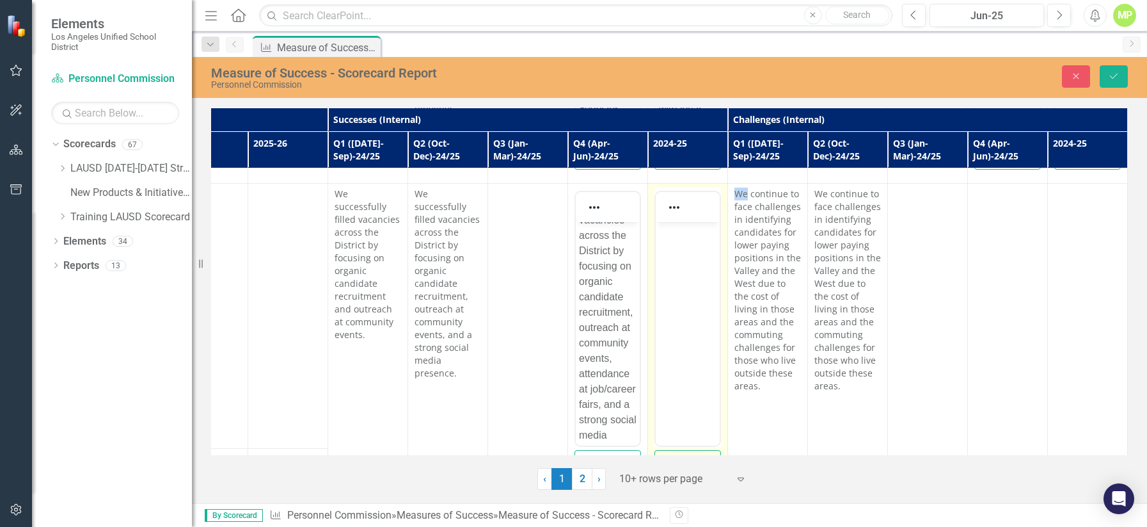
scroll to position [0, 0]
click at [680, 261] on body "Rich Text Area. Press ALT-0 for help." at bounding box center [688, 318] width 64 height 192
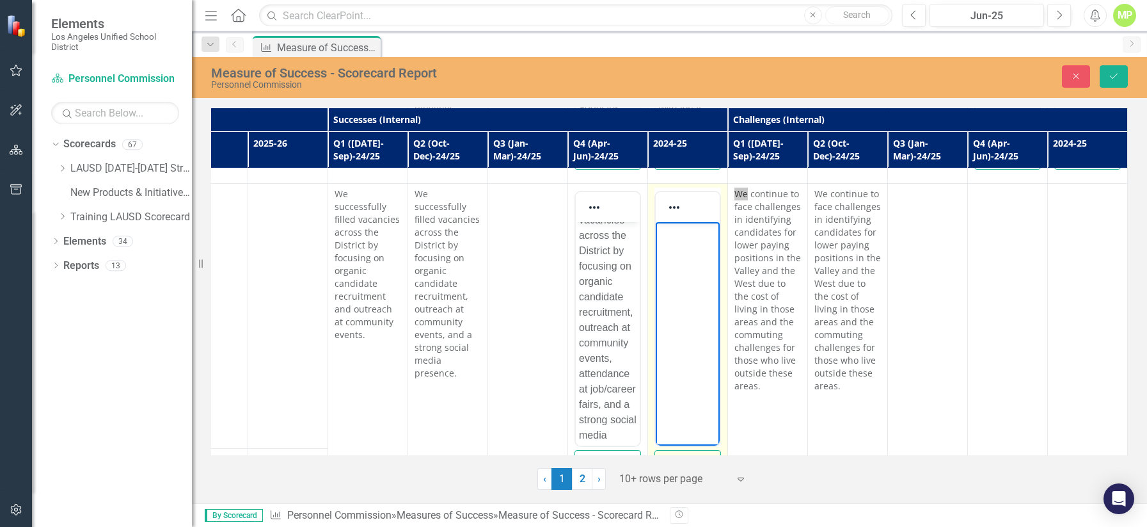
scroll to position [69, 0]
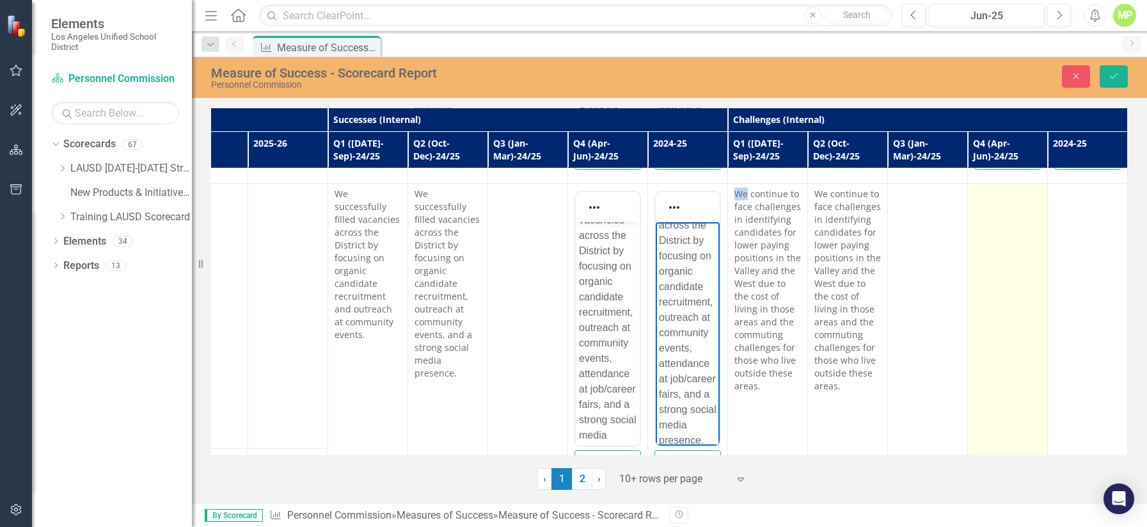
click at [890, 282] on td at bounding box center [1008, 342] width 80 height 316
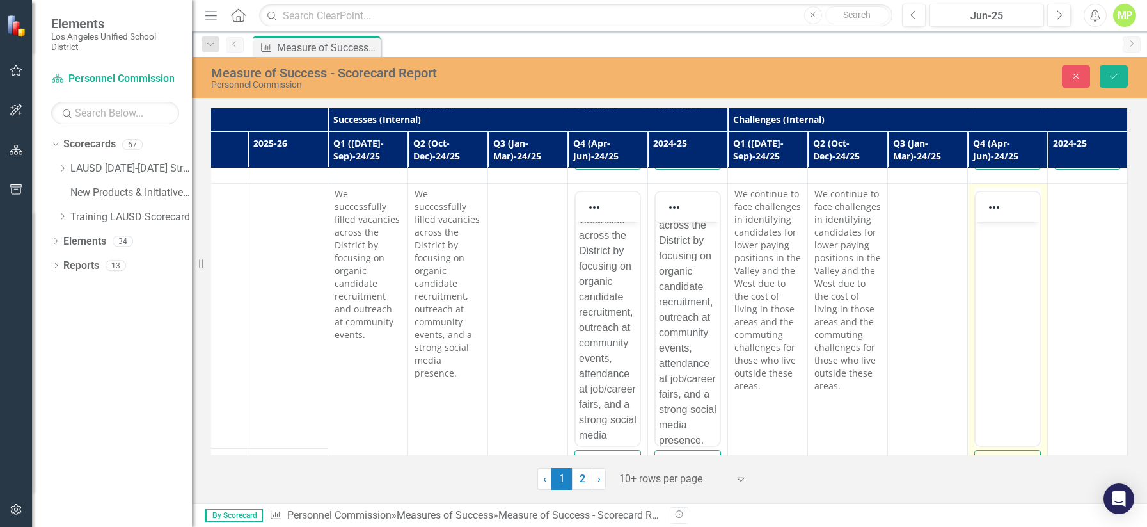
scroll to position [0, 0]
click at [890, 260] on body "Rich Text Area. Press ALT-0 for help." at bounding box center [1008, 318] width 64 height 192
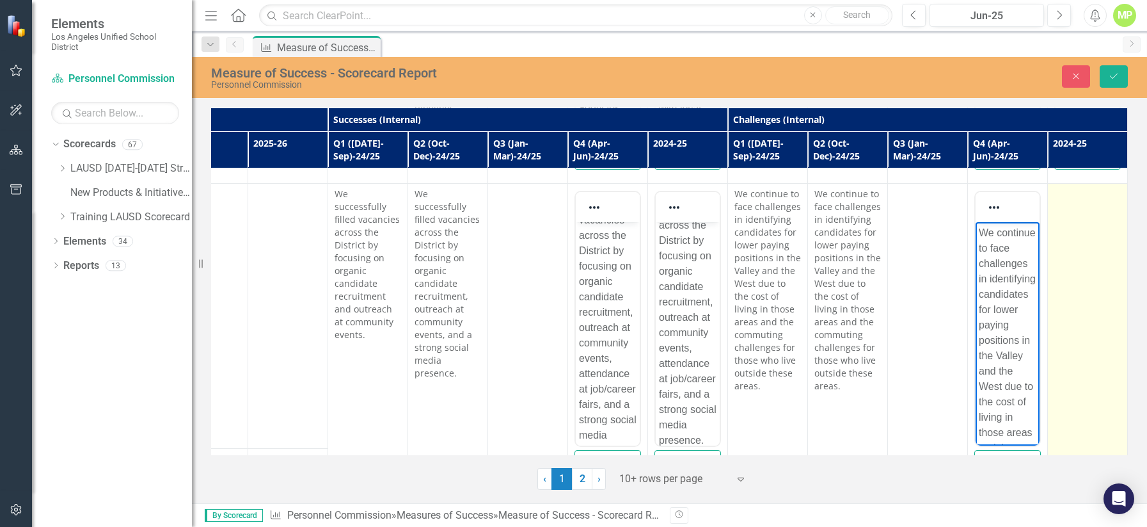
scroll to position [100, 0]
click at [890, 247] on td at bounding box center [1088, 342] width 80 height 316
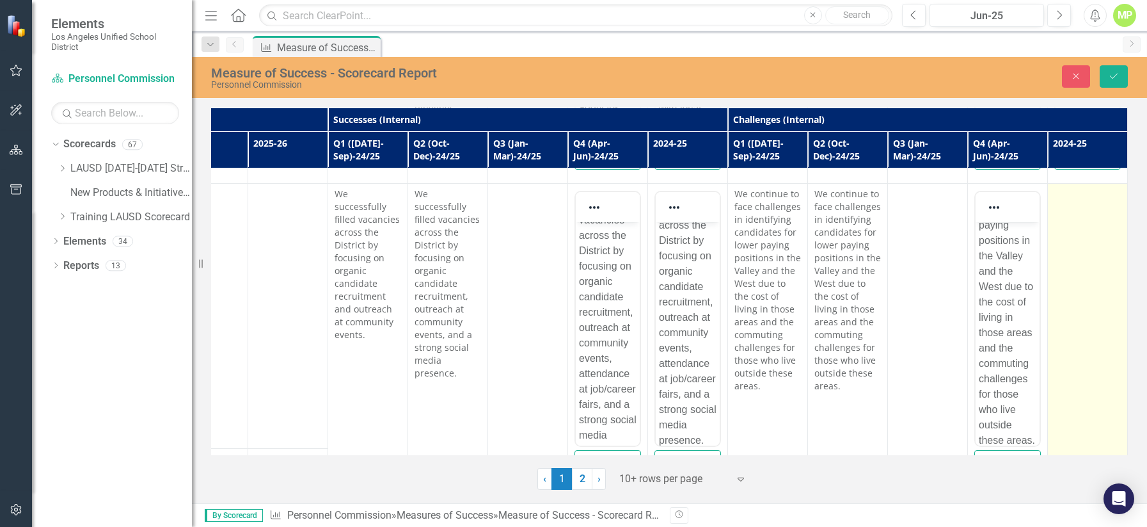
click at [890, 247] on td at bounding box center [1088, 342] width 80 height 316
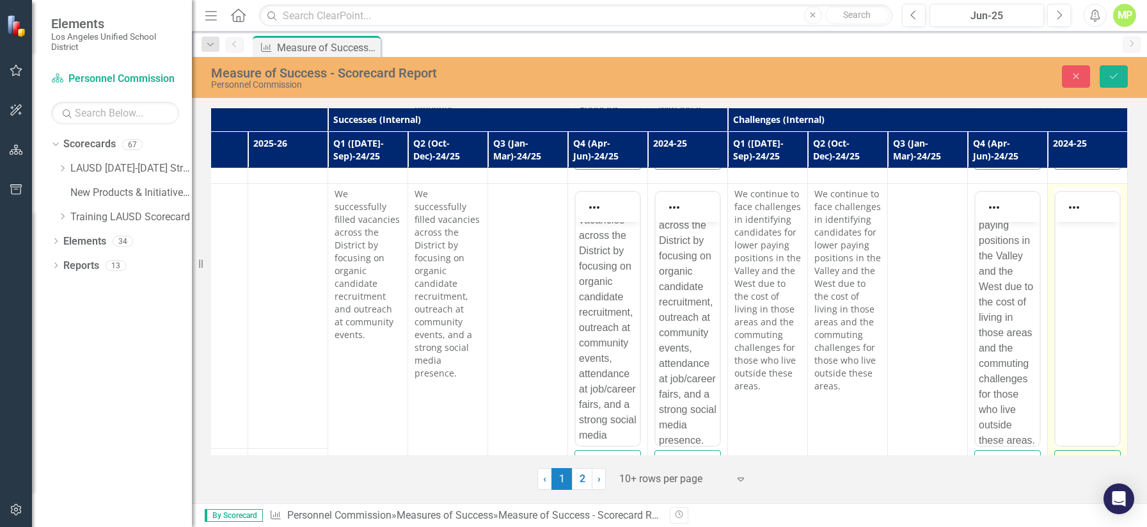
scroll to position [0, 0]
click at [890, 259] on body "Rich Text Area. Press ALT-0 for help." at bounding box center [1088, 318] width 64 height 192
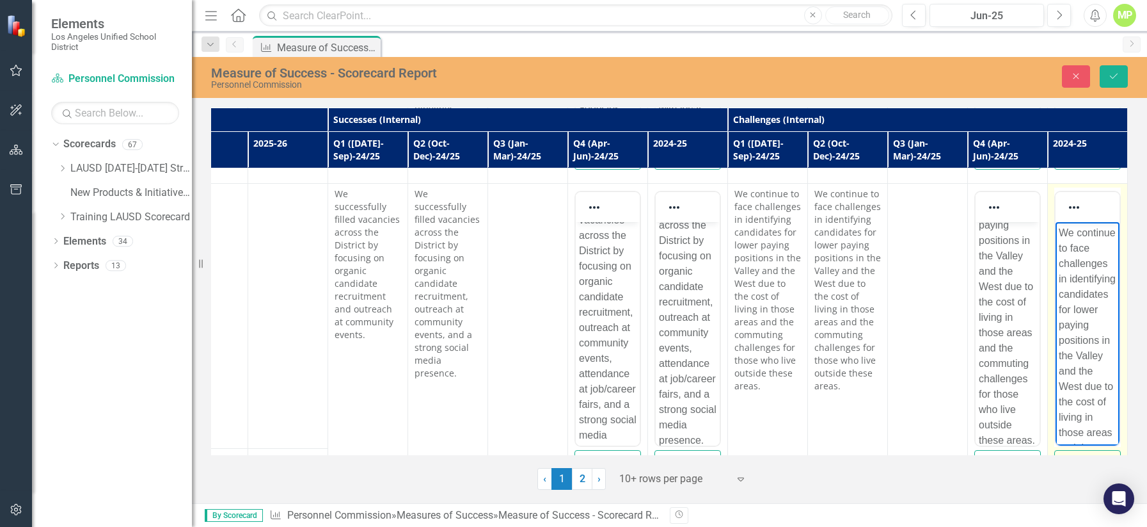
scroll to position [100, 0]
click at [890, 78] on icon "Save" at bounding box center [1114, 76] width 12 height 9
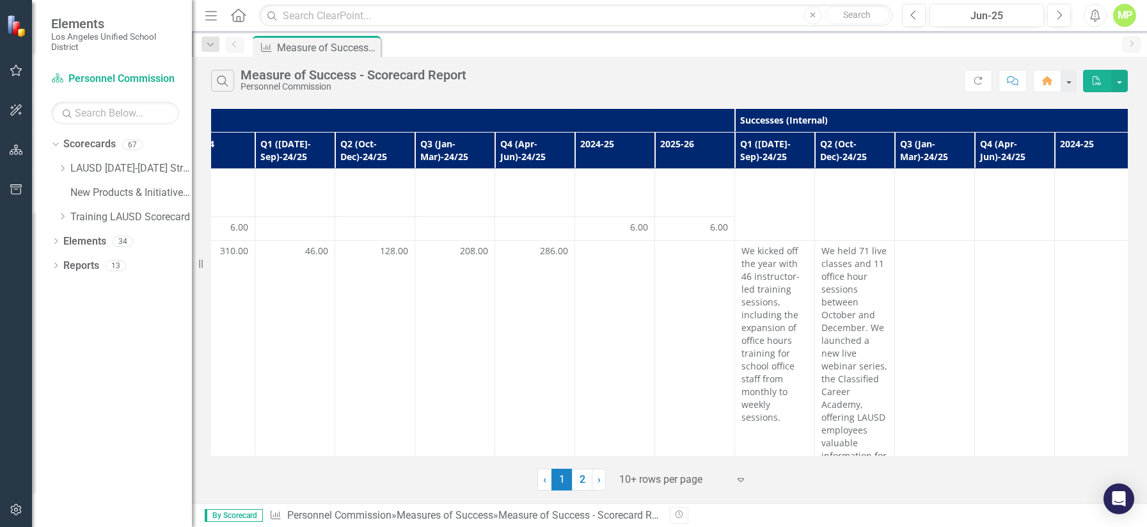
scroll to position [852, 613]
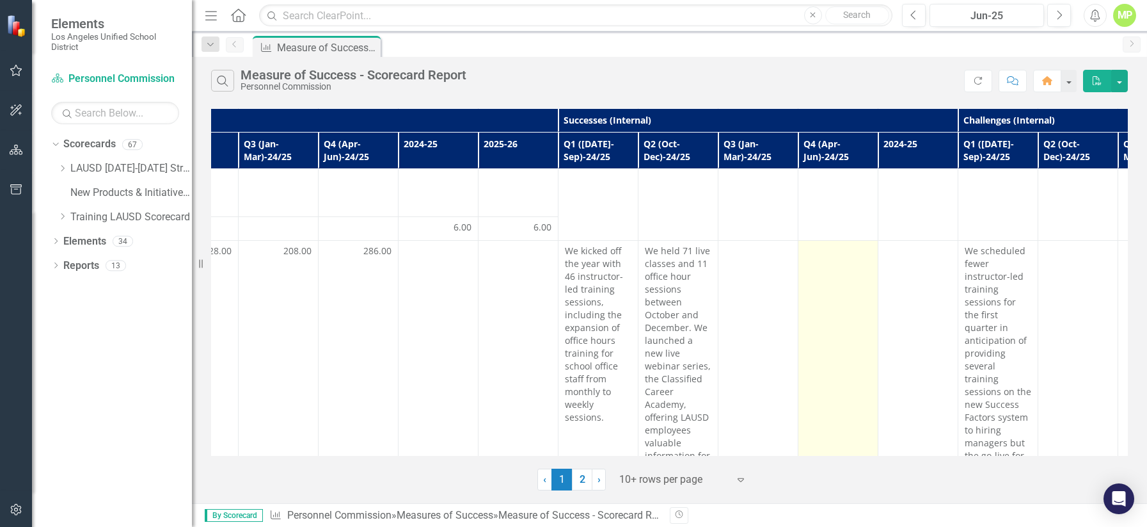
click at [829, 256] on td at bounding box center [839, 392] width 80 height 303
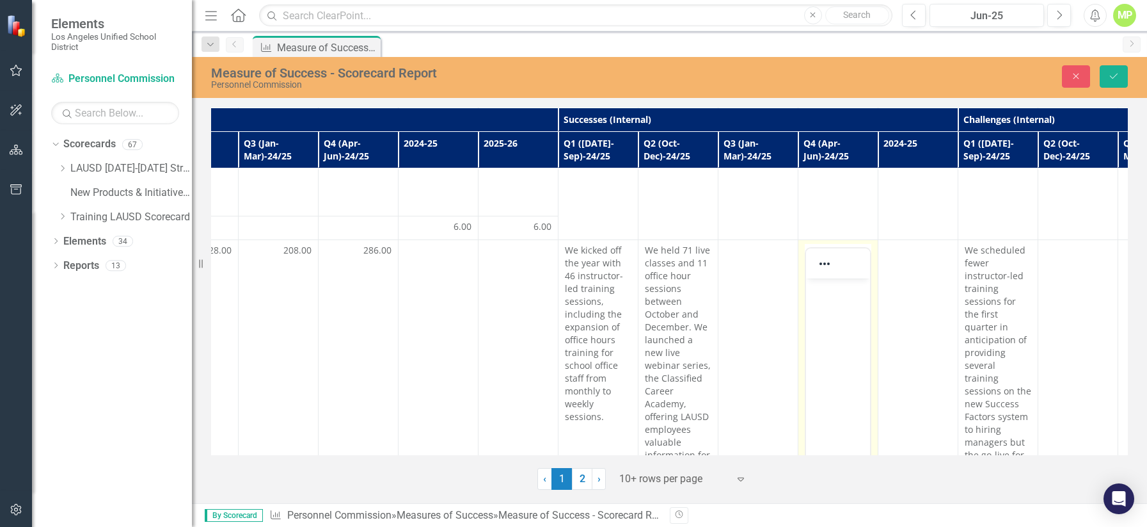
scroll to position [0, 0]
click at [833, 298] on body "Rich Text Area. Press ALT-0 for help." at bounding box center [838, 374] width 64 height 192
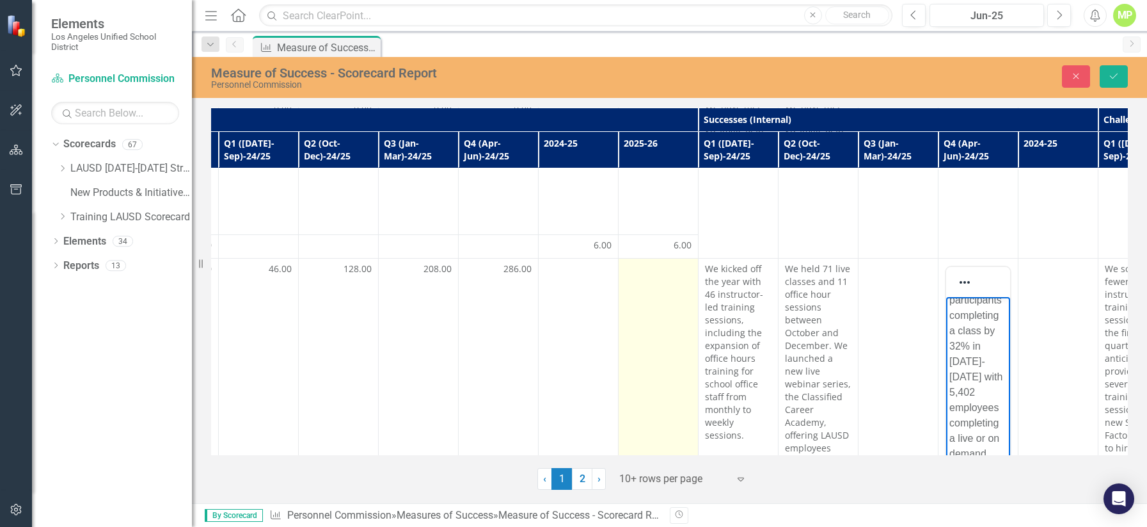
scroll to position [834, 569]
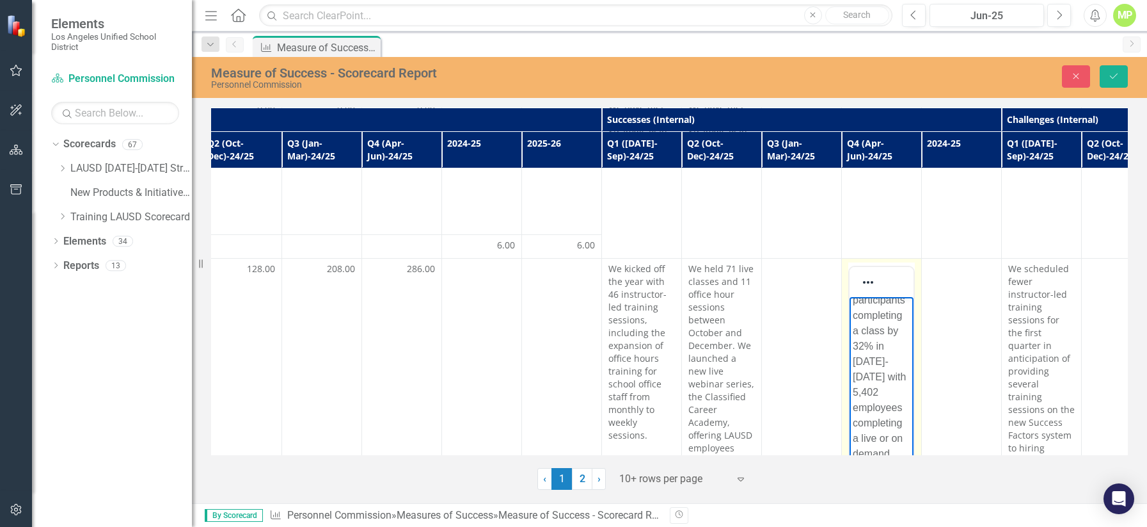
click at [881, 333] on p "While we did not meet our goal to increase offerings by 30% by the end of [DATE…" at bounding box center [882, 330] width 58 height 445
click at [880, 351] on p "While we did not meet our goal to increase offerings by 30% by the end of [DATE…" at bounding box center [882, 522] width 58 height 445
drag, startPoint x: 873, startPoint y: 384, endPoint x: 852, endPoint y: 353, distance: 37.3
click at [853, 353] on p "While we did not meet our goal to increase offerings by 30% by the end of [DATE…" at bounding box center [882, 522] width 58 height 445
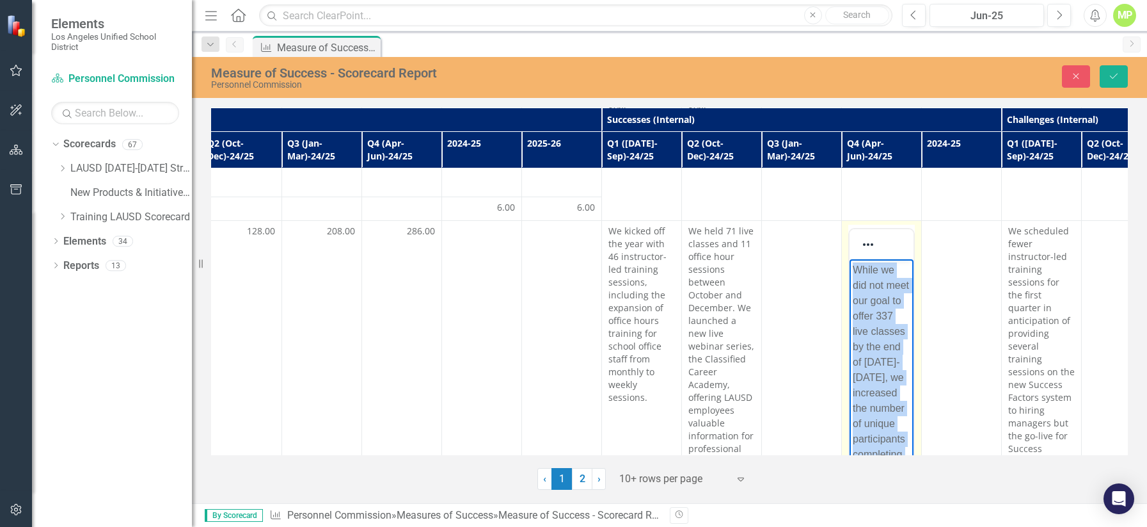
drag, startPoint x: 883, startPoint y: 467, endPoint x: 1680, endPoint y: 441, distance: 797.1
click at [850, 259] on html "While we did not meet our goal to offer 337 live classes by the end of [DATE]-[…" at bounding box center [882, 482] width 64 height 447
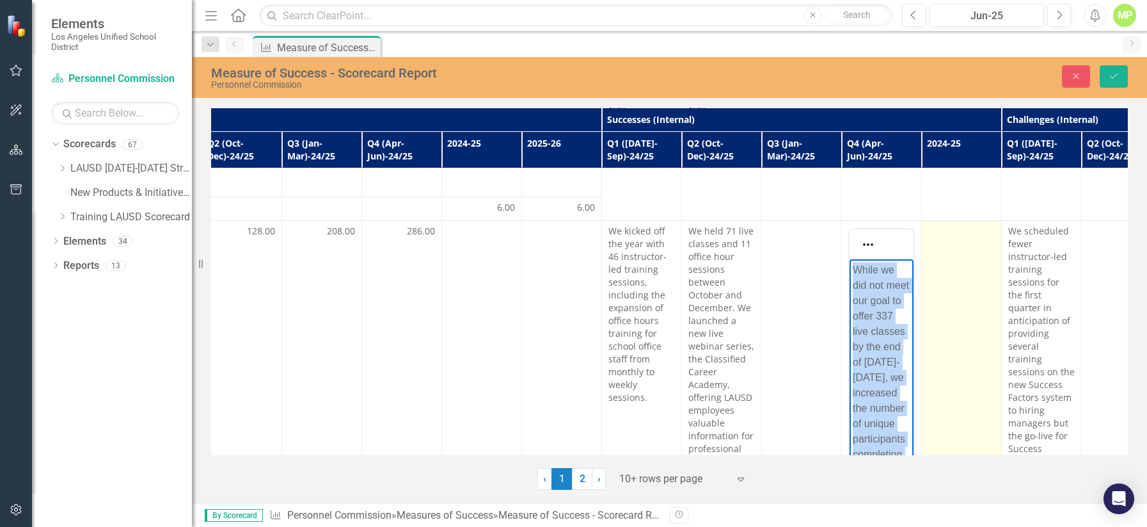
copy p "While we did not meet our goal to offer 337 live classes by the end of [DATE]-[…"
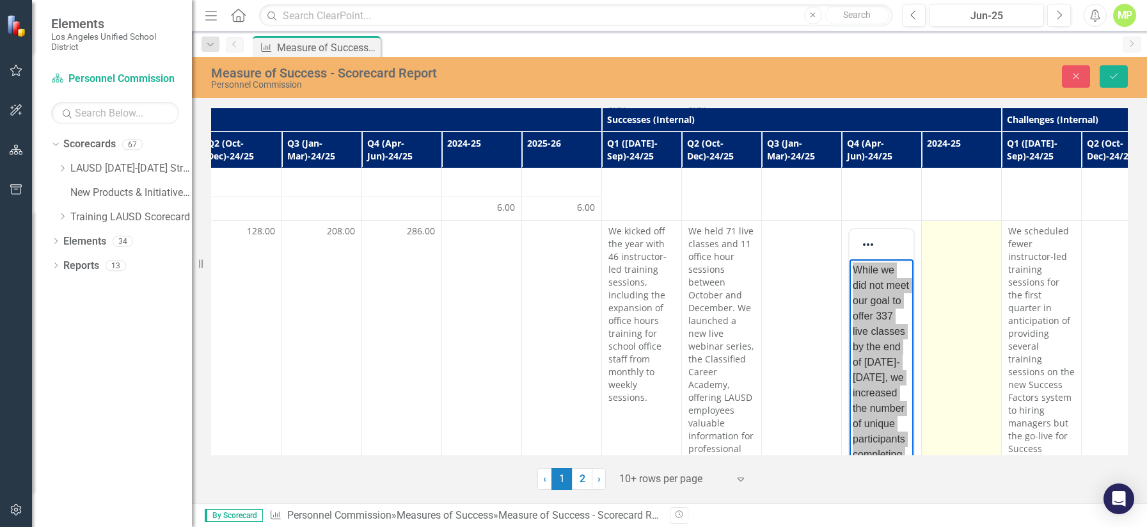
click at [890, 221] on td at bounding box center [962, 379] width 80 height 316
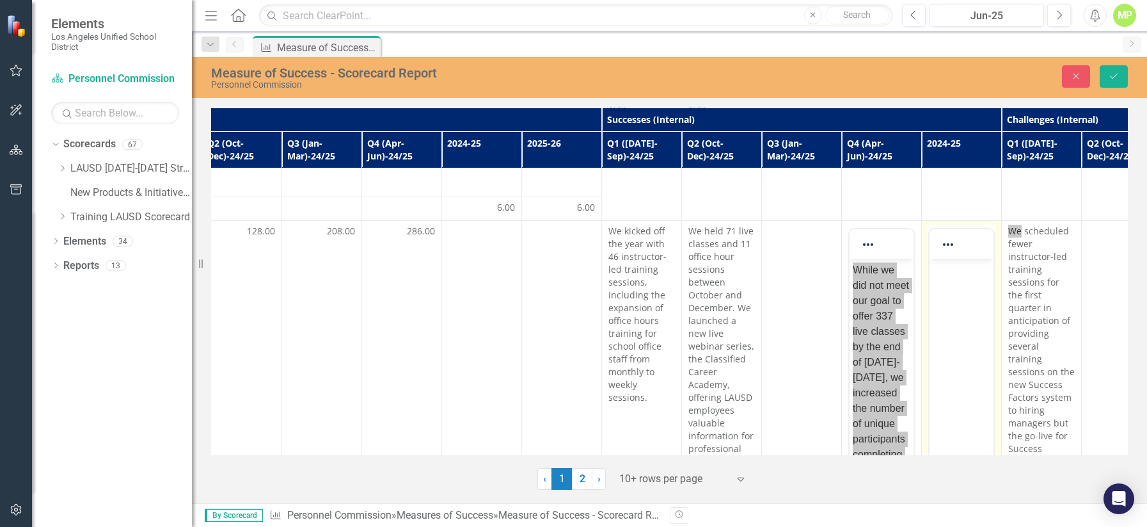
click at [890, 280] on body "Rich Text Area. Press ALT-0 for help." at bounding box center [962, 355] width 64 height 192
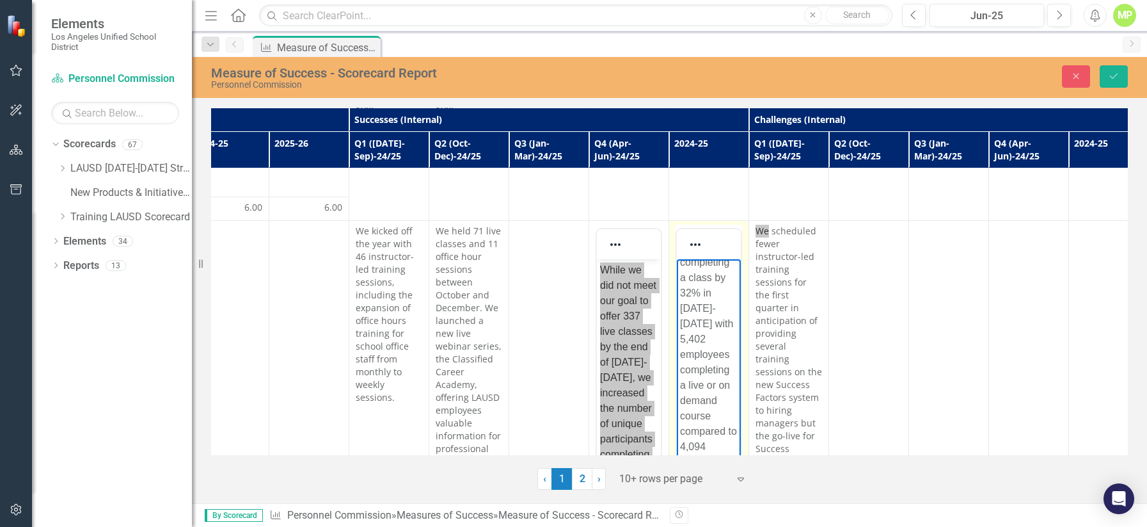
scroll to position [872, 853]
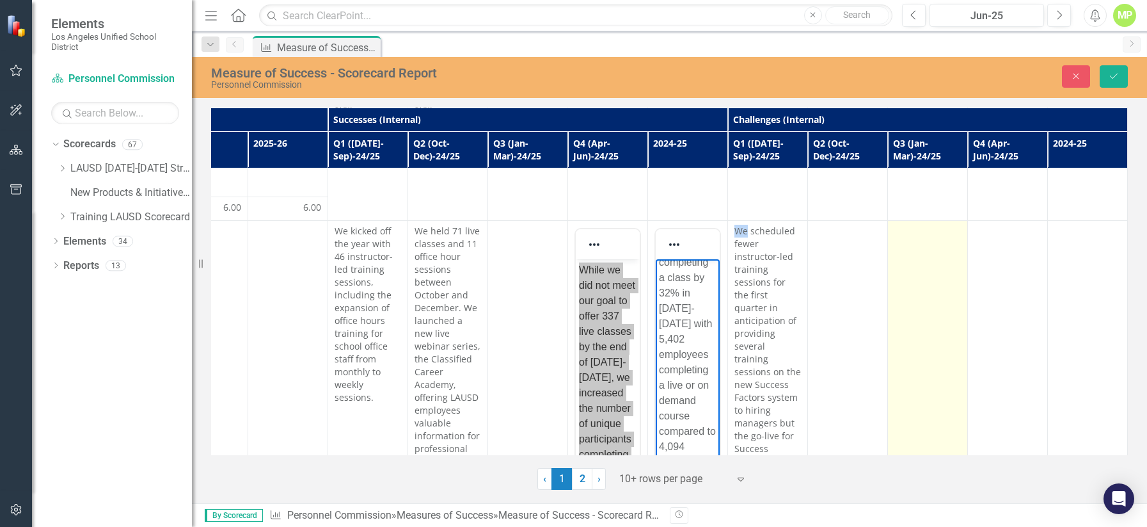
click at [890, 239] on td at bounding box center [928, 379] width 80 height 316
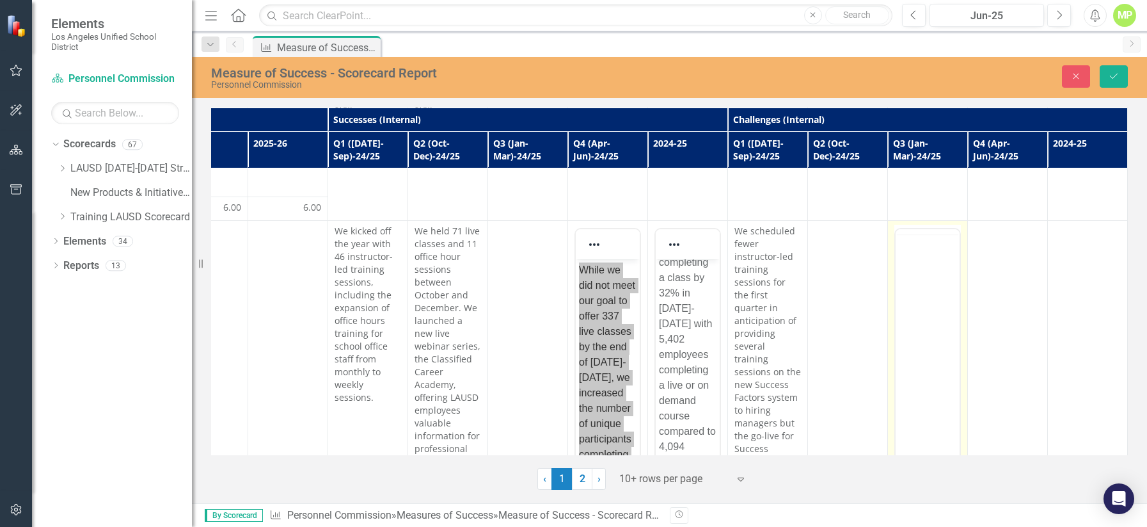
scroll to position [0, 0]
click at [890, 303] on body "Rich Text Area. Press ALT-0 for help." at bounding box center [928, 355] width 64 height 192
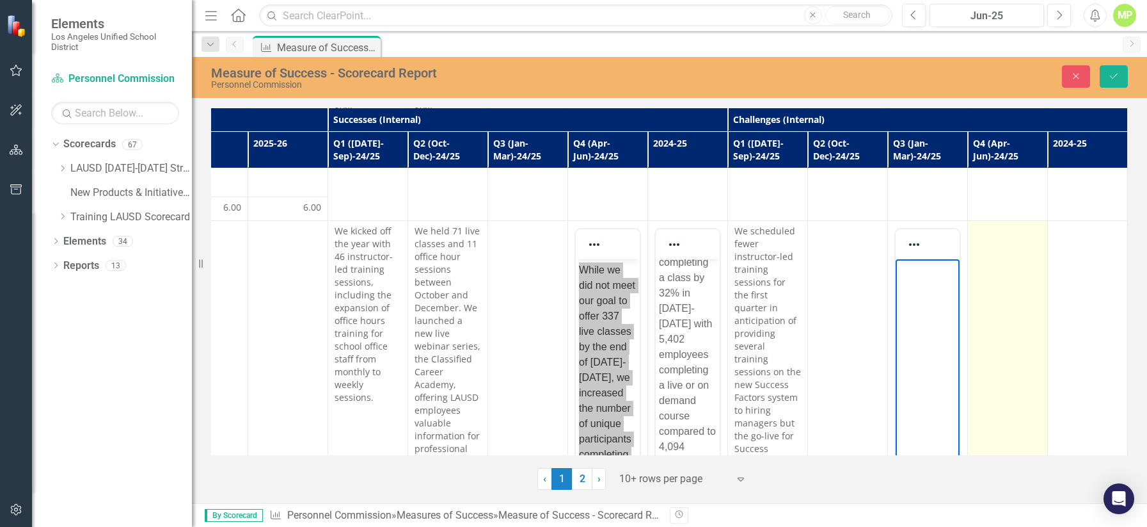
scroll to position [192, 0]
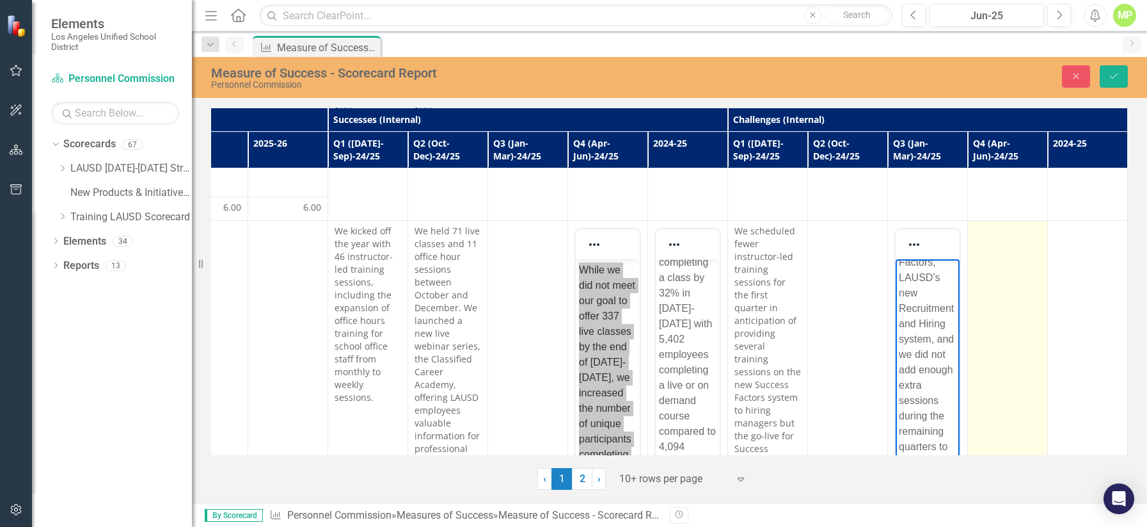
click at [890, 231] on td at bounding box center [1008, 379] width 80 height 316
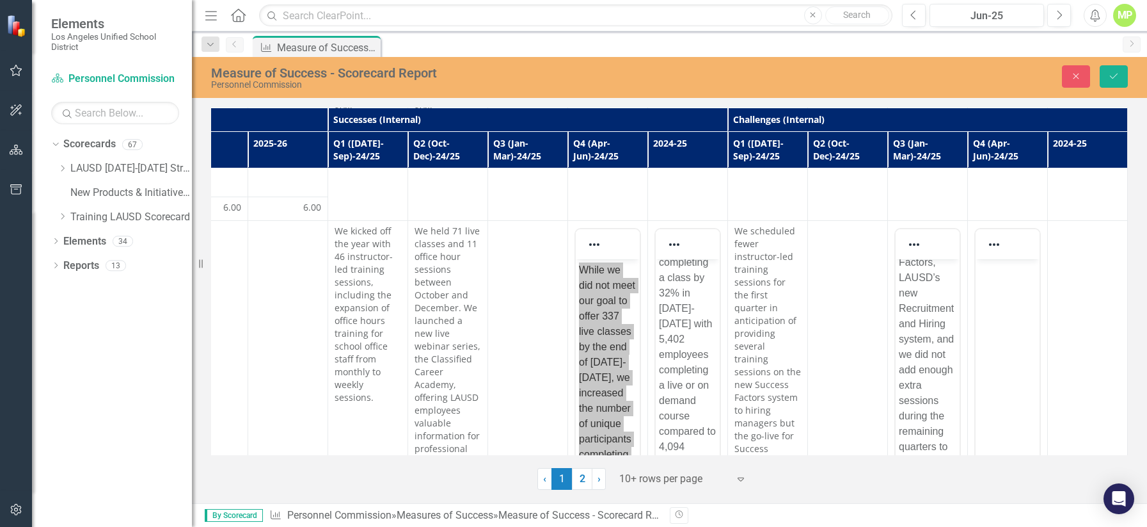
scroll to position [0, 0]
click at [890, 292] on body "Rich Text Area. Press ALT-0 for help." at bounding box center [1008, 355] width 64 height 192
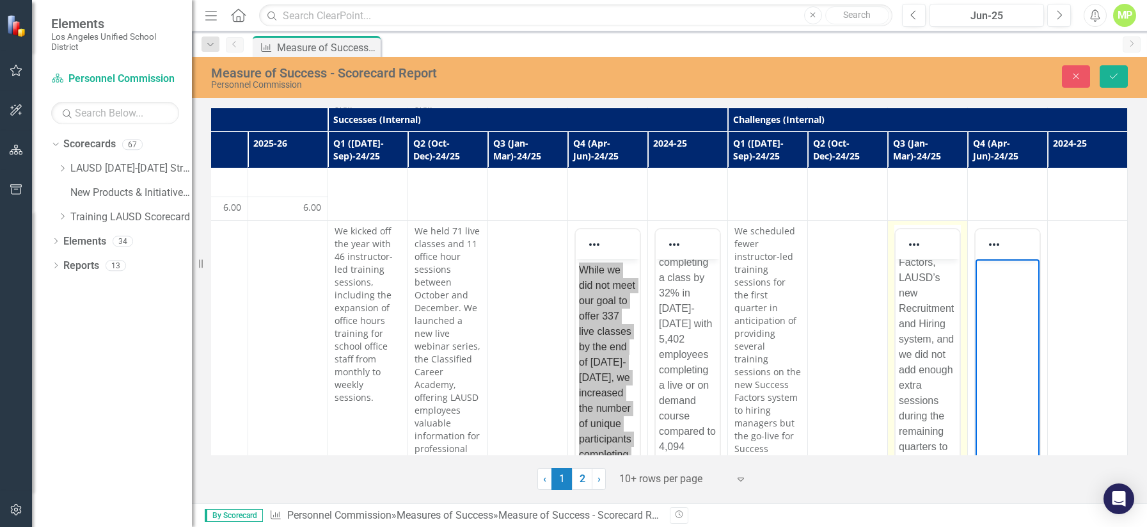
click at [890, 433] on p "We started off the year with fewer instructor-led training sessions in the firs…" at bounding box center [928, 277] width 58 height 415
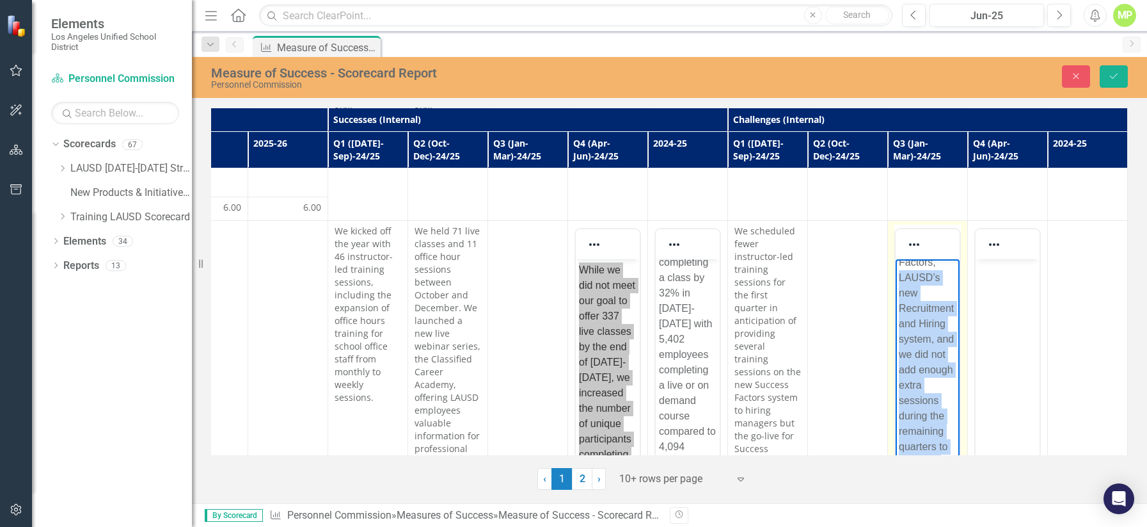
drag, startPoint x: 952, startPoint y: 474, endPoint x: 1753, endPoint y: 466, distance: 800.5
click at [890, 275] on html "We started off the year with fewer instructor-led training sessions in the firs…" at bounding box center [928, 282] width 64 height 431
drag, startPoint x: 935, startPoint y: 459, endPoint x: 891, endPoint y: 260, distance: 203.8
click at [890, 260] on html "We started off the year with fewer instructor-led training sessions in the firs…" at bounding box center [928, 367] width 64 height 216
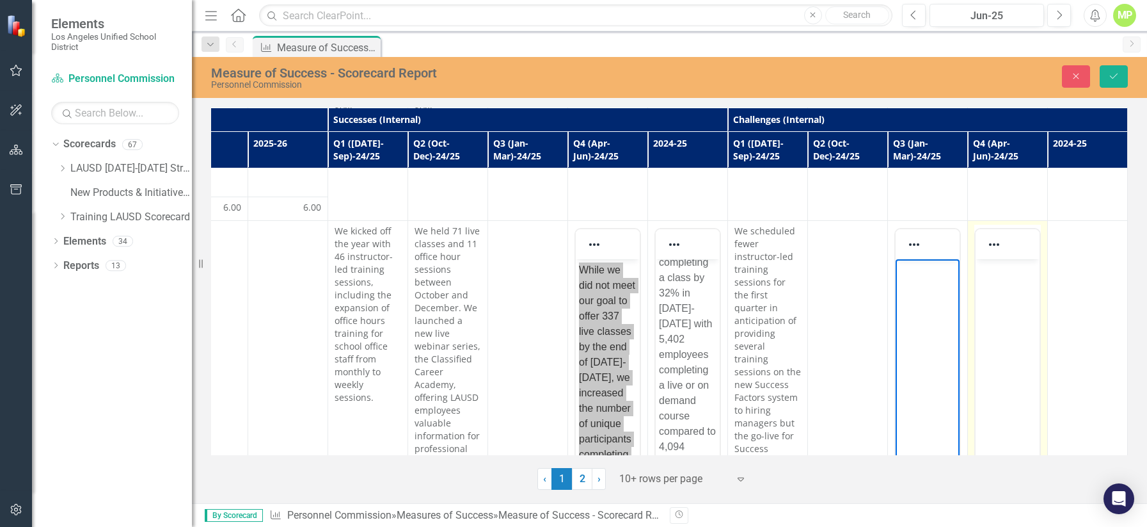
click at [890, 282] on body "Rich Text Area. Press ALT-0 for help." at bounding box center [1008, 355] width 64 height 192
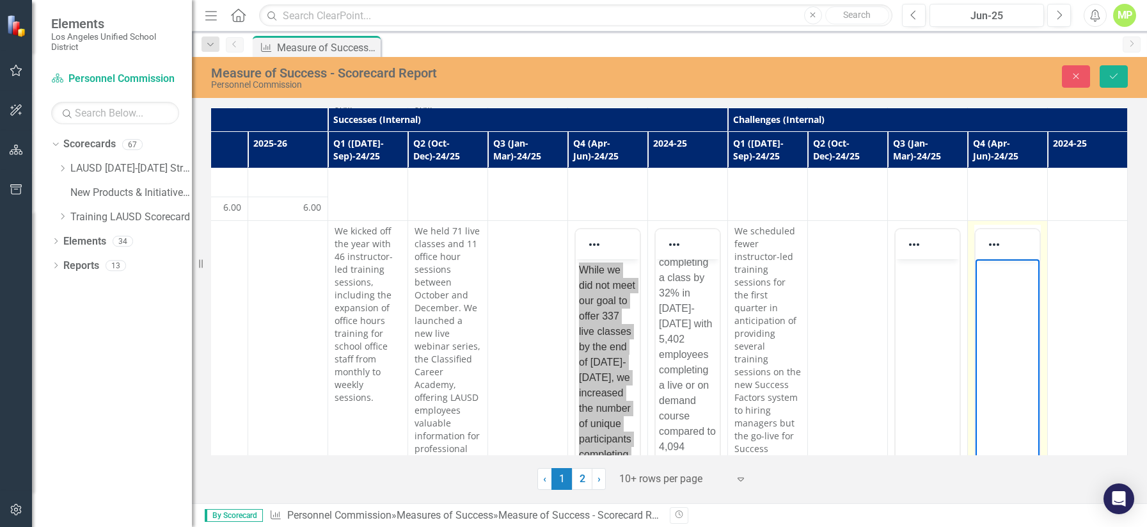
click at [890, 282] on body "Rich Text Area. Press ALT-0 for help." at bounding box center [1008, 355] width 64 height 192
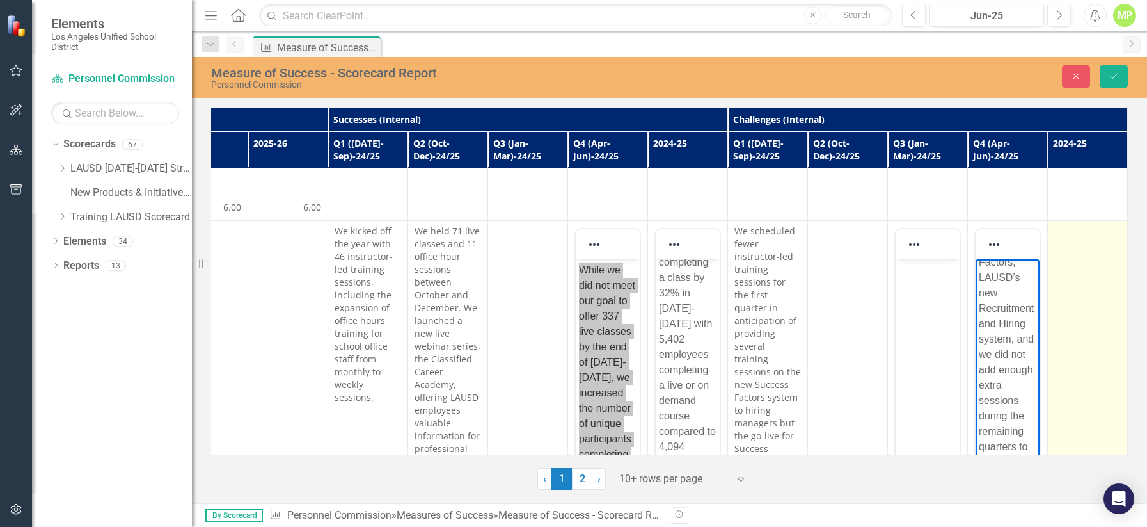
click at [890, 221] on td at bounding box center [1088, 379] width 80 height 316
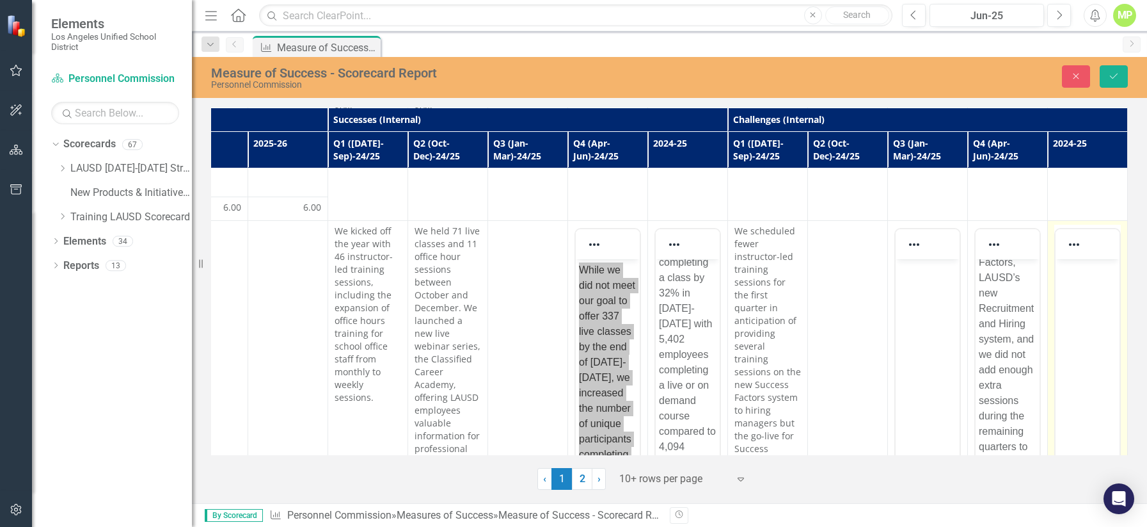
scroll to position [0, 0]
click at [890, 280] on body "Rich Text Area. Press ALT-0 for help." at bounding box center [1088, 355] width 64 height 192
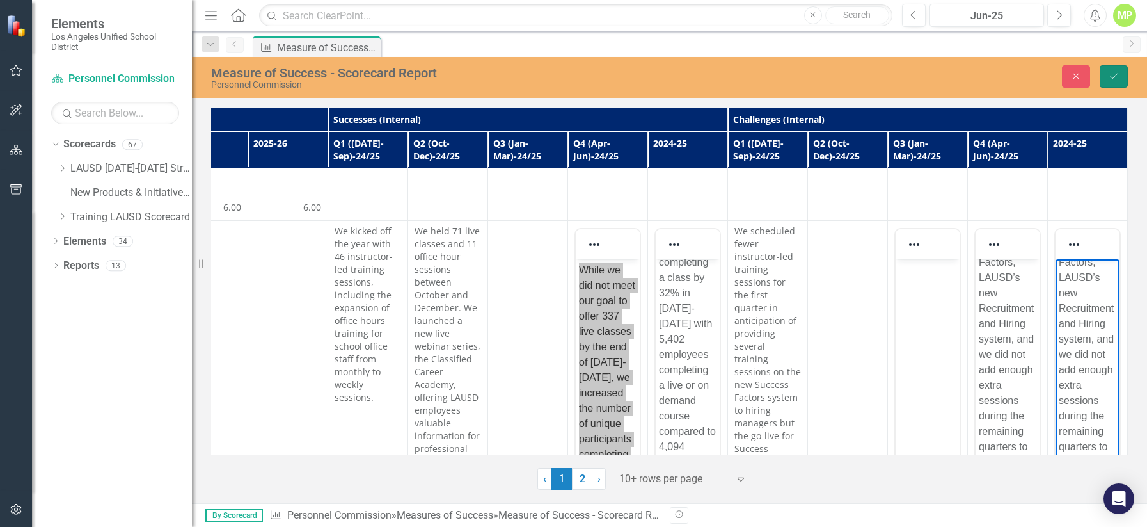
click at [890, 73] on icon "Save" at bounding box center [1114, 76] width 12 height 9
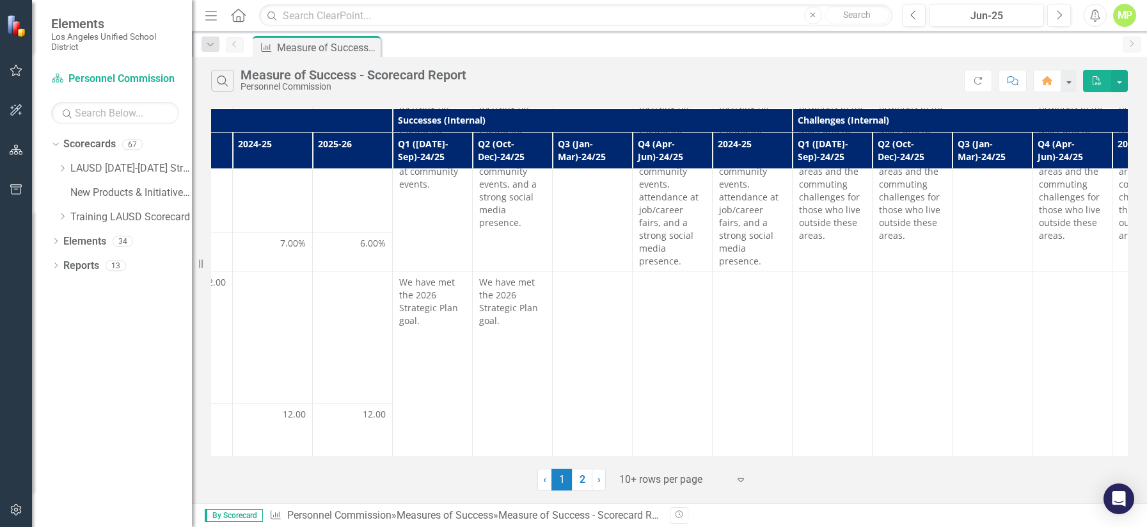
scroll to position [390, 779]
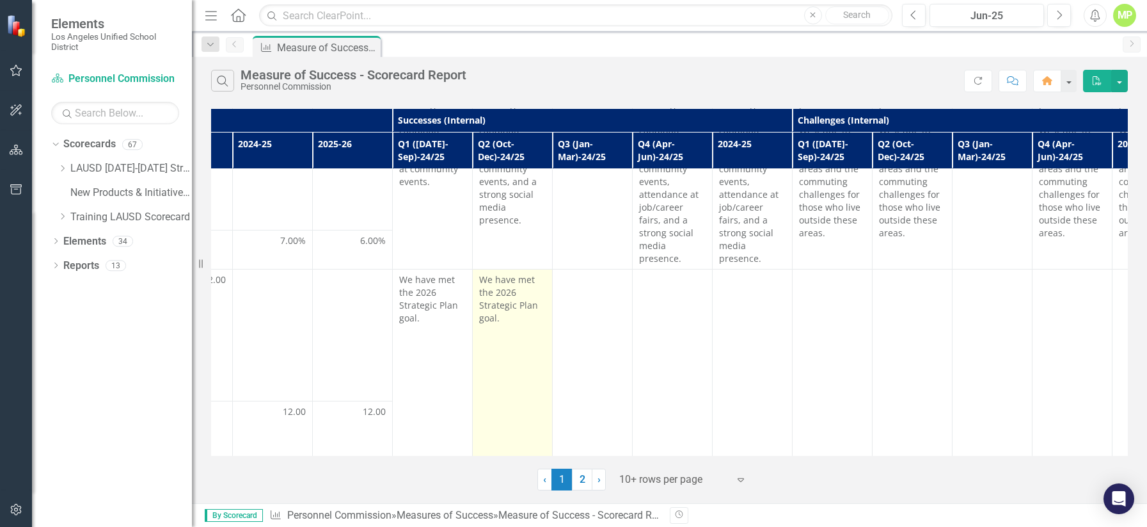
click at [524, 273] on p "We have met the 2026 Strategic Plan goal." at bounding box center [512, 298] width 67 height 51
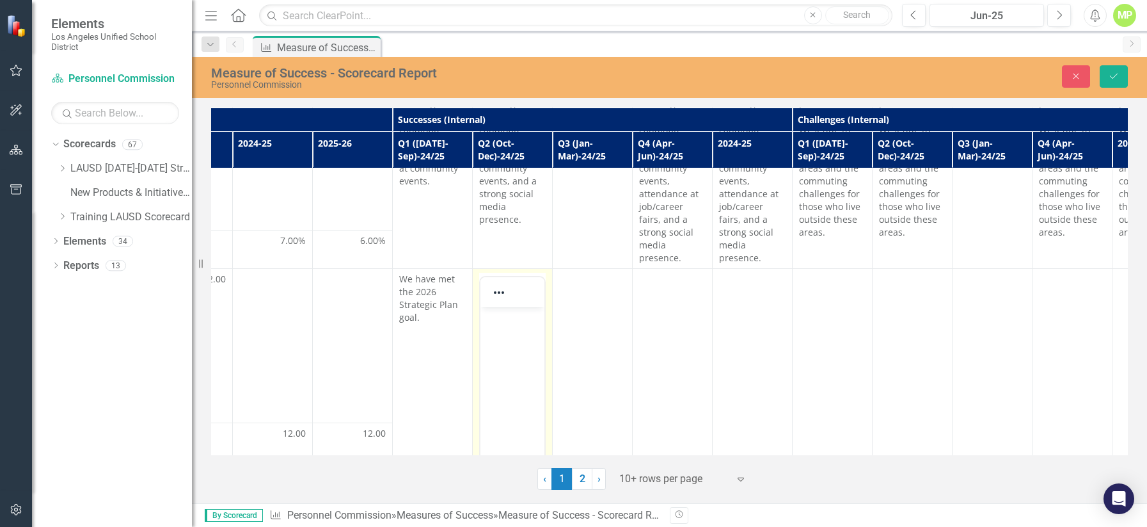
scroll to position [0, 0]
click at [500, 321] on p "Rich Text Area. Press ALT-0 for help." at bounding box center [513, 317] width 58 height 15
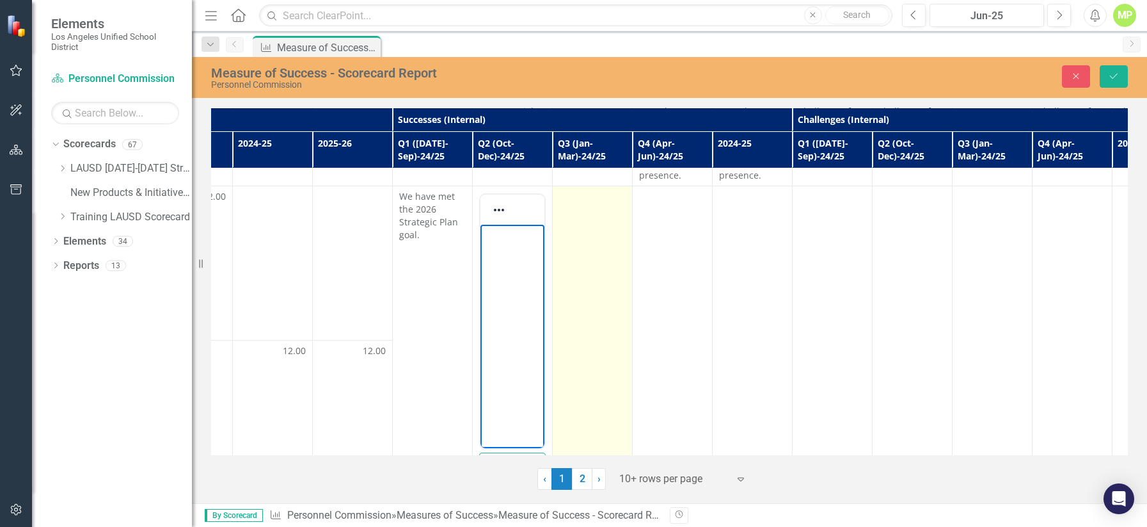
scroll to position [443, 779]
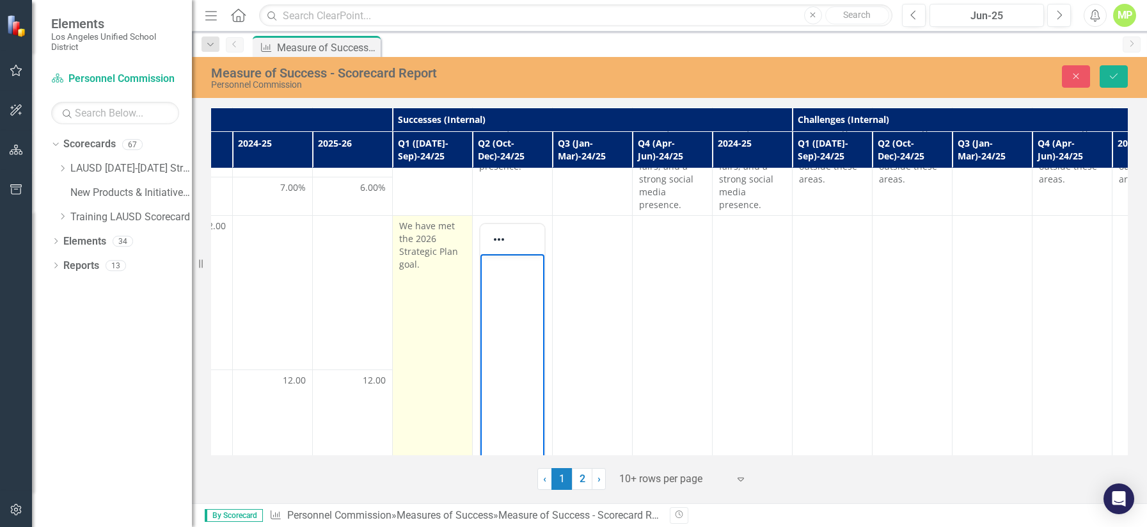
click at [437, 284] on td "We have met the 2026 Strategic Plan goal." at bounding box center [433, 374] width 80 height 316
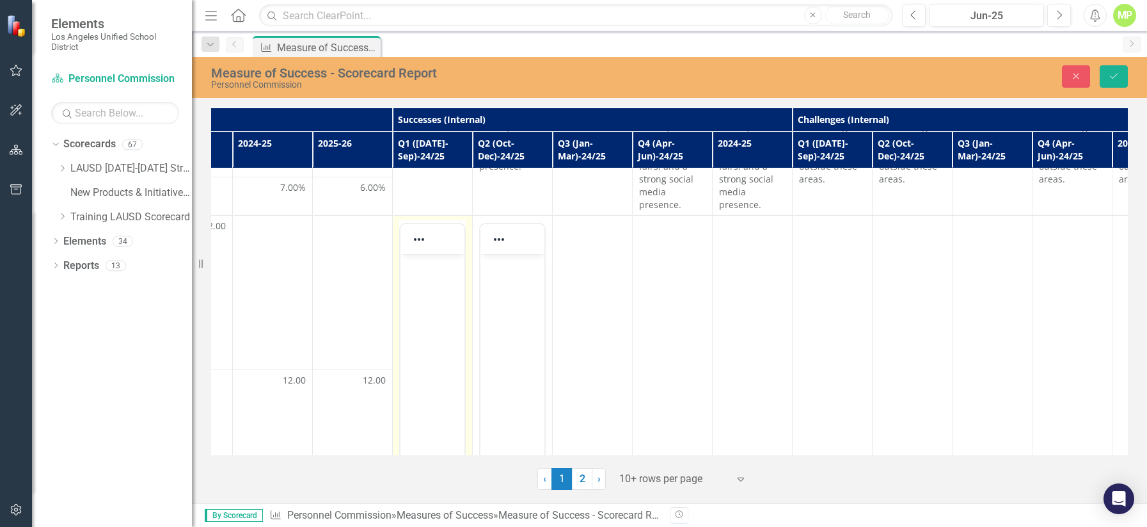
scroll to position [0, 0]
click at [433, 301] on body "Rich Text Area. Press ALT-0 for help." at bounding box center [433, 350] width 64 height 192
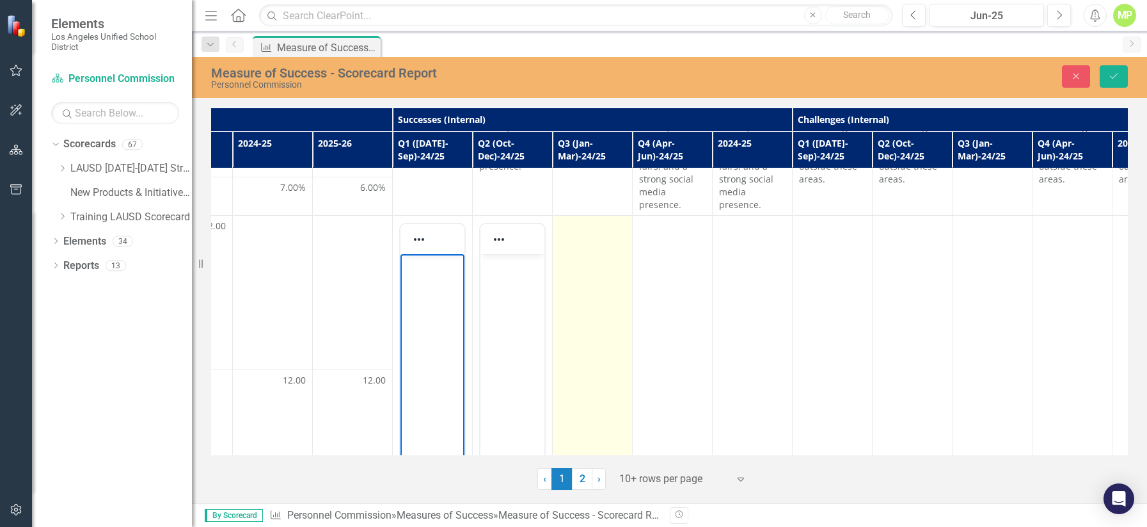
click at [582, 266] on td at bounding box center [593, 374] width 80 height 316
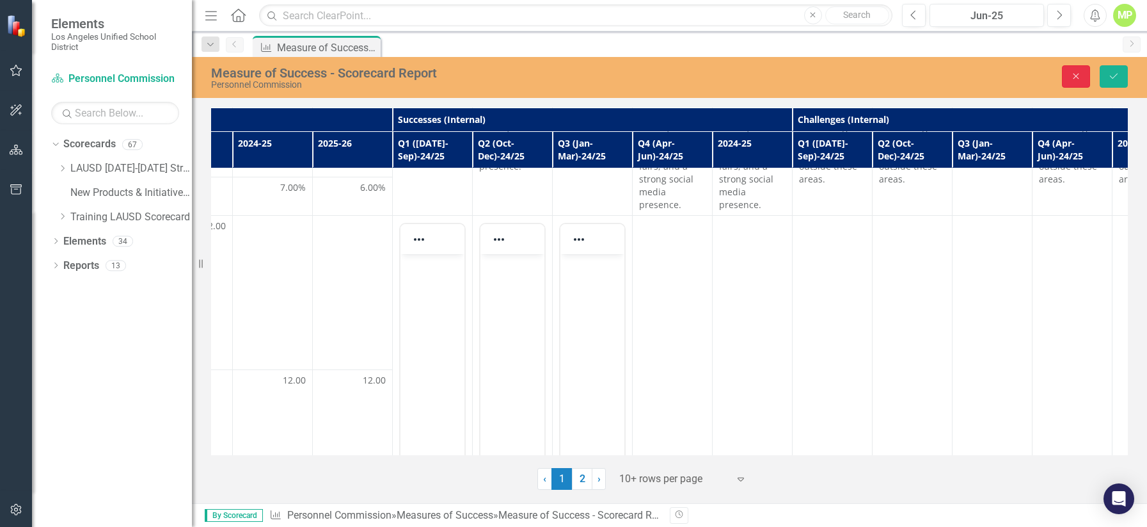
click at [890, 69] on button "Close" at bounding box center [1076, 76] width 28 height 22
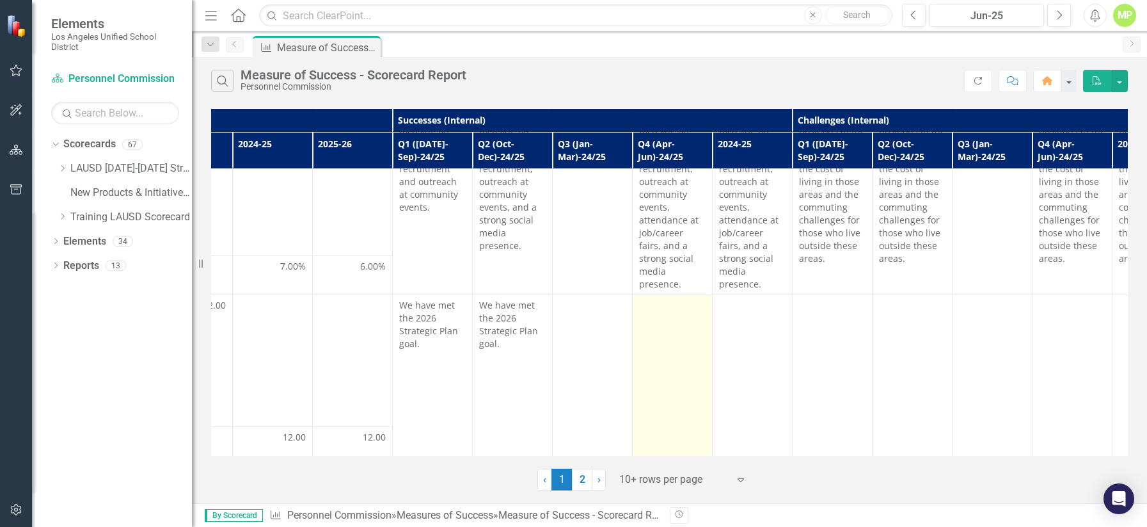
scroll to position [337, 779]
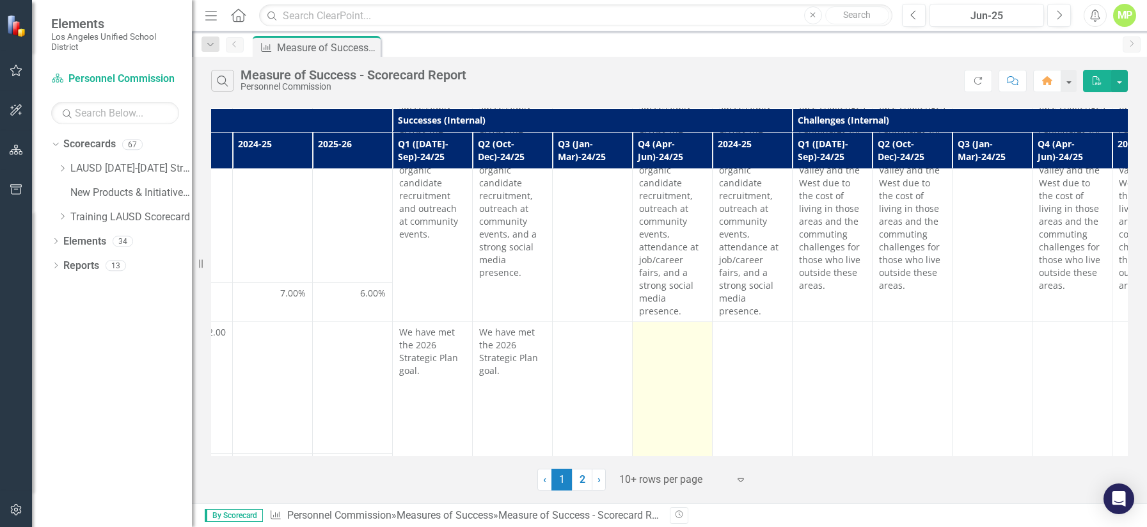
click at [671, 322] on td at bounding box center [673, 457] width 80 height 271
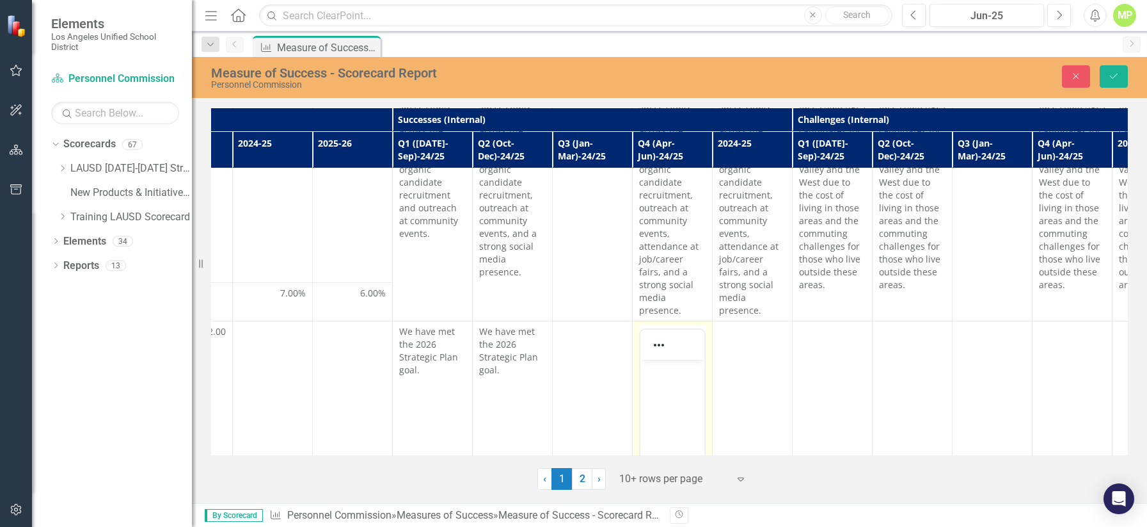
scroll to position [0, 0]
click at [667, 378] on p "Rich Text Area. Press ALT-0 for help." at bounding box center [673, 370] width 58 height 15
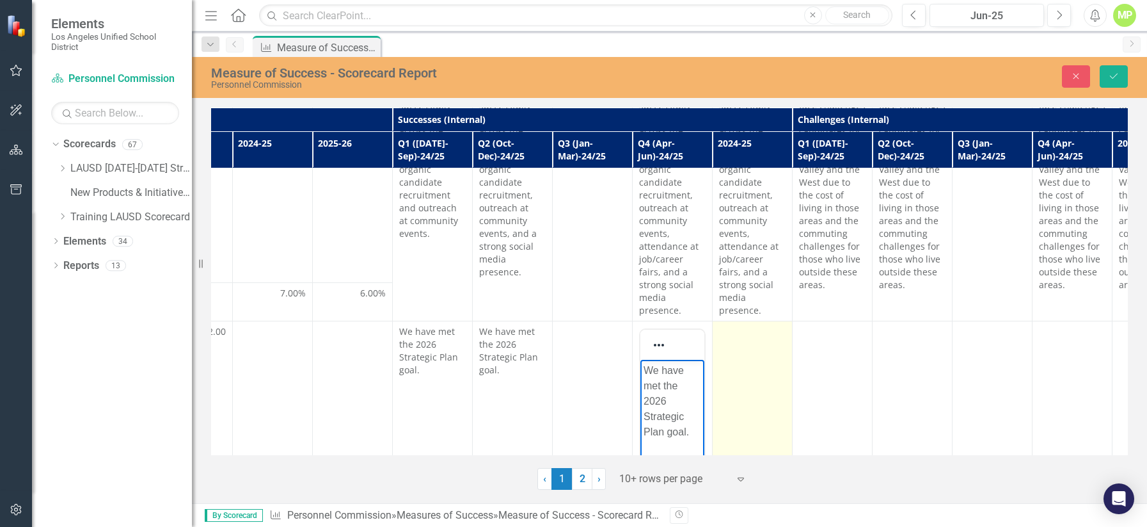
click at [745, 328] on td at bounding box center [753, 479] width 80 height 316
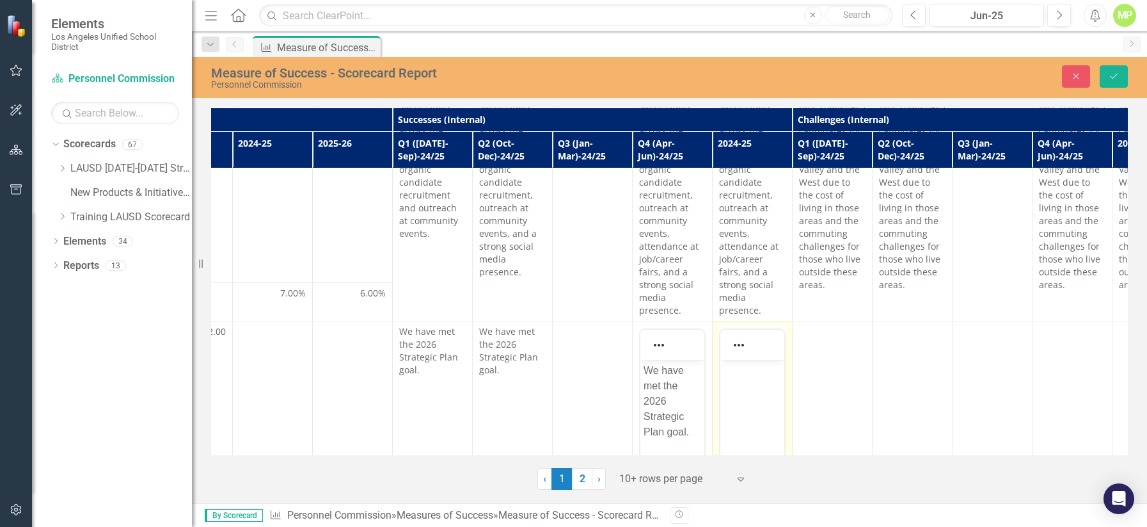
click at [744, 390] on body "Rich Text Area. Press ALT-0 for help." at bounding box center [752, 456] width 64 height 192
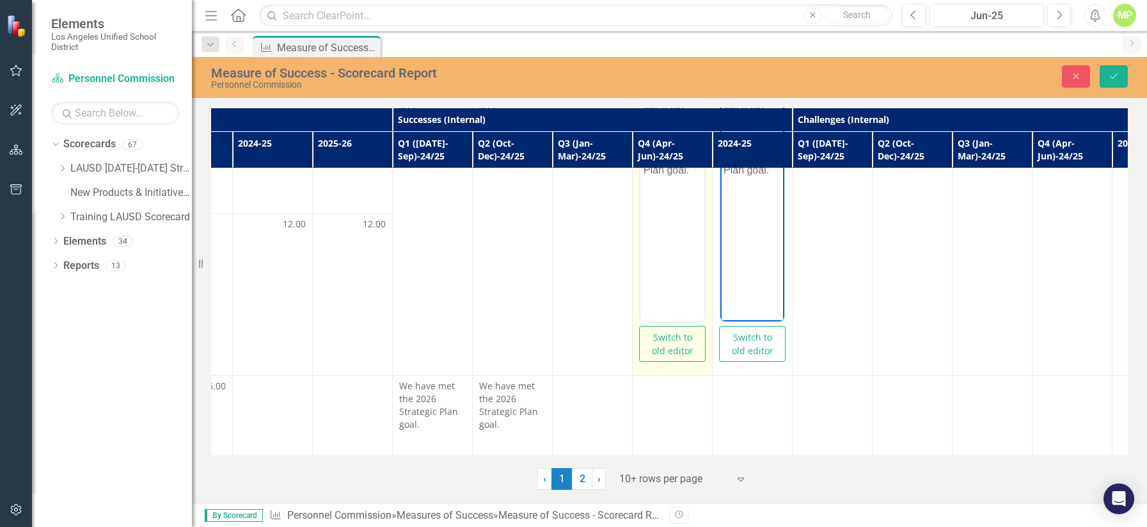
scroll to position [698, 779]
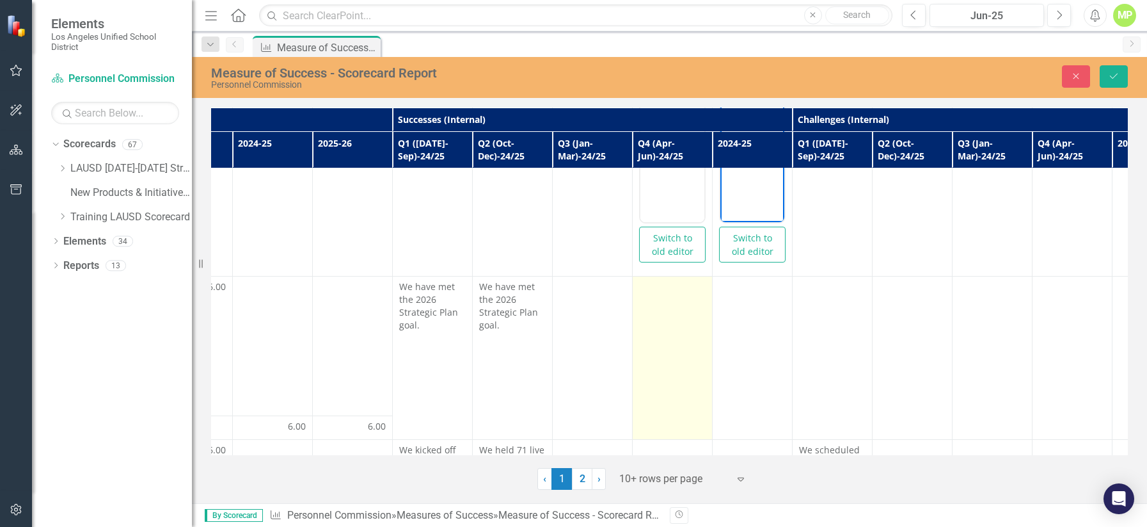
click at [690, 296] on td at bounding box center [673, 357] width 80 height 163
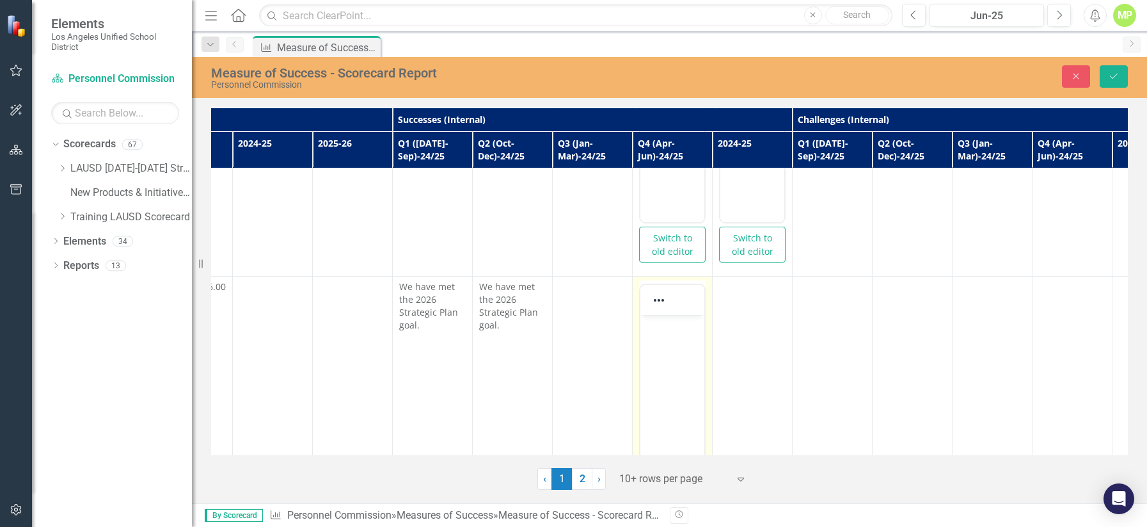
scroll to position [0, 0]
click at [666, 334] on body "Rich Text Area. Press ALT-0 for help." at bounding box center [673, 411] width 64 height 192
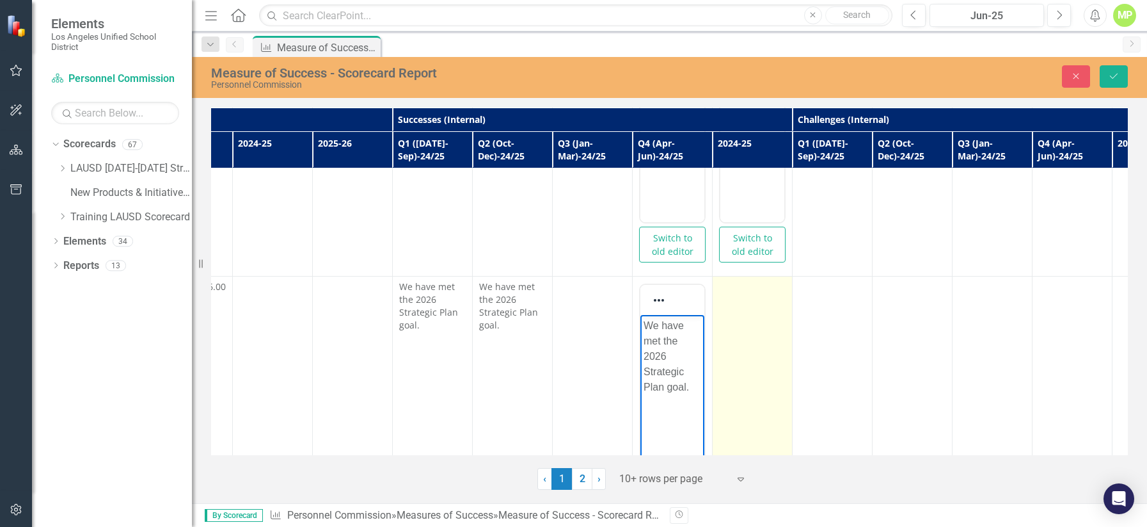
click at [725, 292] on td at bounding box center [753, 434] width 80 height 316
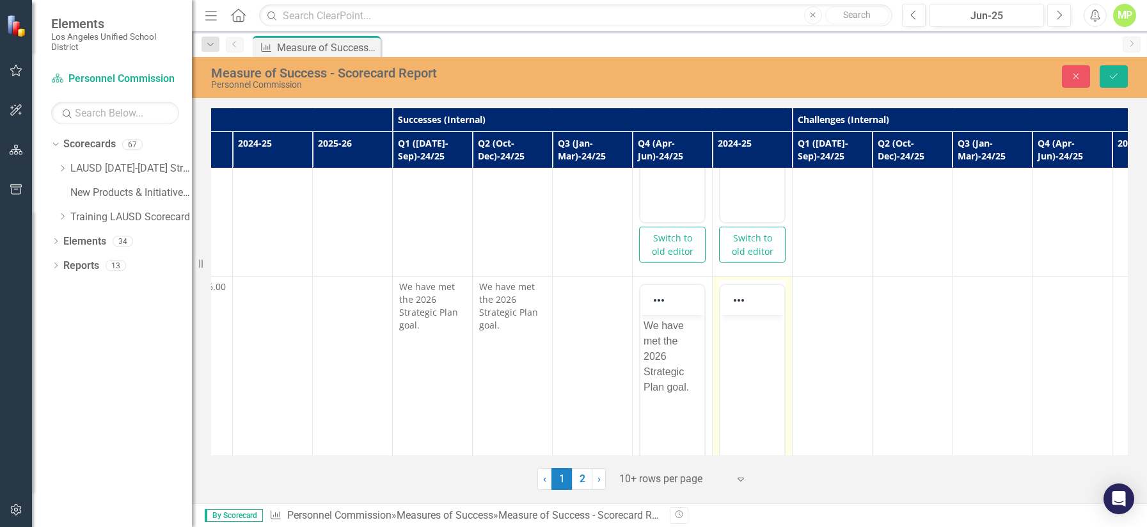
click at [740, 346] on body "Rich Text Area. Press ALT-0 for help." at bounding box center [752, 411] width 64 height 192
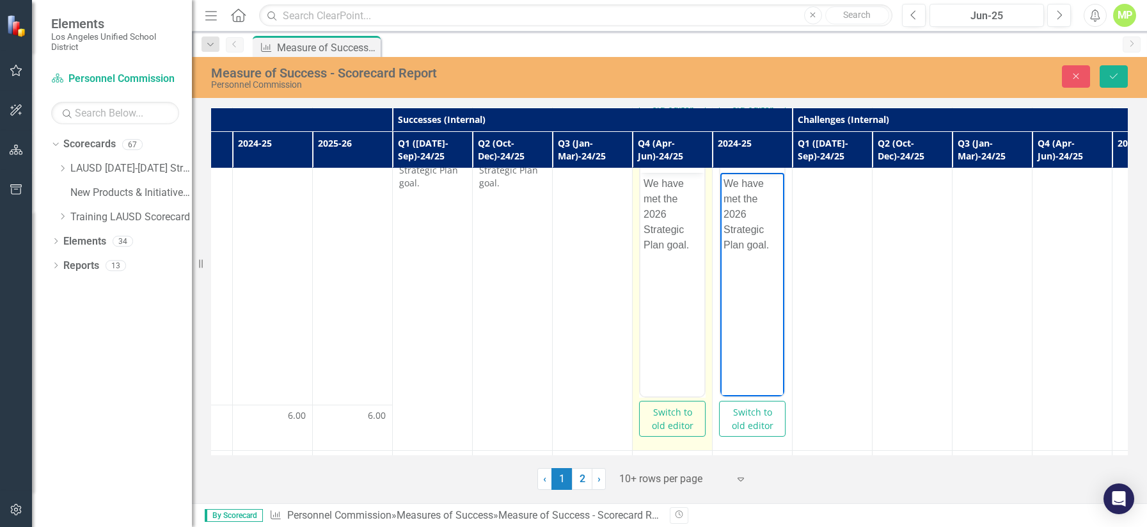
scroll to position [848, 779]
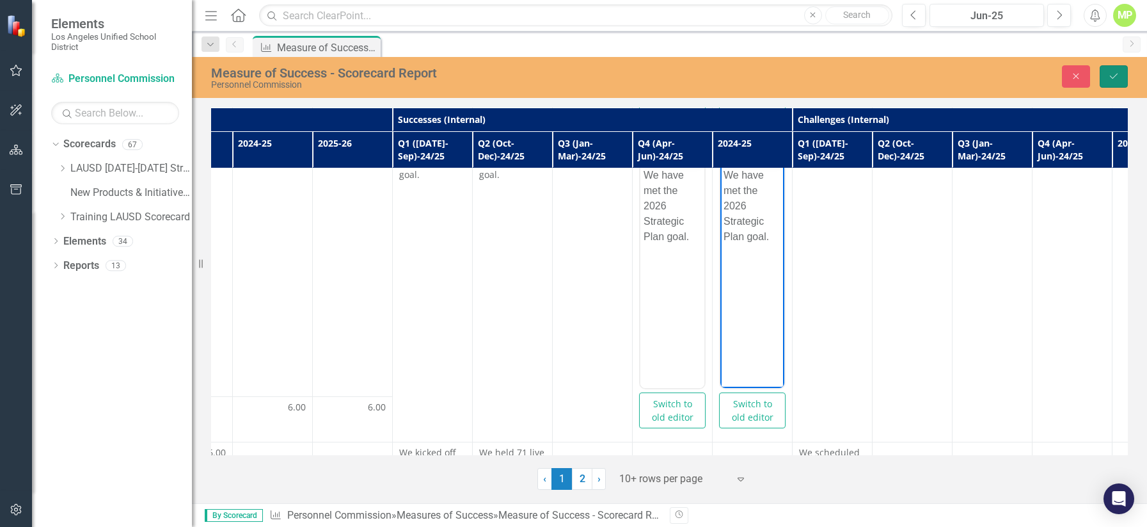
click at [890, 72] on icon "Save" at bounding box center [1114, 76] width 12 height 9
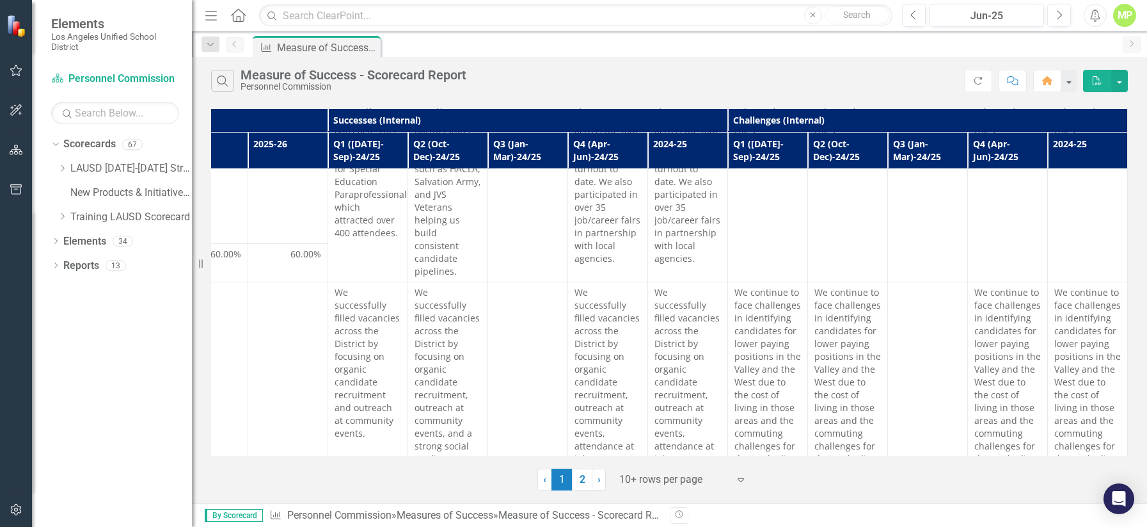
scroll to position [0, 849]
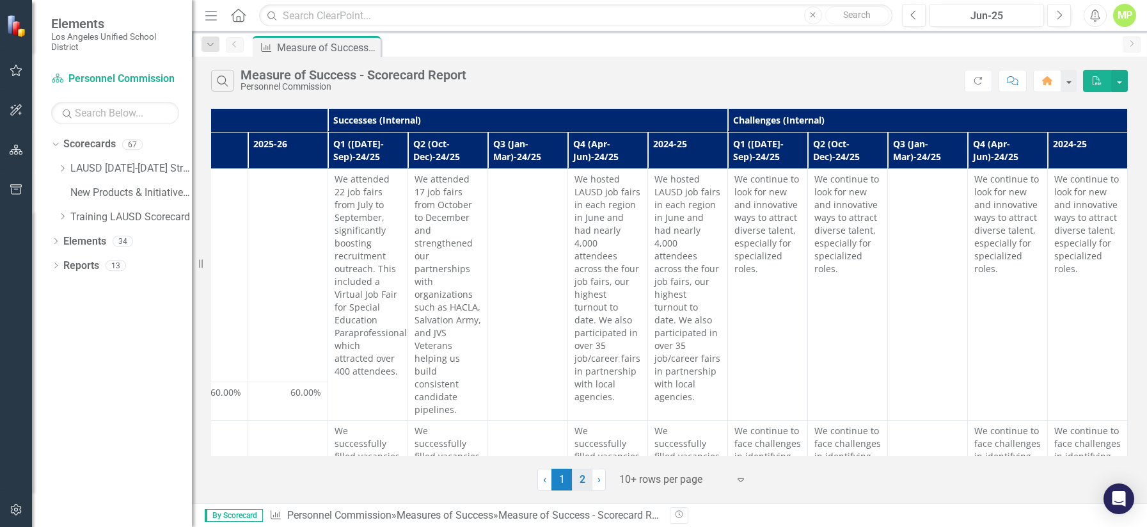
click at [582, 471] on link "2" at bounding box center [582, 479] width 20 height 22
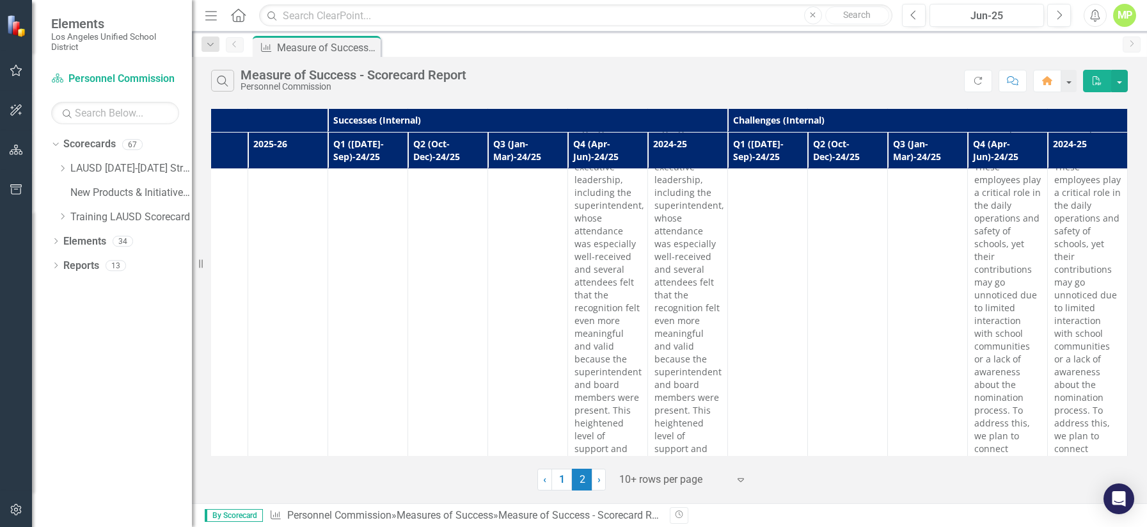
scroll to position [955, 853]
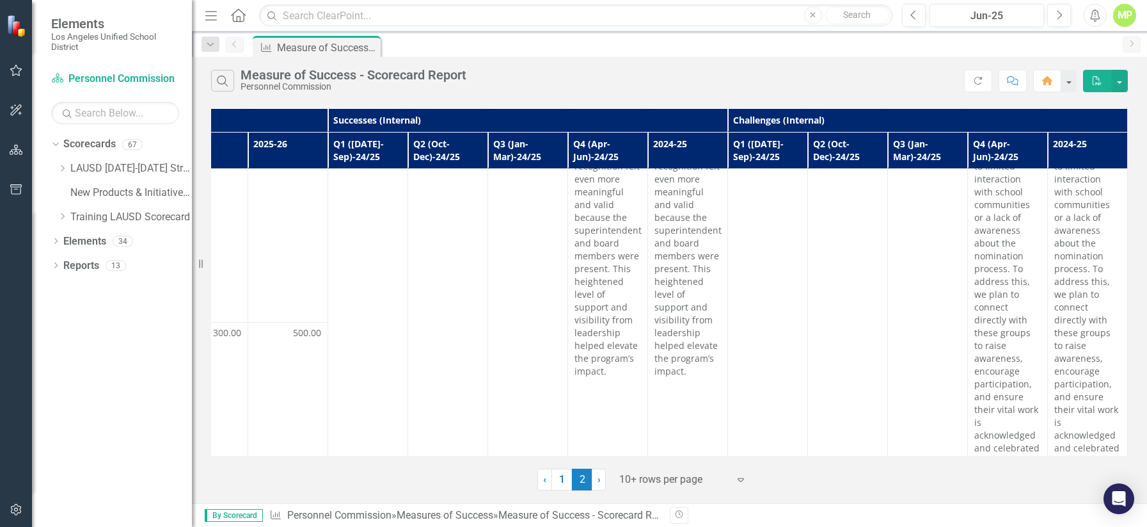
click at [843, 65] on div "Search Measure of Success - Scorecard Report Personnel Commission Refresh Comme…" at bounding box center [669, 78] width 955 height 42
click at [890, 83] on icon "button" at bounding box center [1097, 80] width 9 height 9
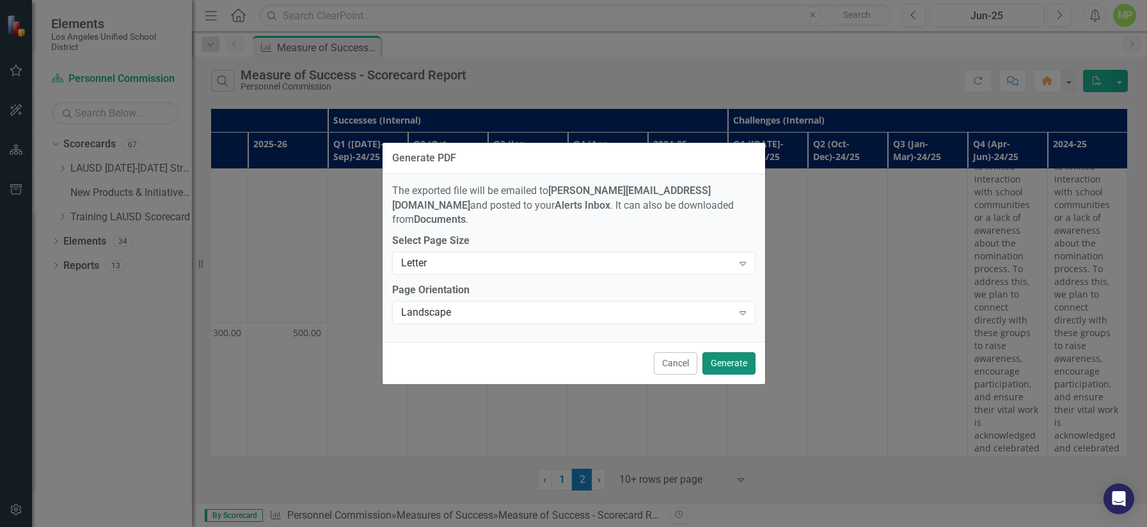
click at [747, 352] on button "Generate" at bounding box center [729, 363] width 53 height 22
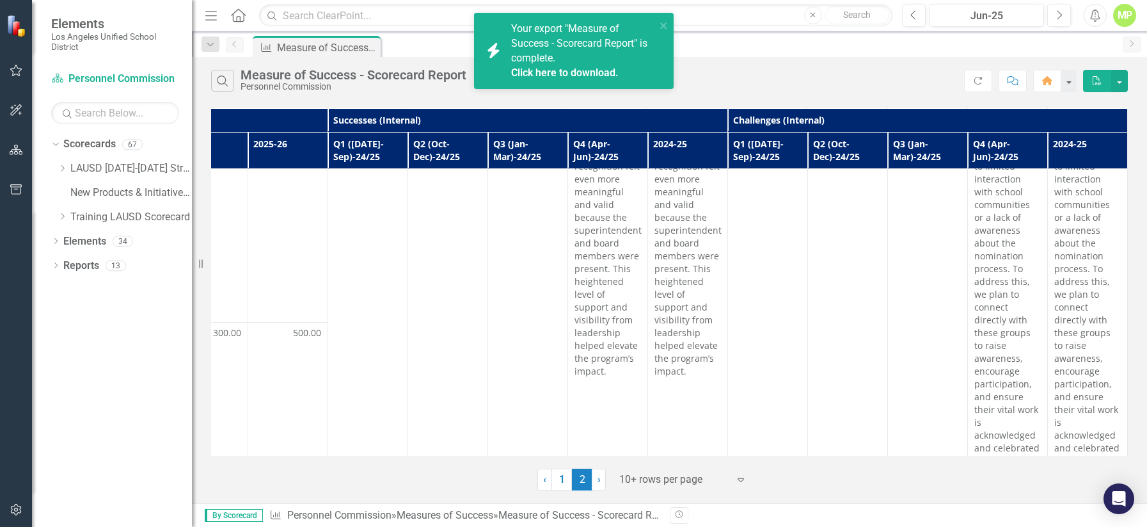
click at [550, 74] on link "Click here to download." at bounding box center [564, 73] width 107 height 12
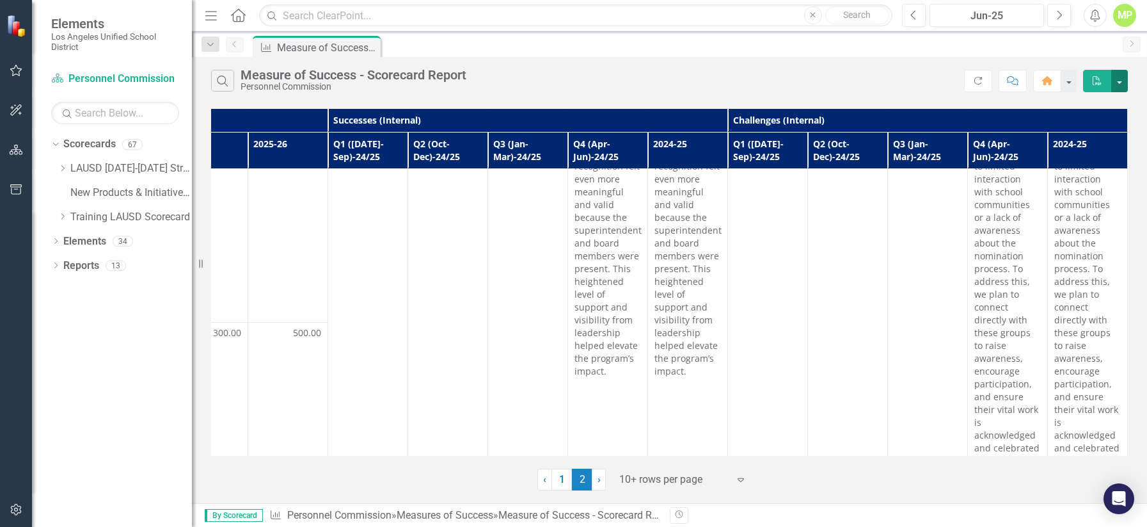
click at [890, 81] on button "button" at bounding box center [1119, 81] width 17 height 22
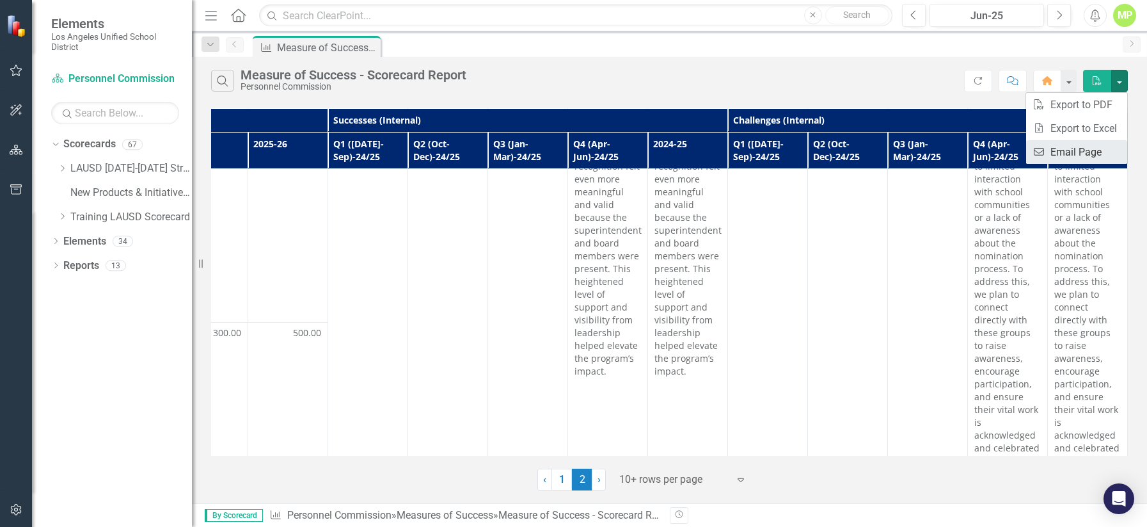
click at [890, 150] on link "Email Email Page" at bounding box center [1076, 152] width 101 height 24
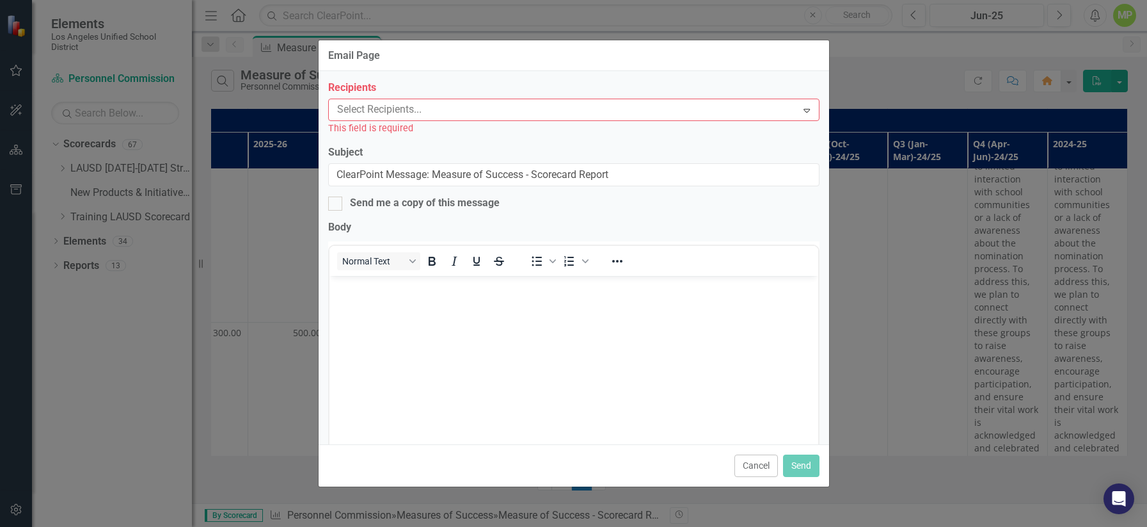
scroll to position [0, 0]
click at [507, 117] on div at bounding box center [564, 109] width 465 height 17
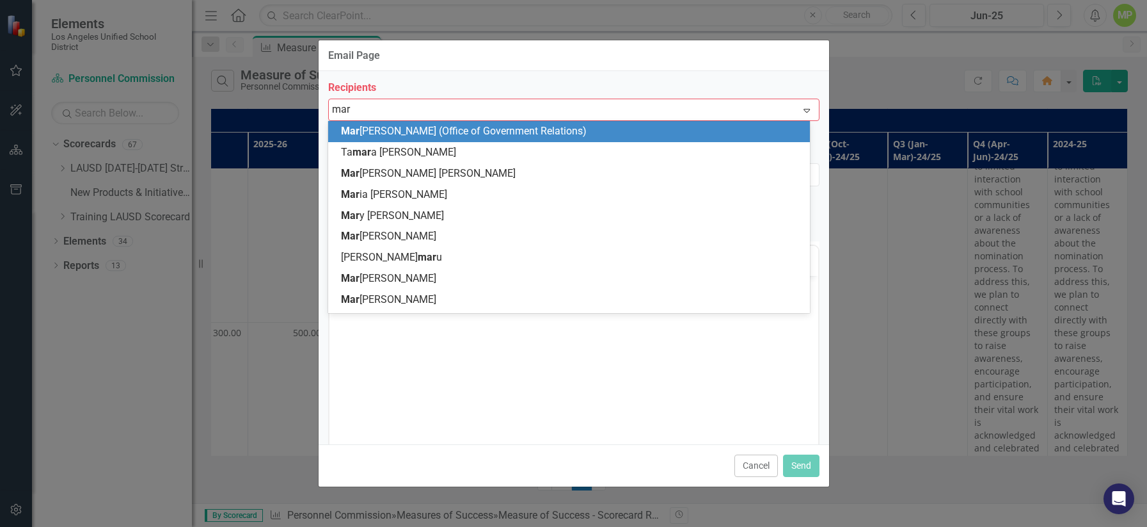
type input "mari"
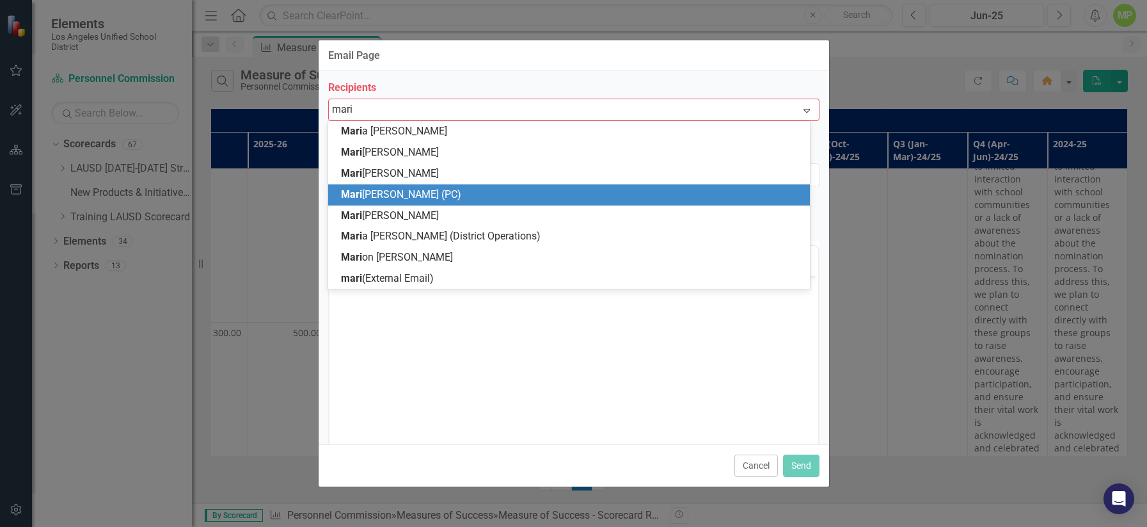
click at [388, 199] on span "[PERSON_NAME] [PERSON_NAME] (PC)" at bounding box center [401, 194] width 120 height 12
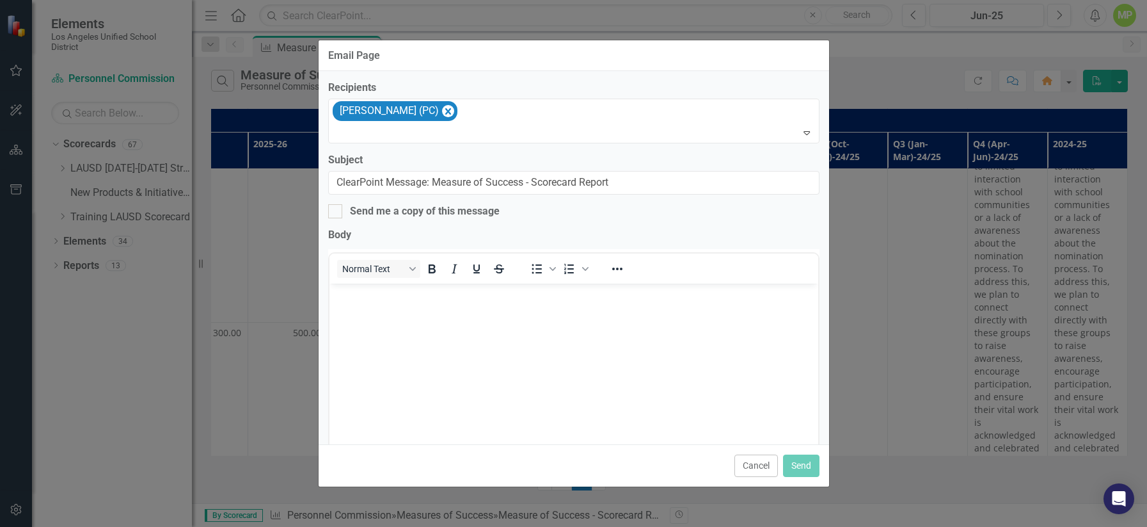
click at [548, 404] on body "Rich Text Area. Press ALT-0 for help." at bounding box center [573, 379] width 489 height 192
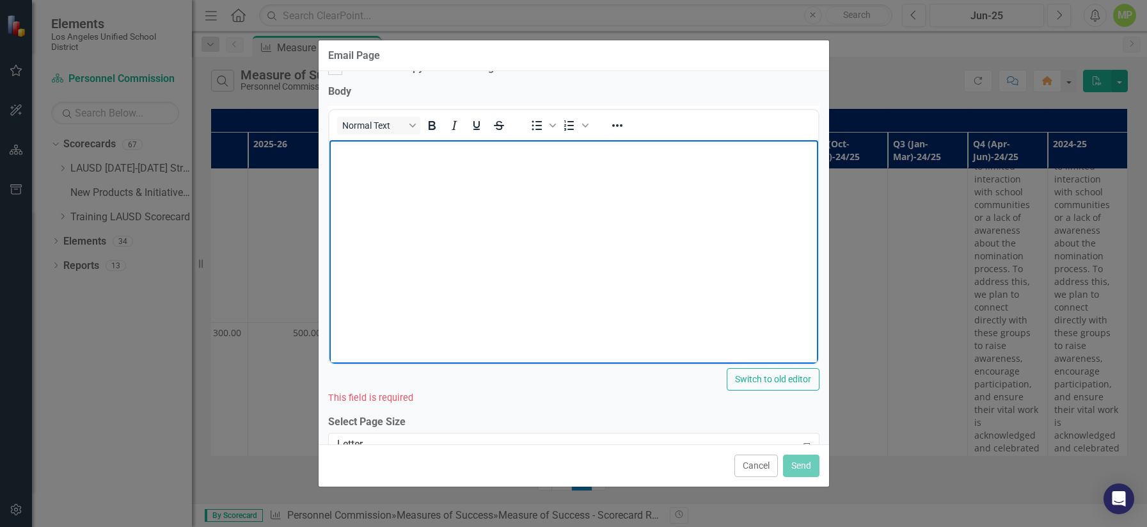
scroll to position [221, 0]
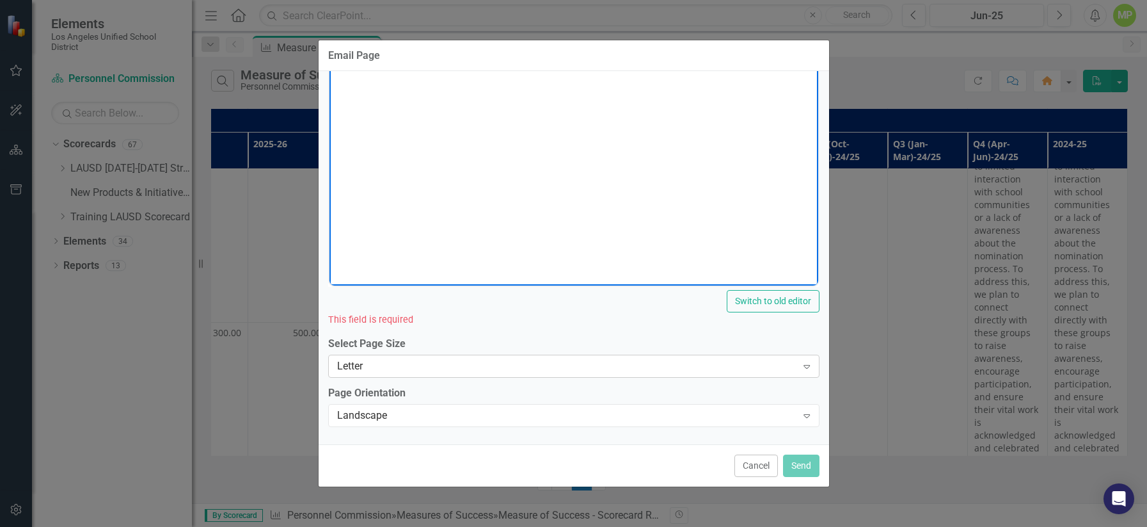
click at [466, 357] on div "Letter Expand" at bounding box center [573, 365] width 491 height 23
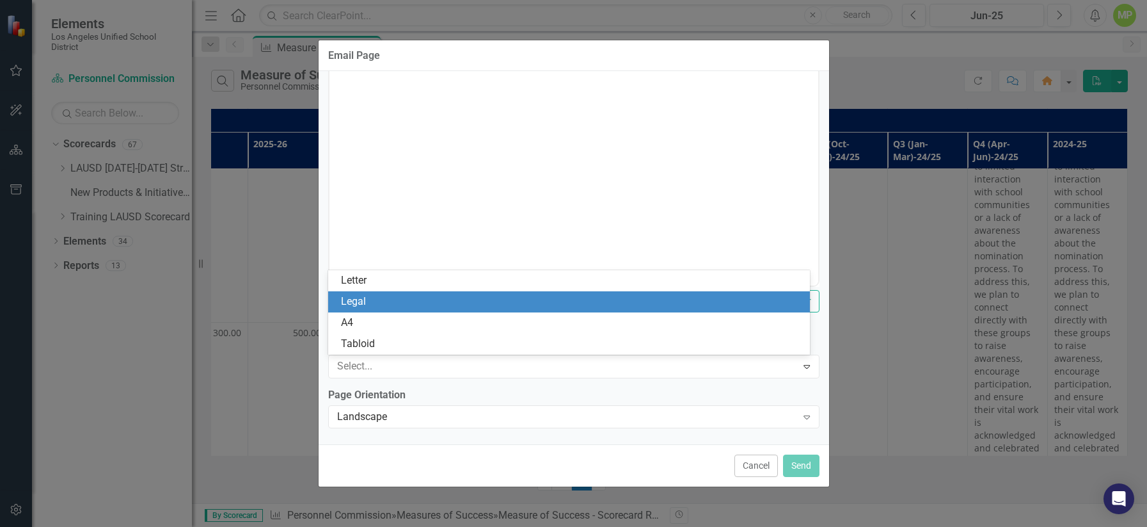
click at [450, 306] on div "Legal" at bounding box center [571, 301] width 461 height 15
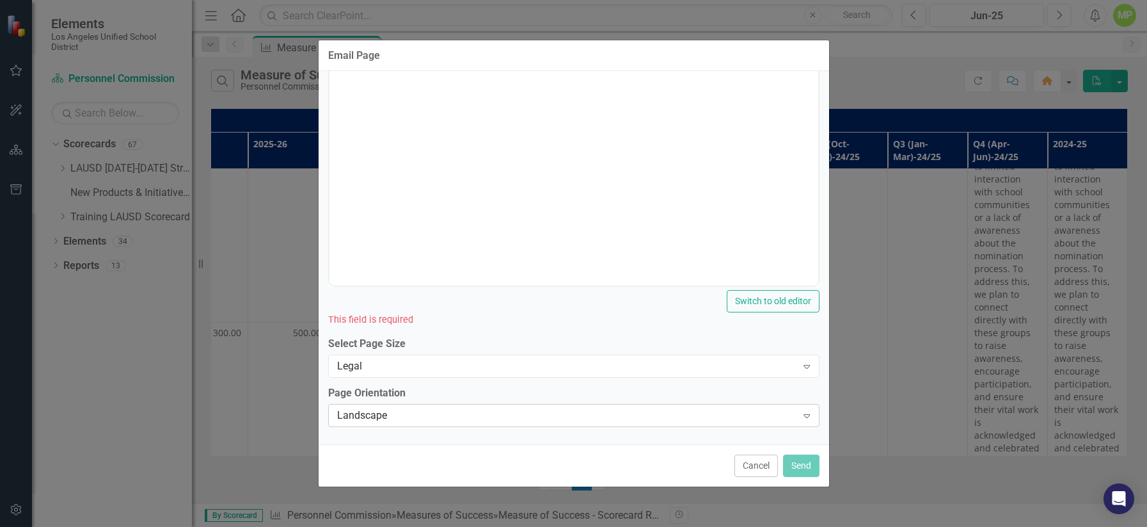
click at [455, 408] on div "Landscape" at bounding box center [567, 415] width 460 height 15
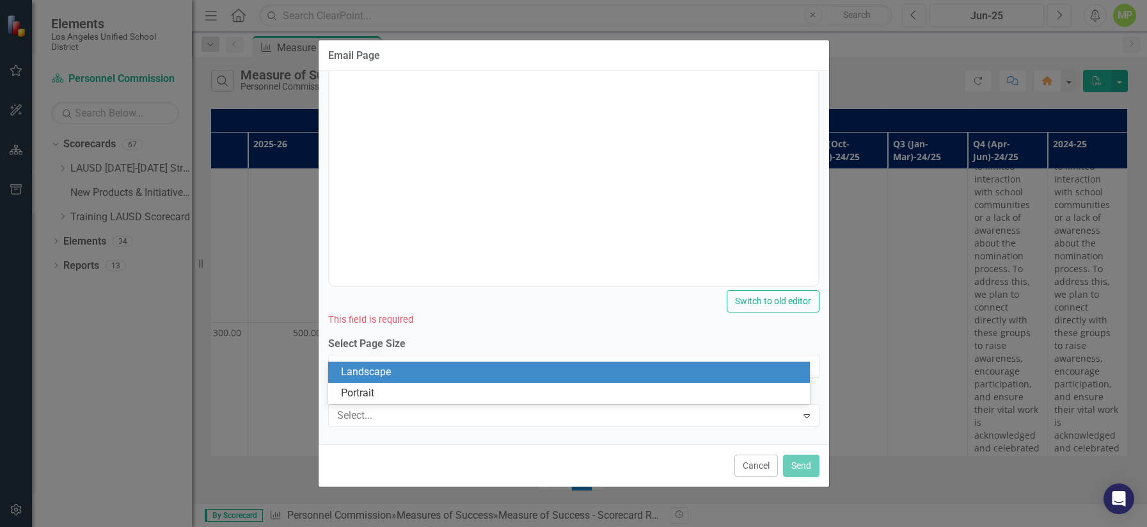
click at [459, 331] on div "Recipients [PERSON_NAME] (PC) Expand Subject ClearPoint Message: Measure of Suc…" at bounding box center [574, 257] width 511 height 373
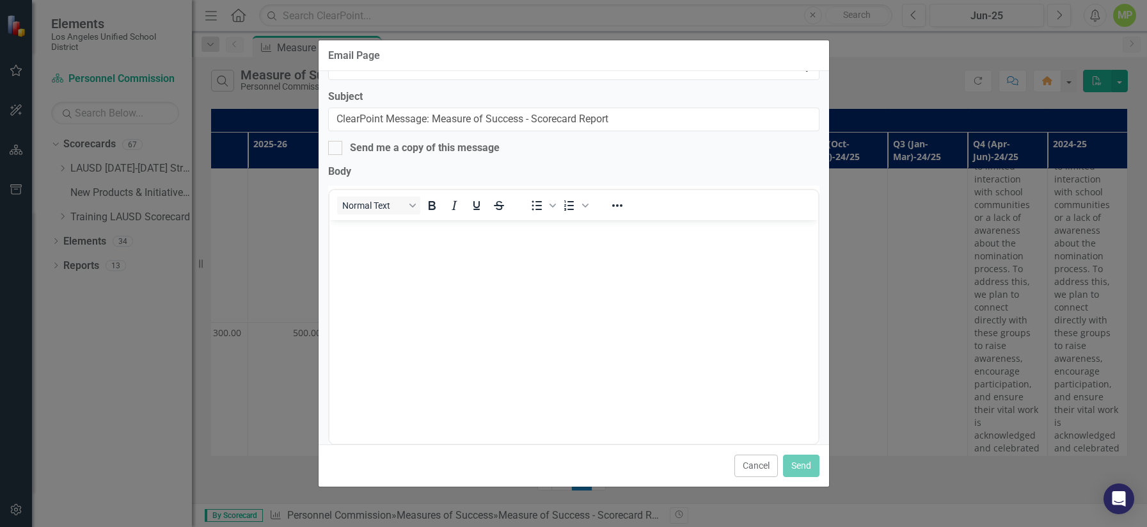
scroll to position [0, 0]
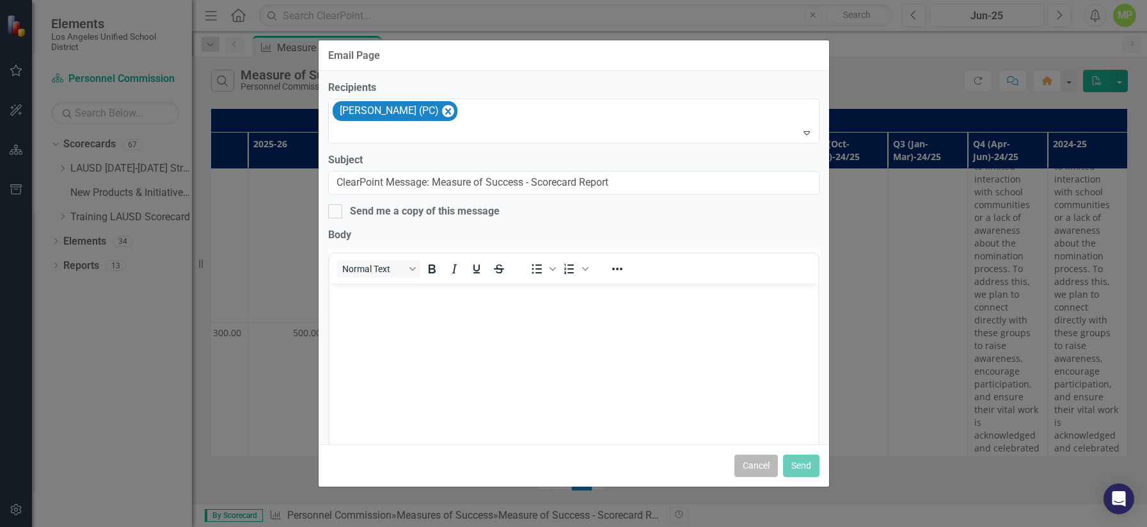
click at [742, 466] on button "Cancel" at bounding box center [757, 465] width 44 height 22
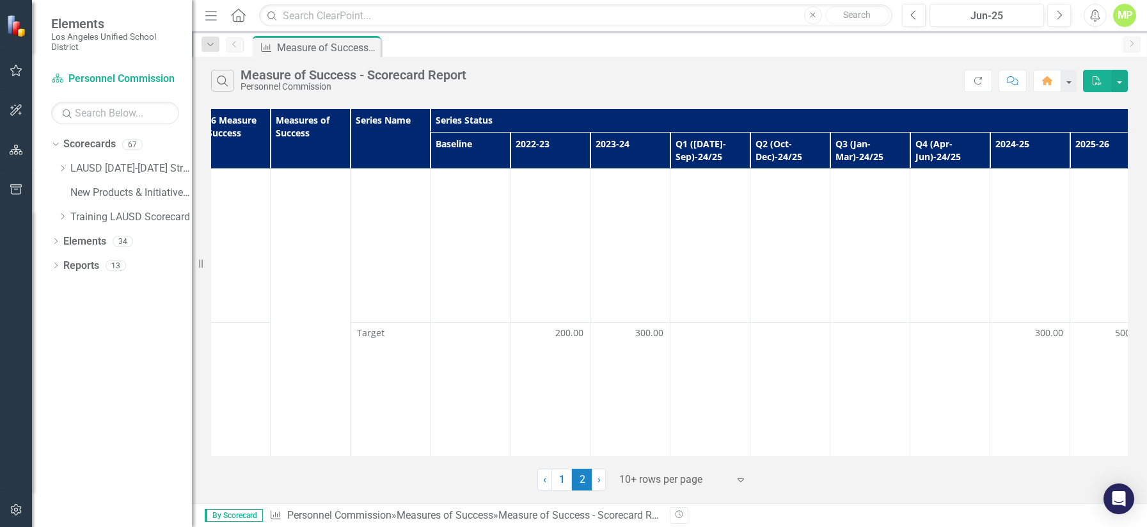
scroll to position [955, 0]
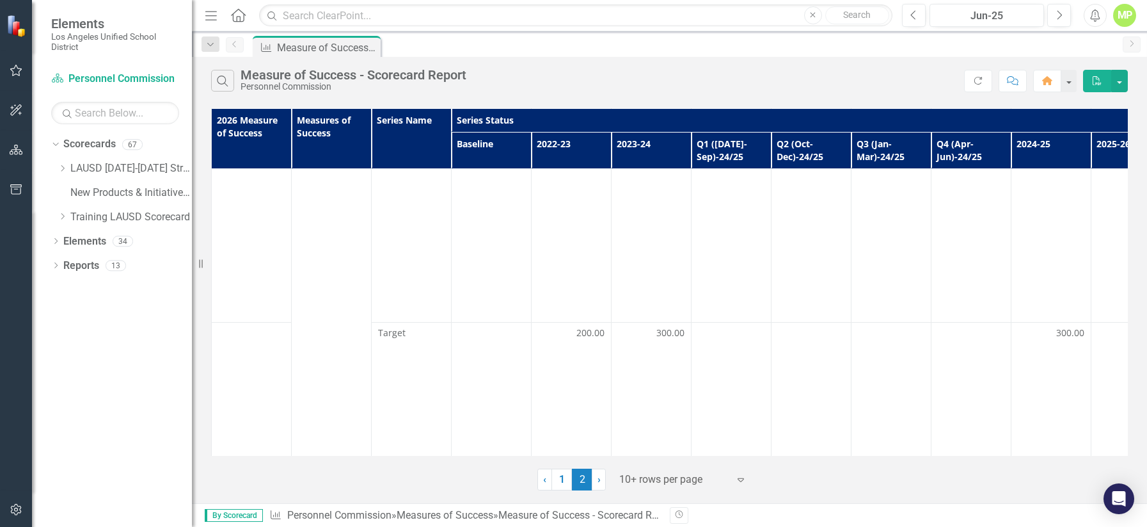
click at [665, 72] on div "Search Measure of Success - Scorecard Report Personnel Commission" at bounding box center [587, 81] width 753 height 22
click at [739, 477] on icon "Expand" at bounding box center [741, 479] width 13 height 10
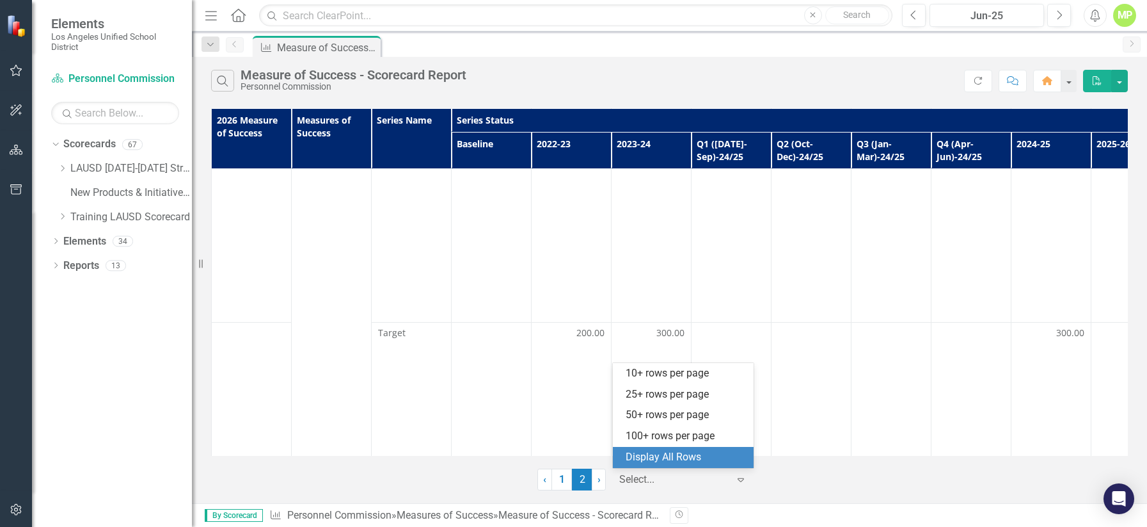
click at [708, 455] on div "Display All Rows" at bounding box center [686, 457] width 120 height 15
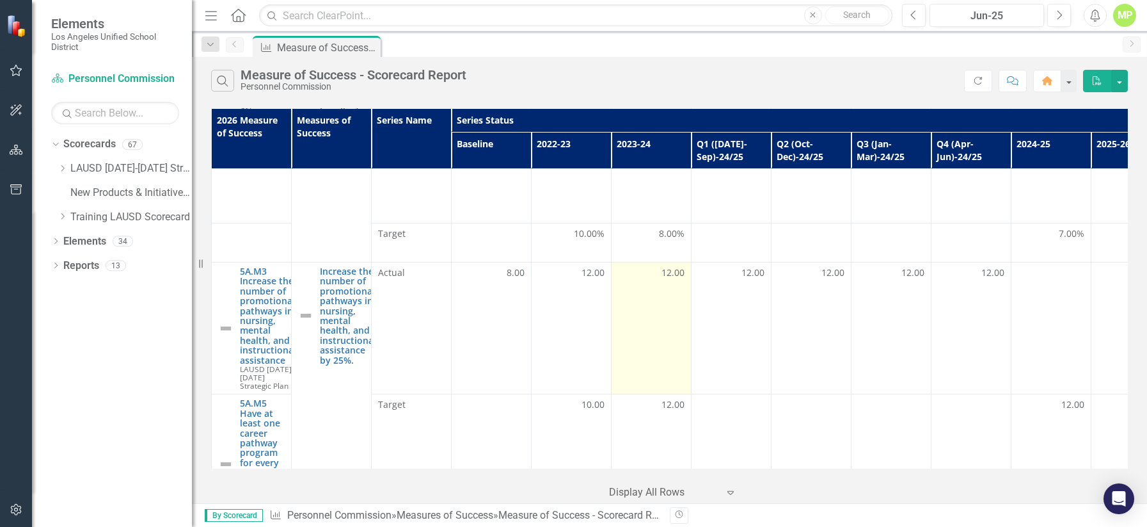
scroll to position [388, 0]
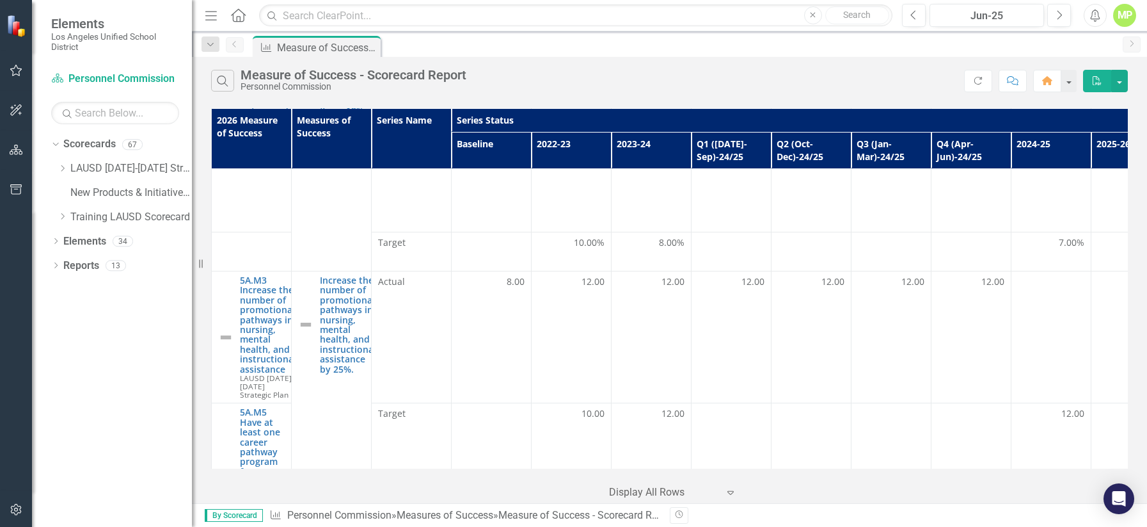
click at [805, 72] on div "Search Measure of Success - Scorecard Report Personnel Commission" at bounding box center [587, 81] width 753 height 22
